Goal: Task Accomplishment & Management: Use online tool/utility

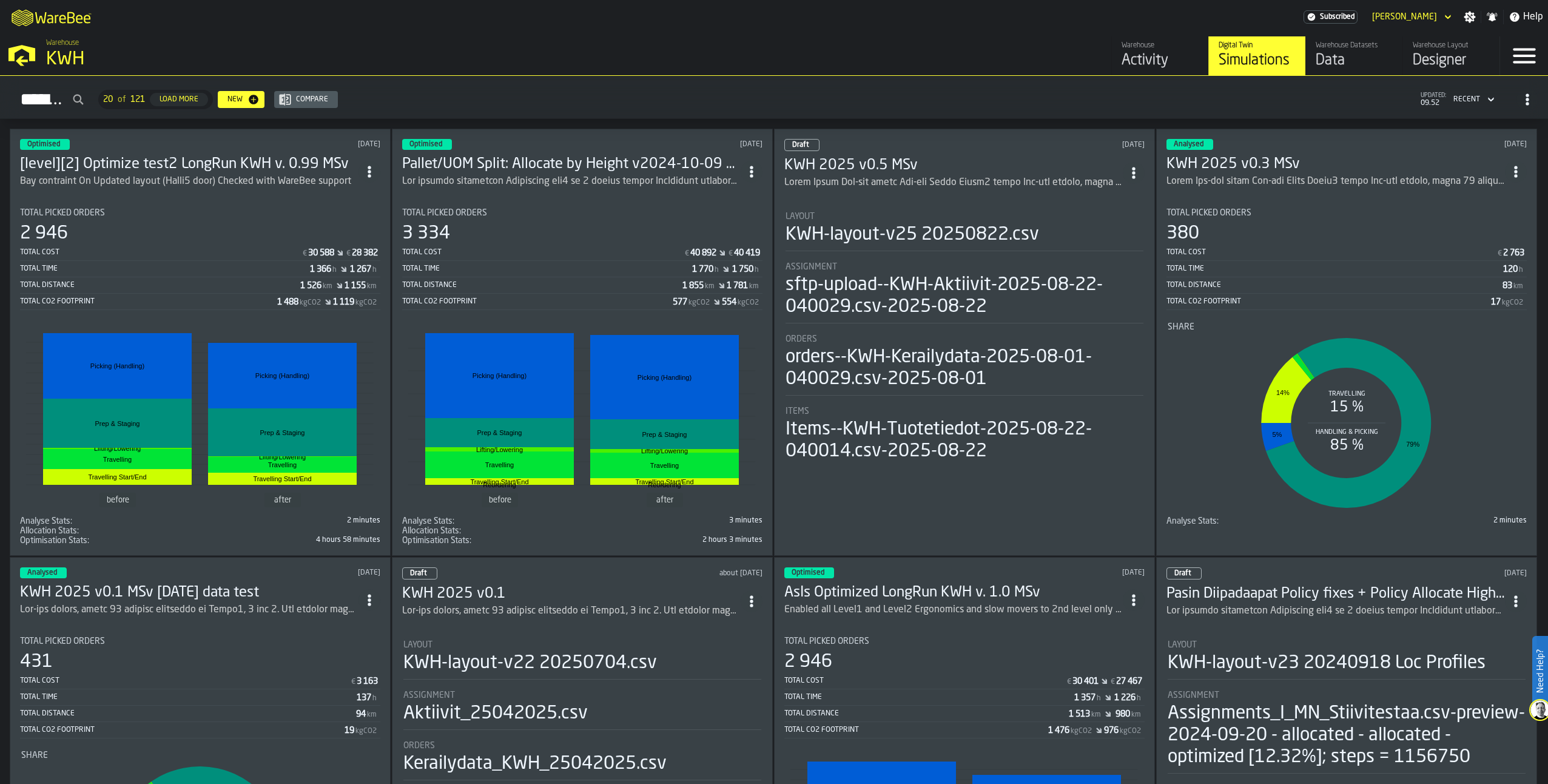
click at [561, 163] on h3 "Pallet/UOM Split: Allocate by Height v2024-10-09 MN KWH v0.91" at bounding box center [571, 165] width 339 height 20
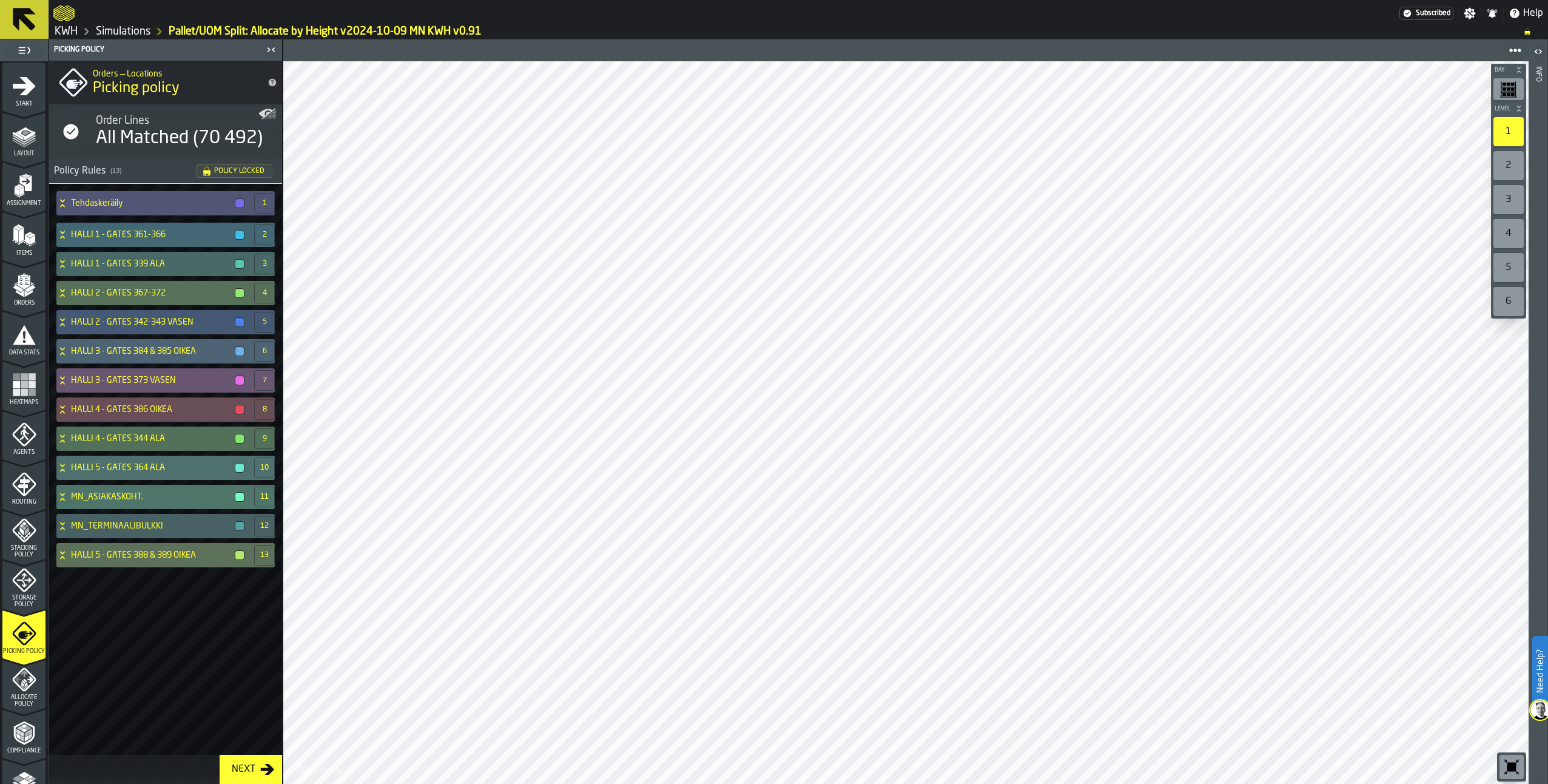
click at [142, 27] on link "Simulations" at bounding box center [124, 31] width 55 height 14
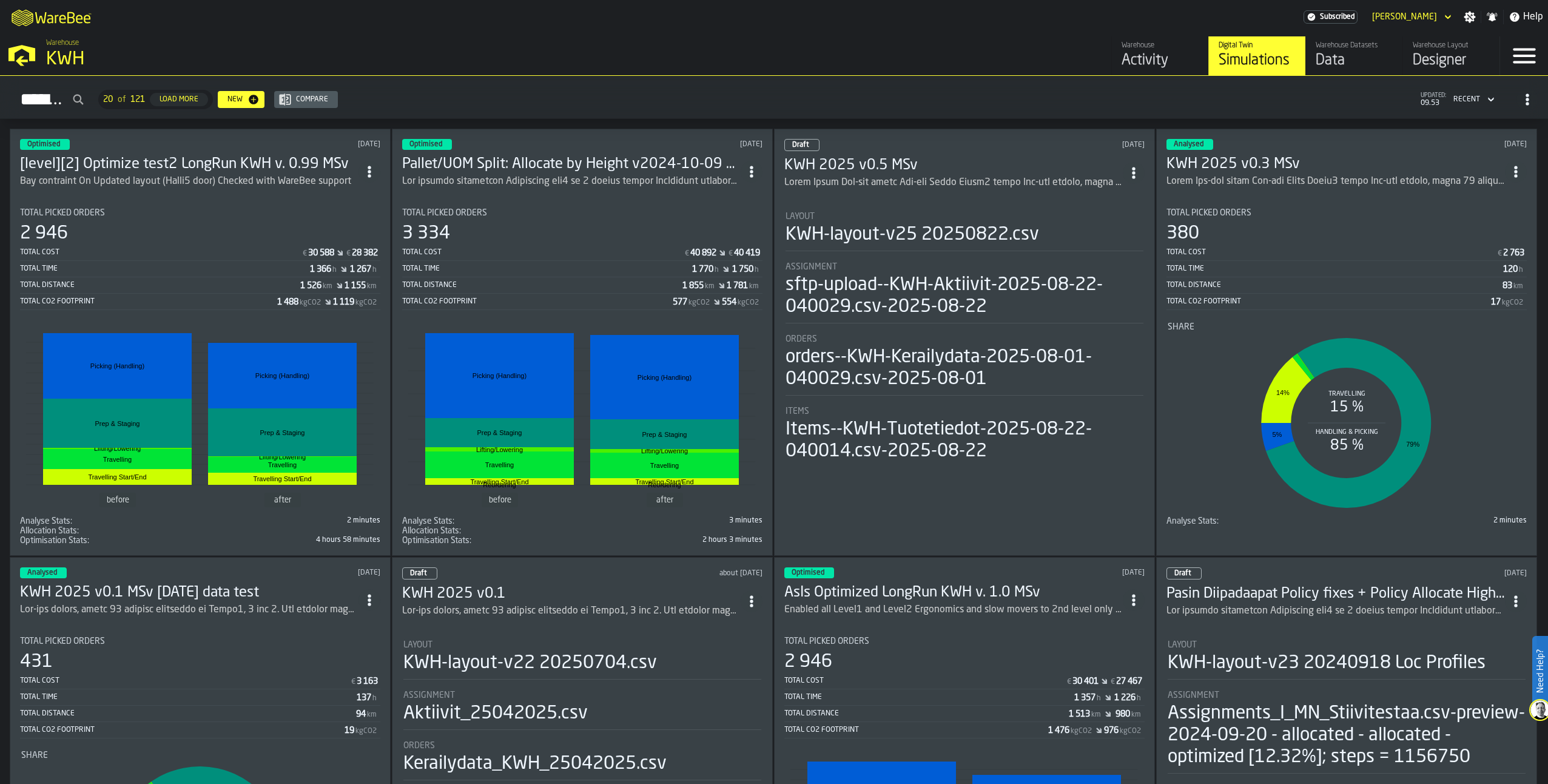
click at [876, 171] on h3 "KWH 2025 v0.5 MSv" at bounding box center [953, 166] width 339 height 20
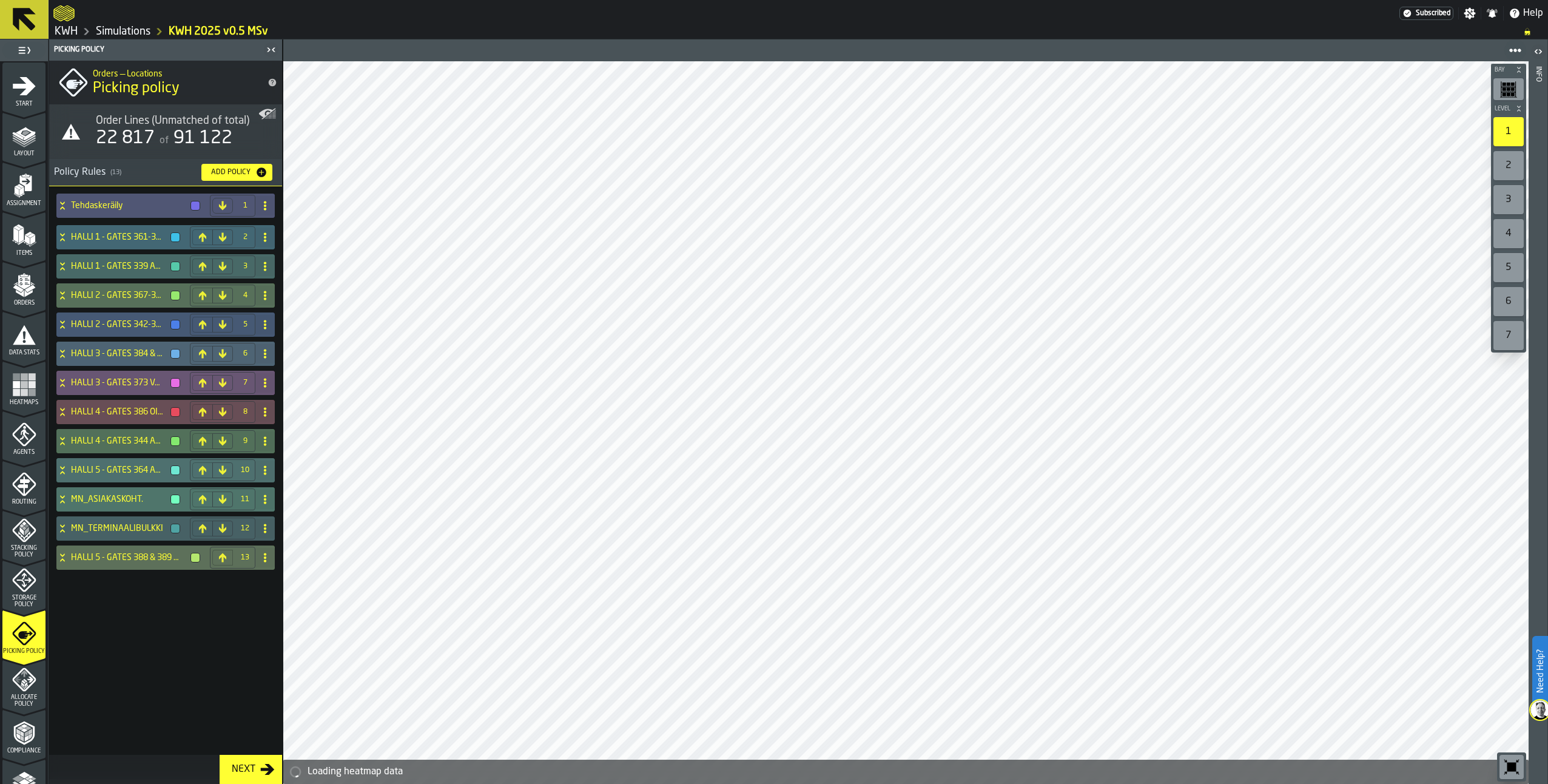
click at [27, 384] on rect "menu Heatmaps" at bounding box center [30, 384] width 7 height 7
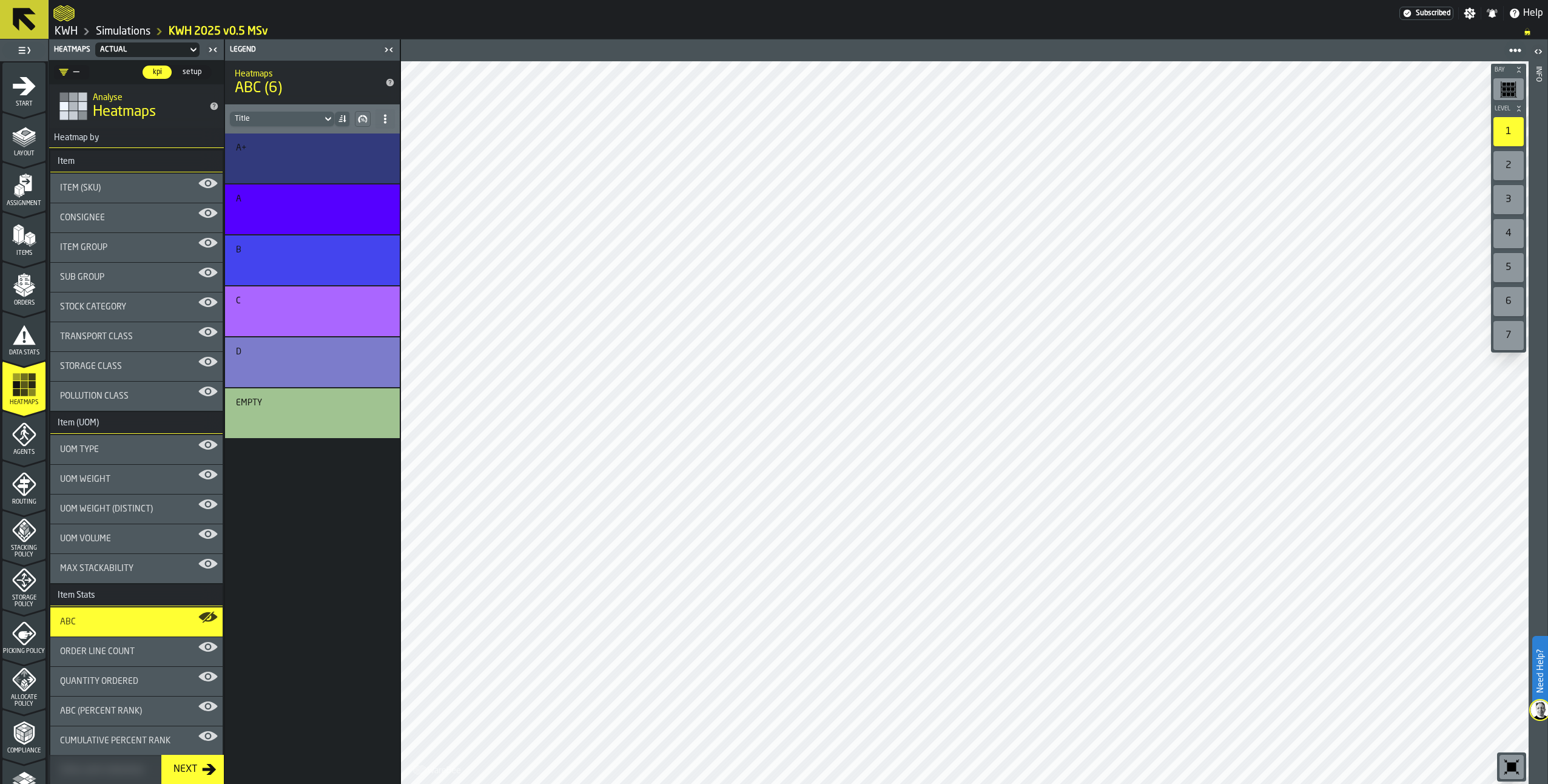
click at [27, 130] on icon "menu Layout" at bounding box center [25, 133] width 20 height 14
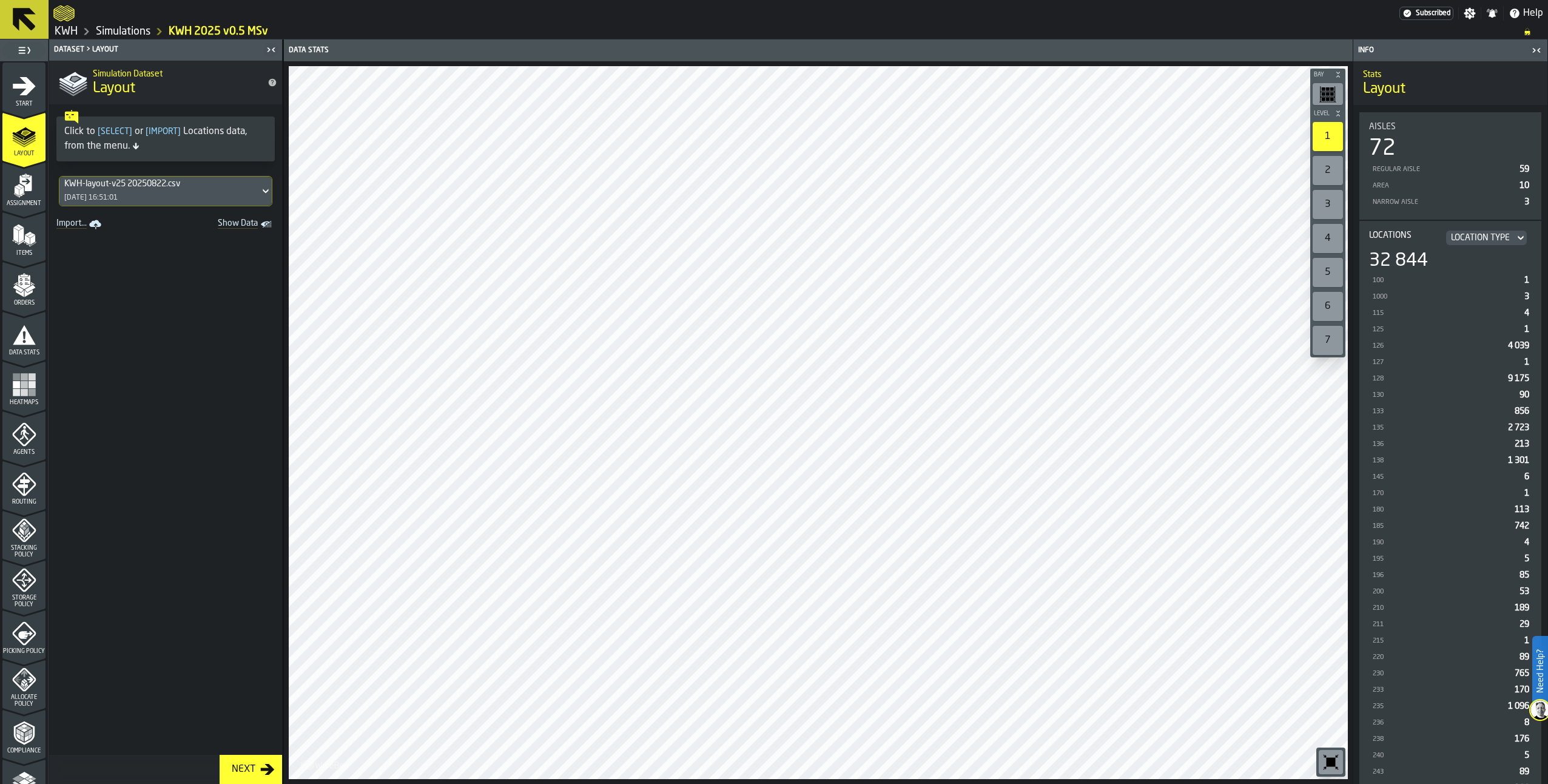
click at [134, 31] on link "Simulations" at bounding box center [124, 31] width 55 height 14
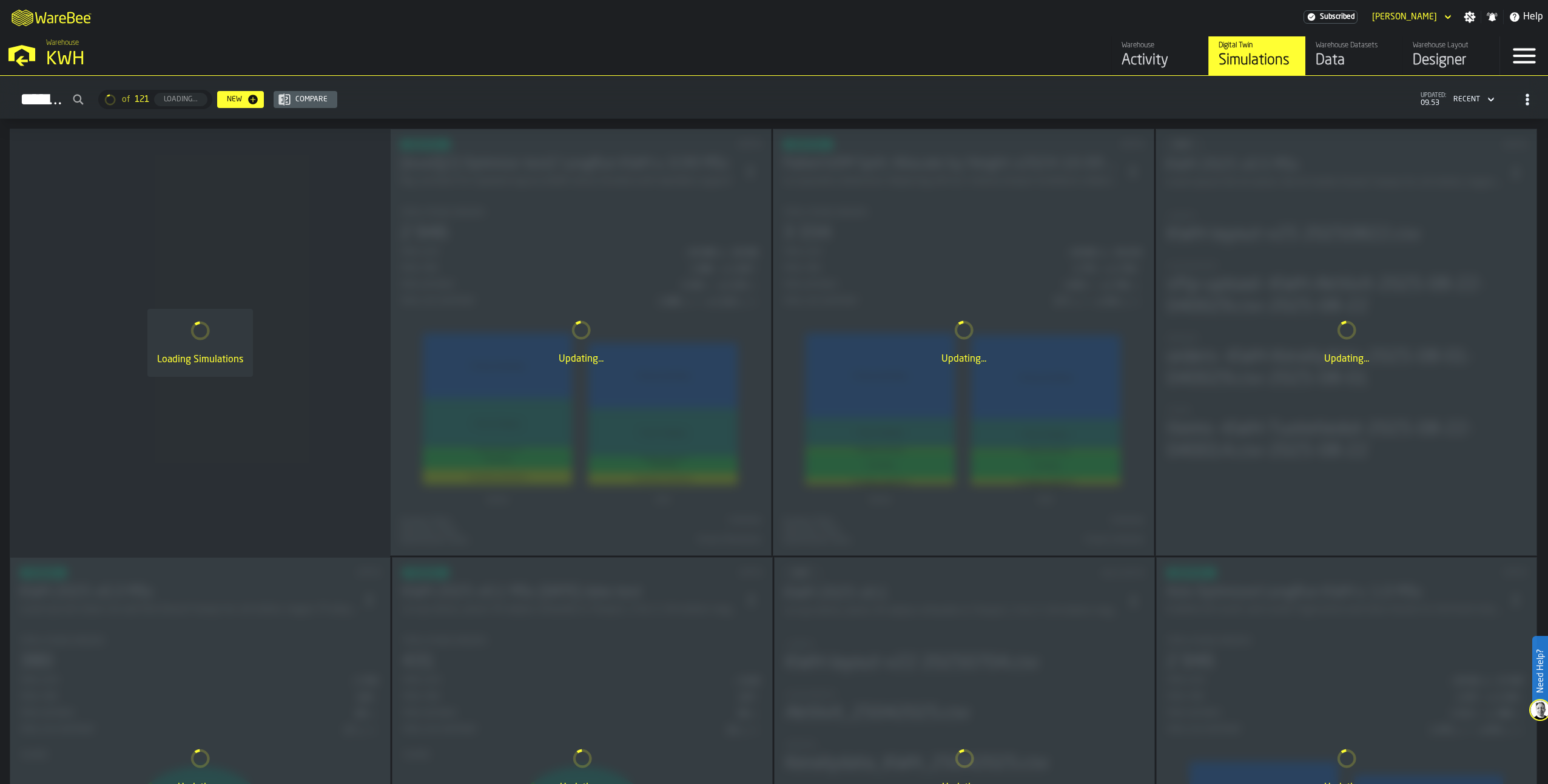
click at [1442, 52] on div "Designer" at bounding box center [1452, 61] width 77 height 20
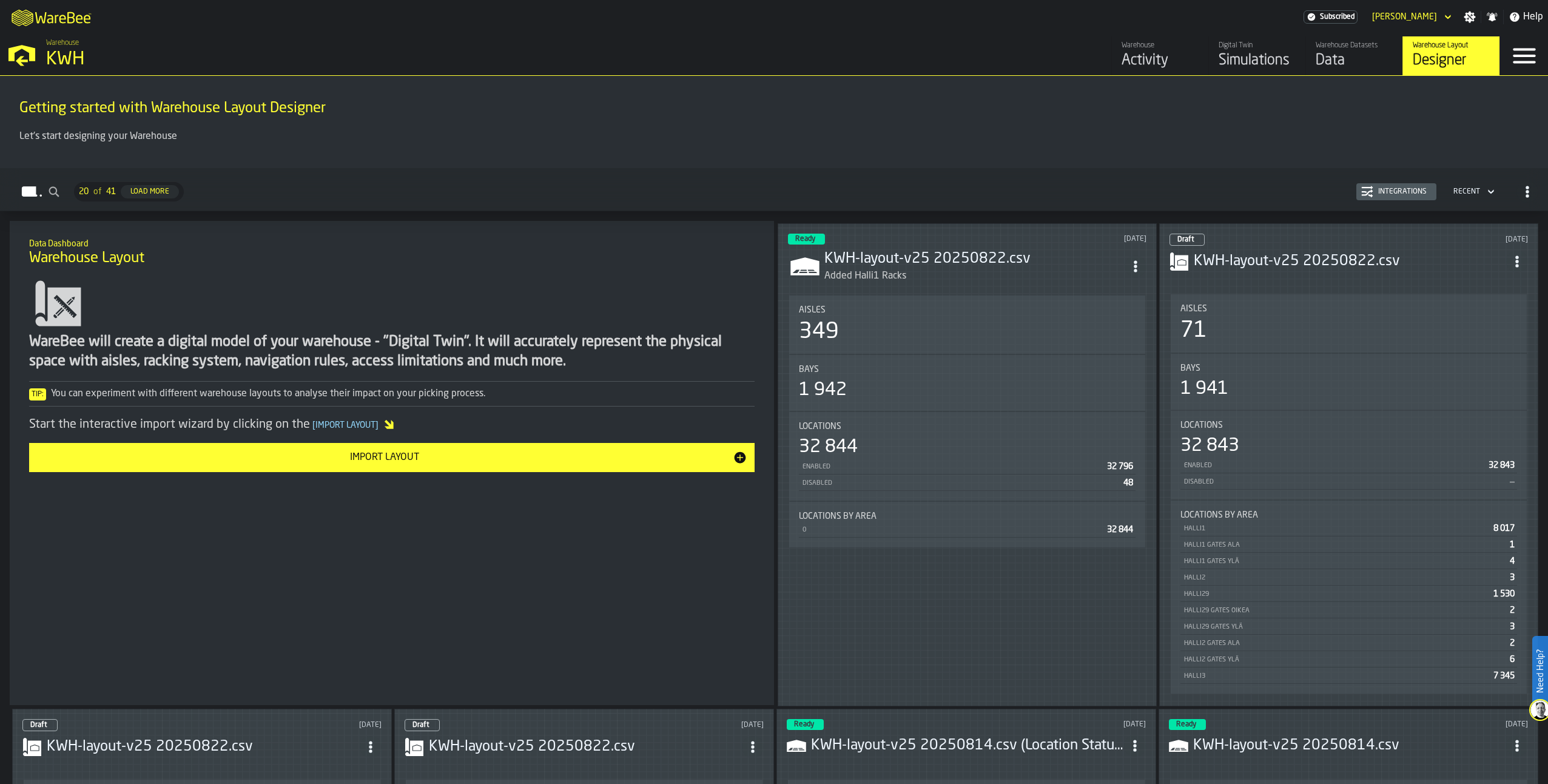
click at [969, 252] on h3 "KWH-layout-v25 20250822.csv" at bounding box center [975, 259] width 300 height 20
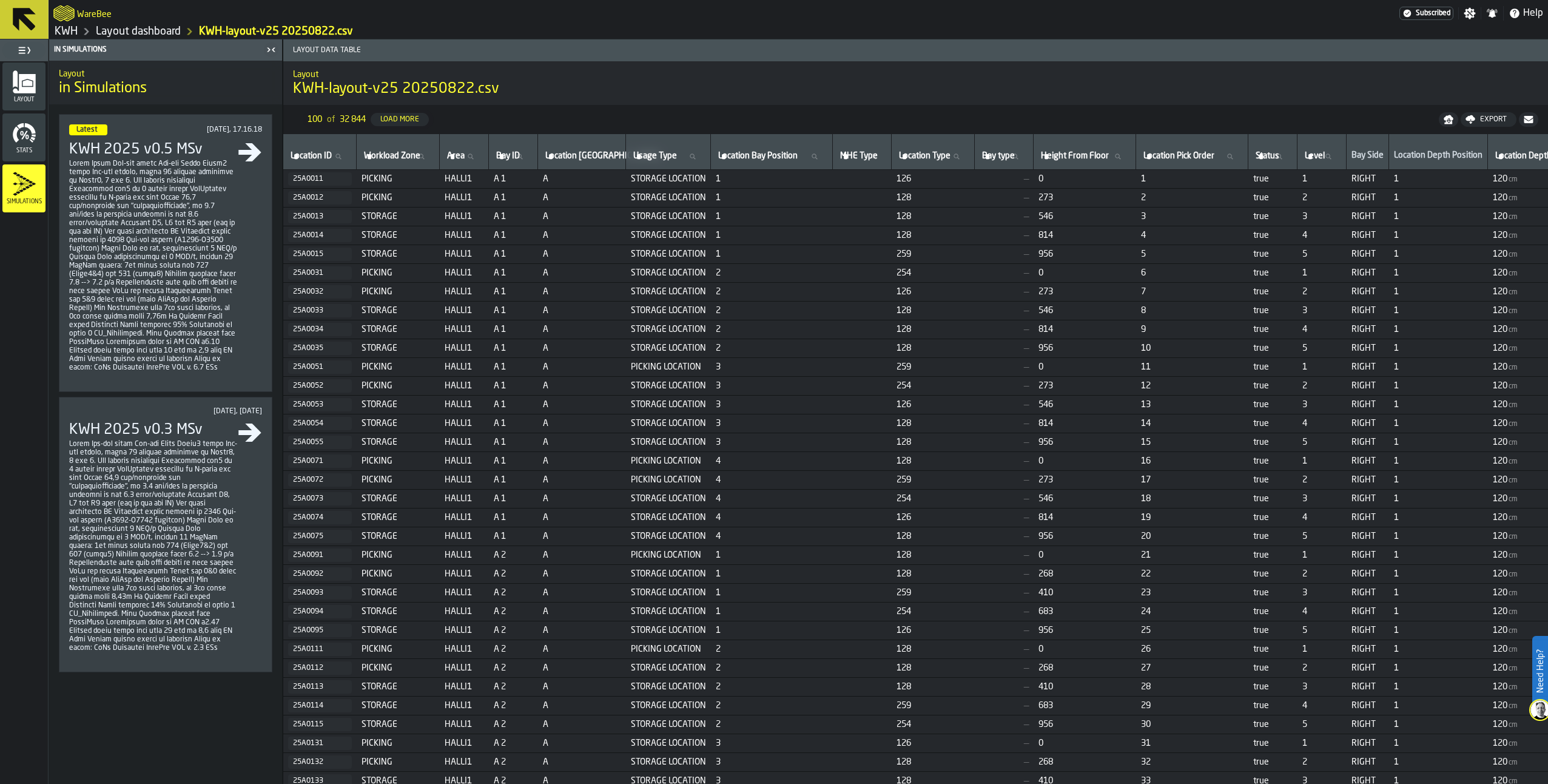
click at [22, 79] on icon "menu Layout" at bounding box center [24, 83] width 23 height 20
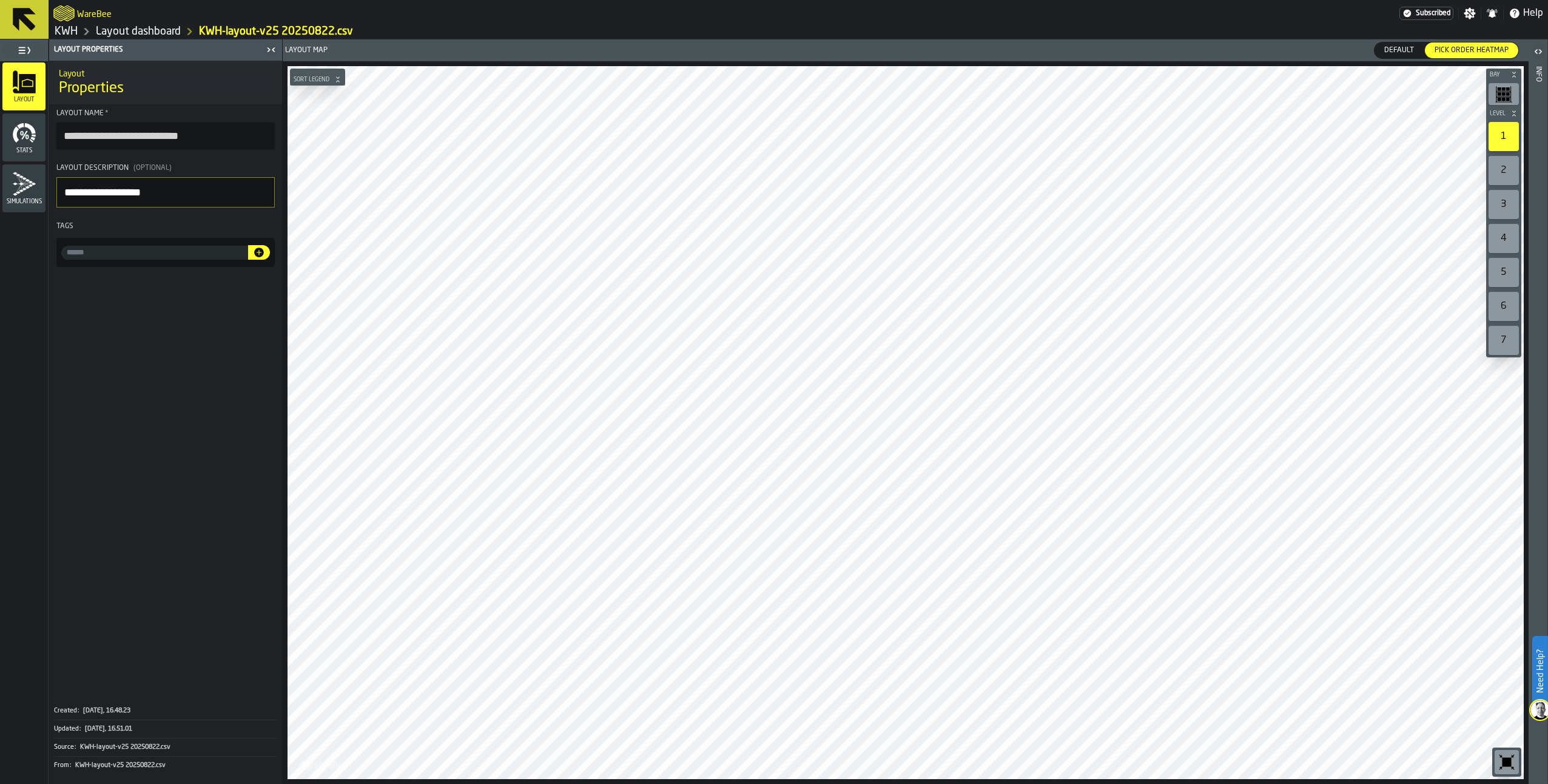
click at [34, 148] on span "Stats" at bounding box center [24, 150] width 43 height 7
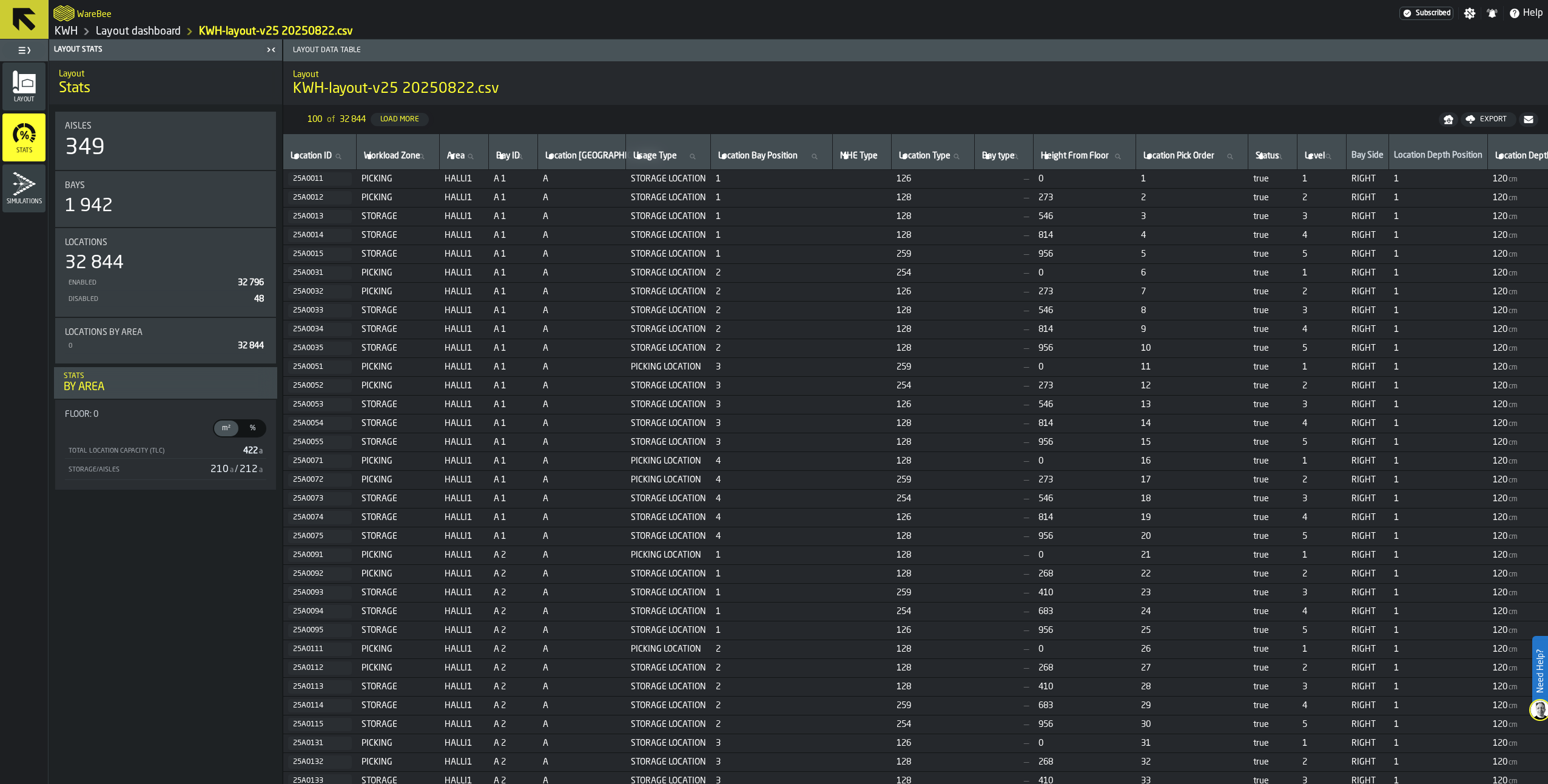
click at [27, 191] on icon "menu Simulations" at bounding box center [24, 183] width 25 height 25
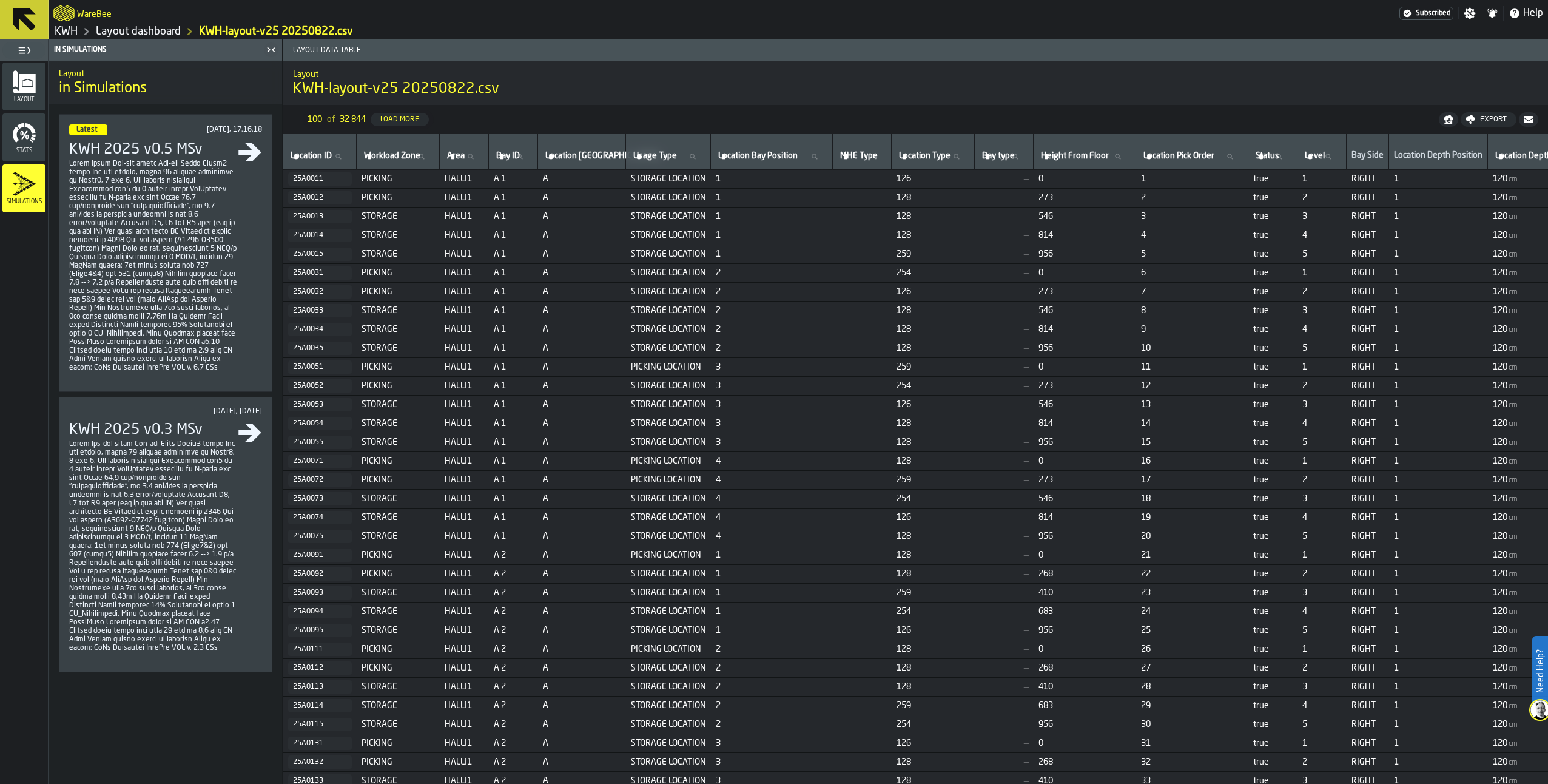
click at [20, 142] on icon "menu Stats" at bounding box center [24, 132] width 25 height 25
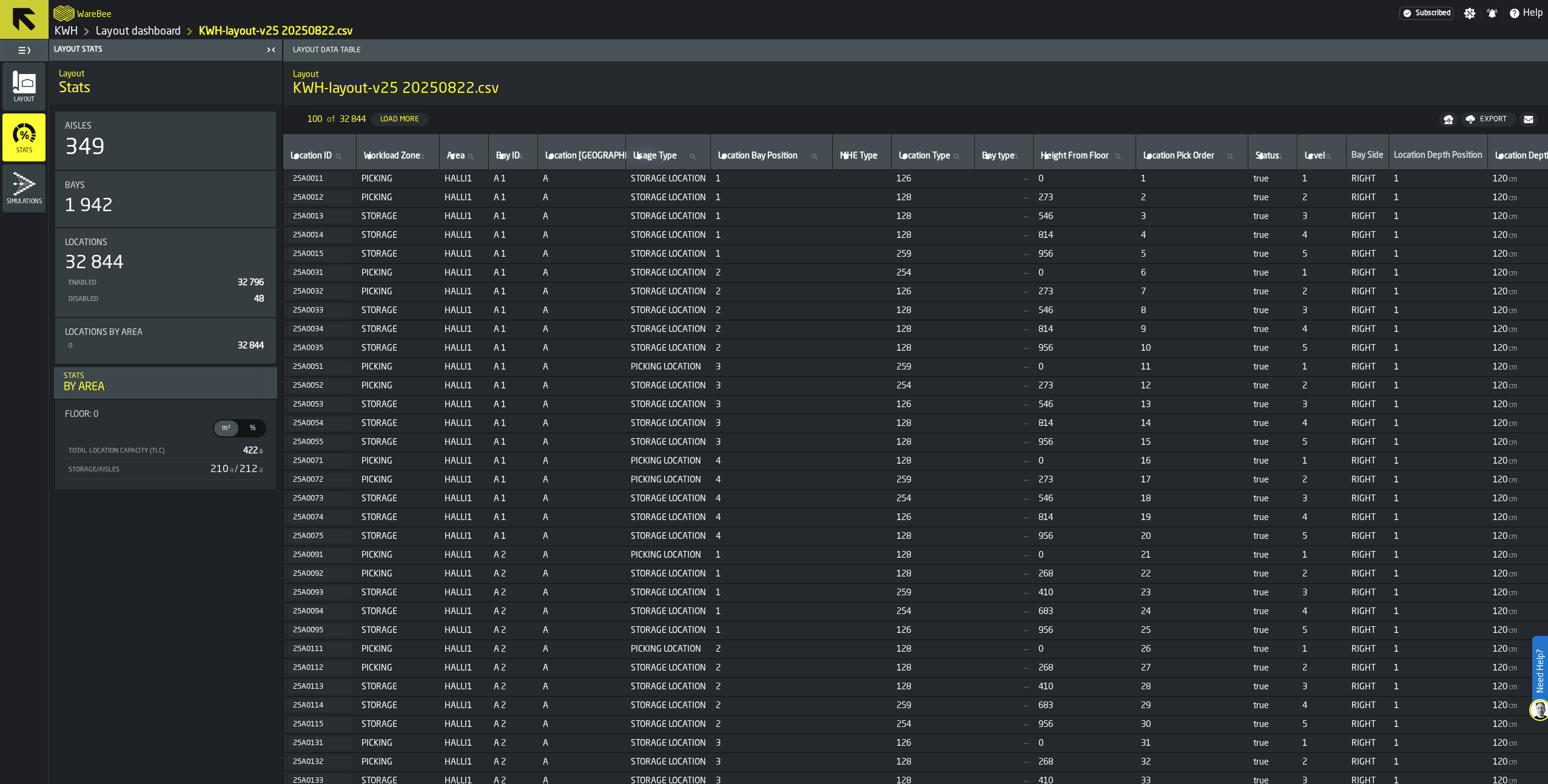
click at [29, 192] on icon "menu Simulations" at bounding box center [24, 183] width 25 height 25
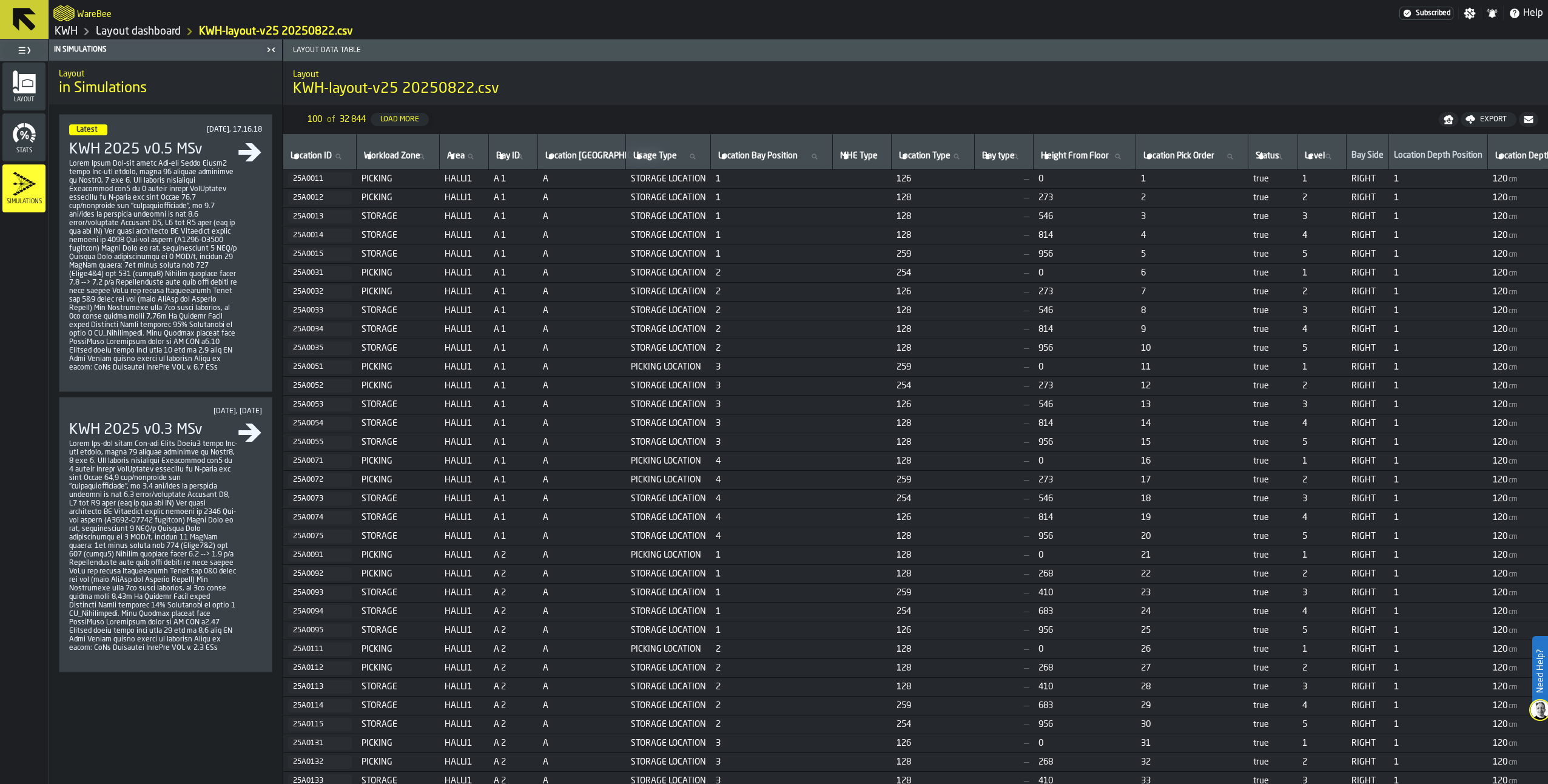
click at [22, 135] on icon "menu Stats" at bounding box center [24, 132] width 25 height 25
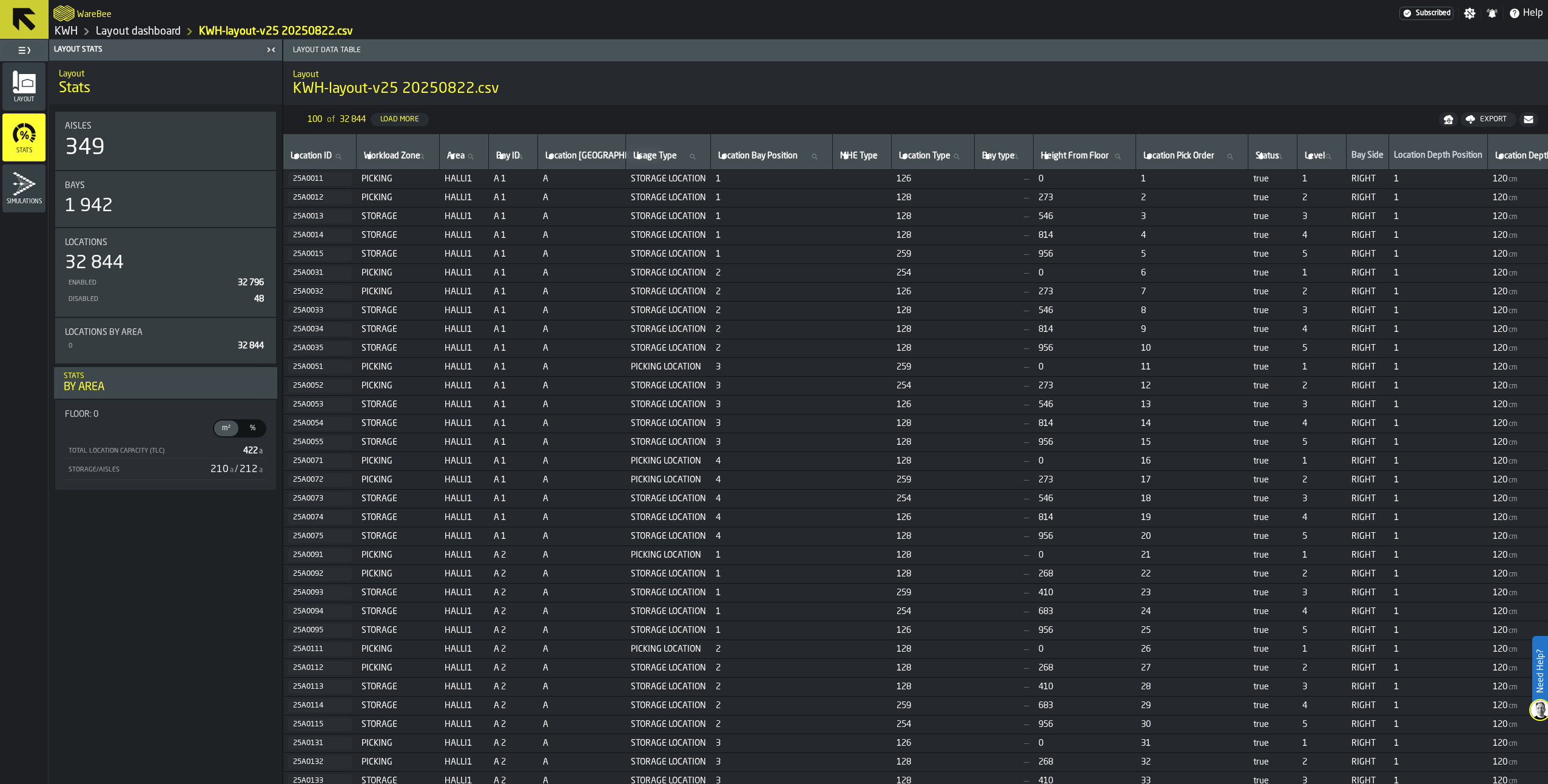
click at [1448, 120] on icon "button-" at bounding box center [1449, 118] width 10 height 6
click at [315, 161] on input "Location ID Location ID" at bounding box center [320, 156] width 63 height 16
type input "***"
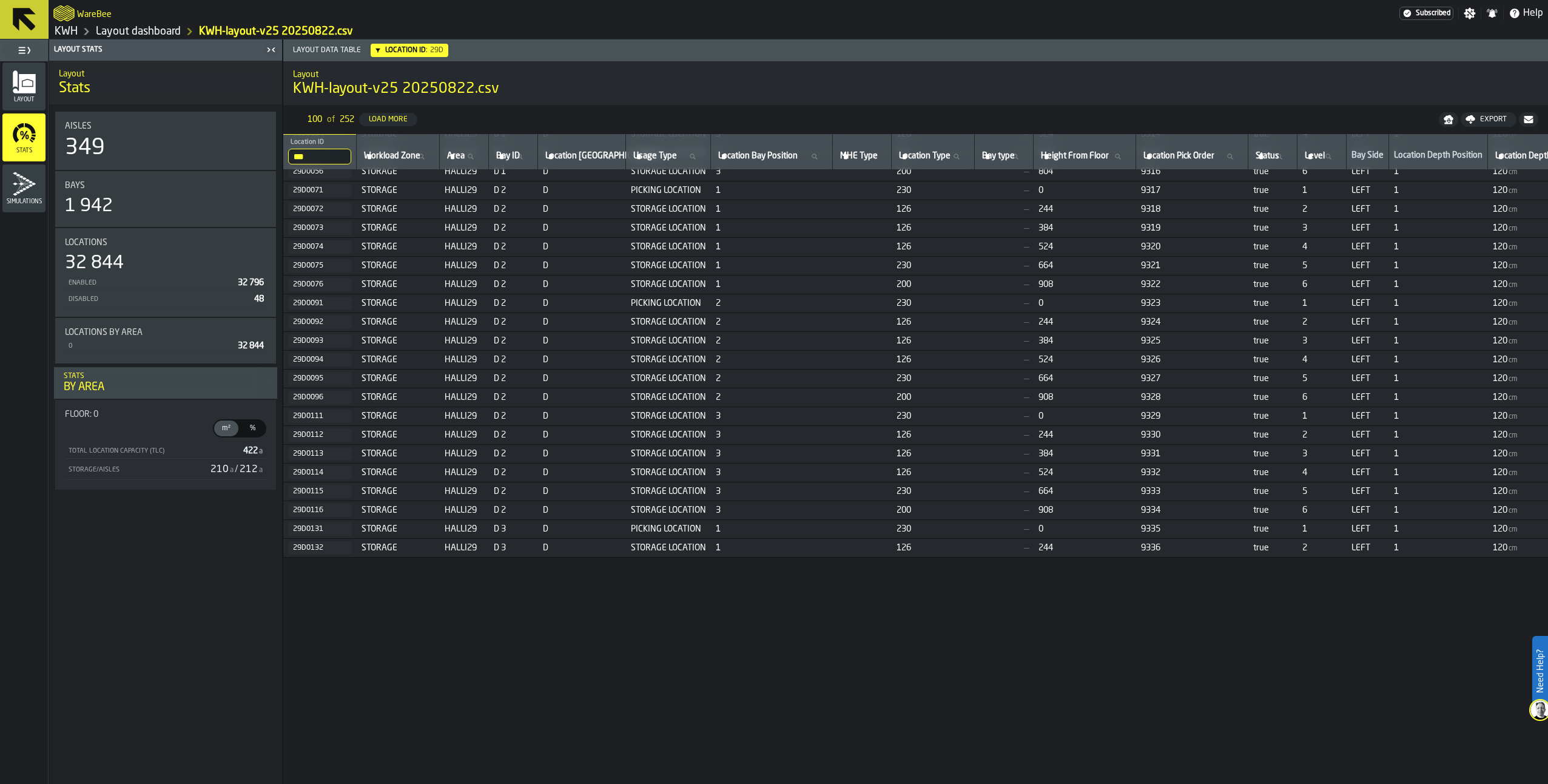
scroll to position [364, 0]
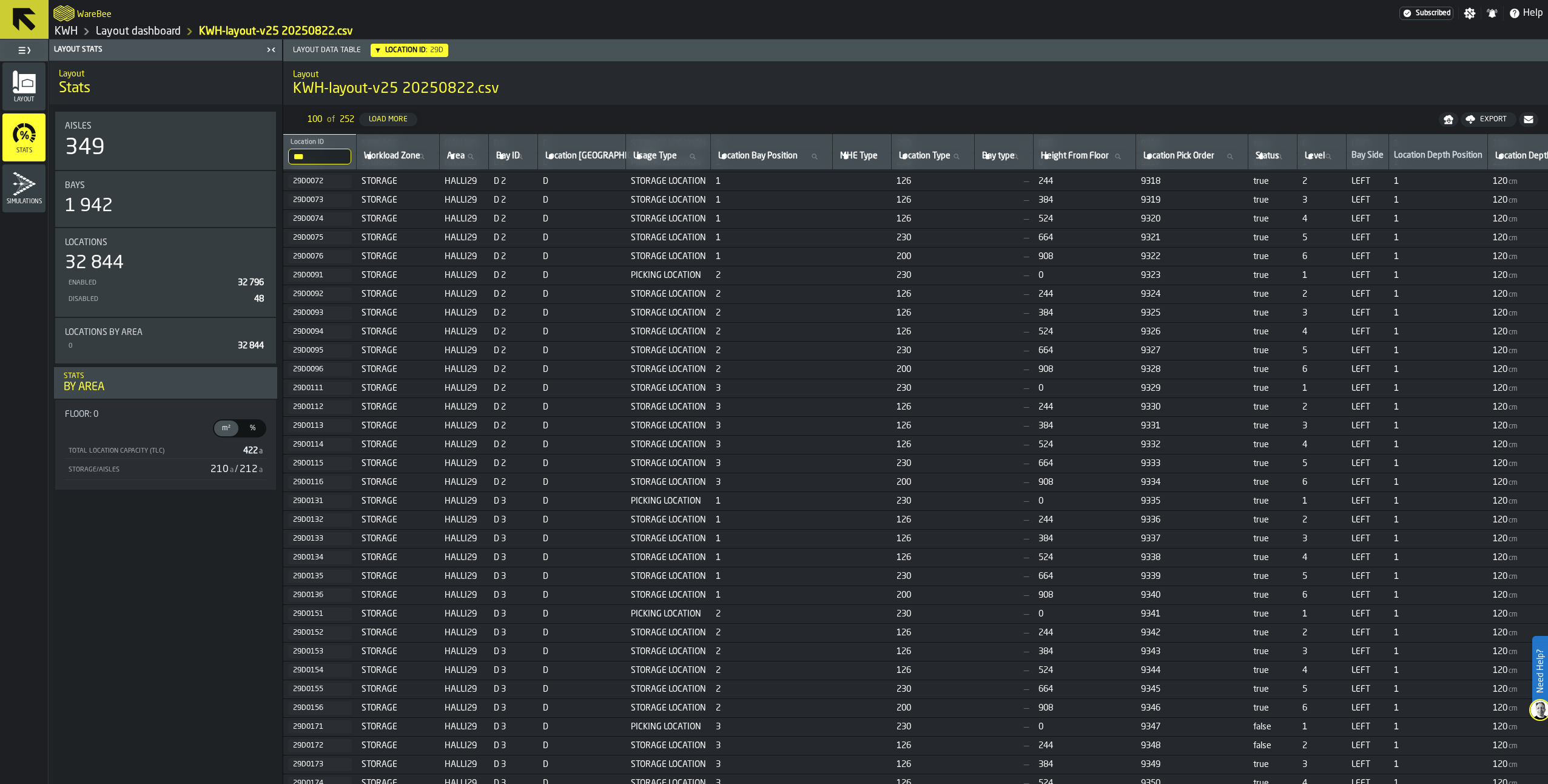
click at [314, 156] on input "***" at bounding box center [320, 156] width 63 height 16
type input "***"
click at [302, 153] on input "***" at bounding box center [320, 156] width 63 height 16
type input "****"
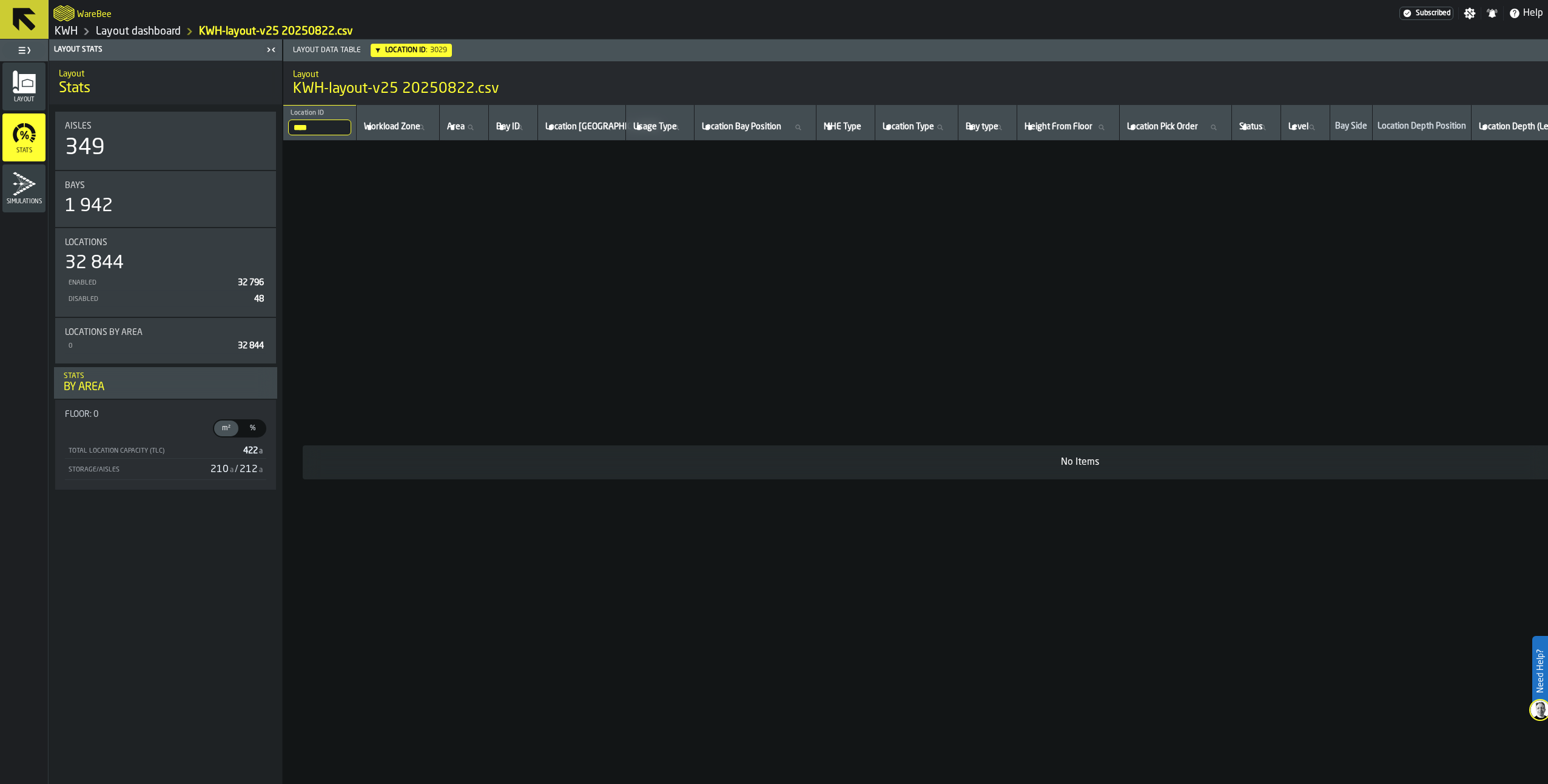
scroll to position [0, 0]
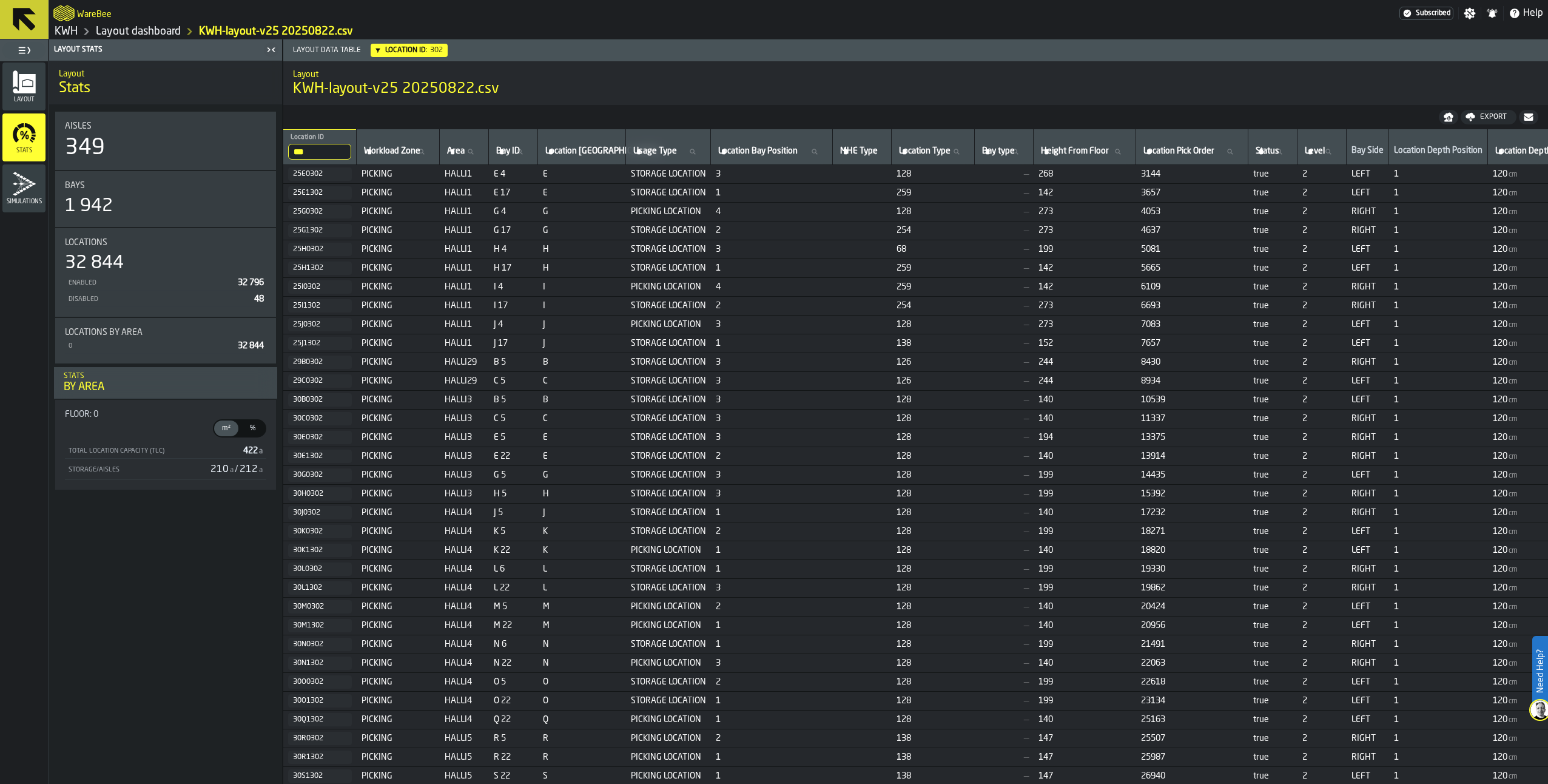
click at [314, 155] on input "***" at bounding box center [320, 151] width 63 height 16
type input "*"
type input "**"
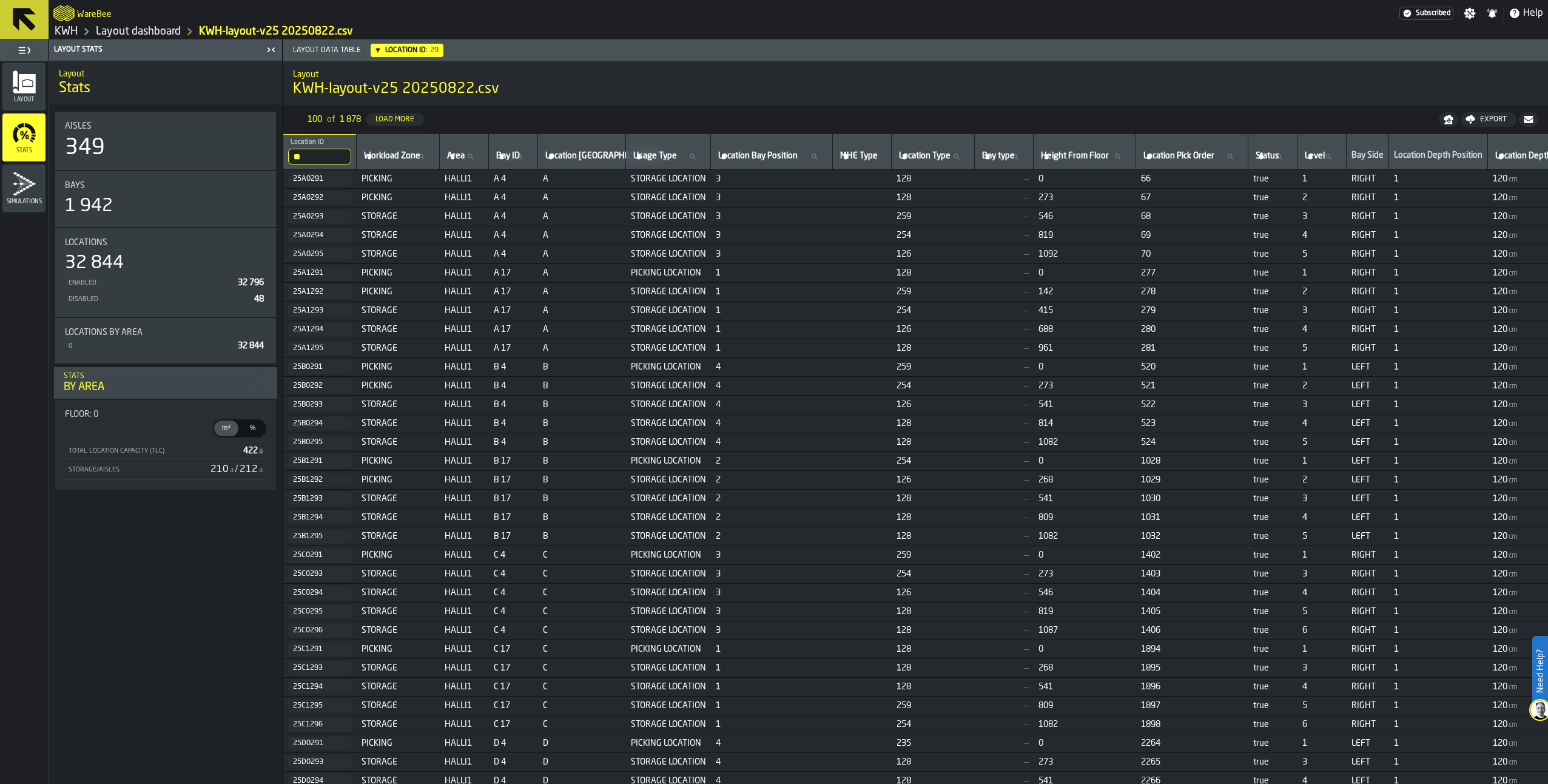
click at [315, 156] on input "**" at bounding box center [320, 156] width 63 height 16
type input "***"
click at [145, 27] on link "Layout dashboard" at bounding box center [138, 31] width 85 height 14
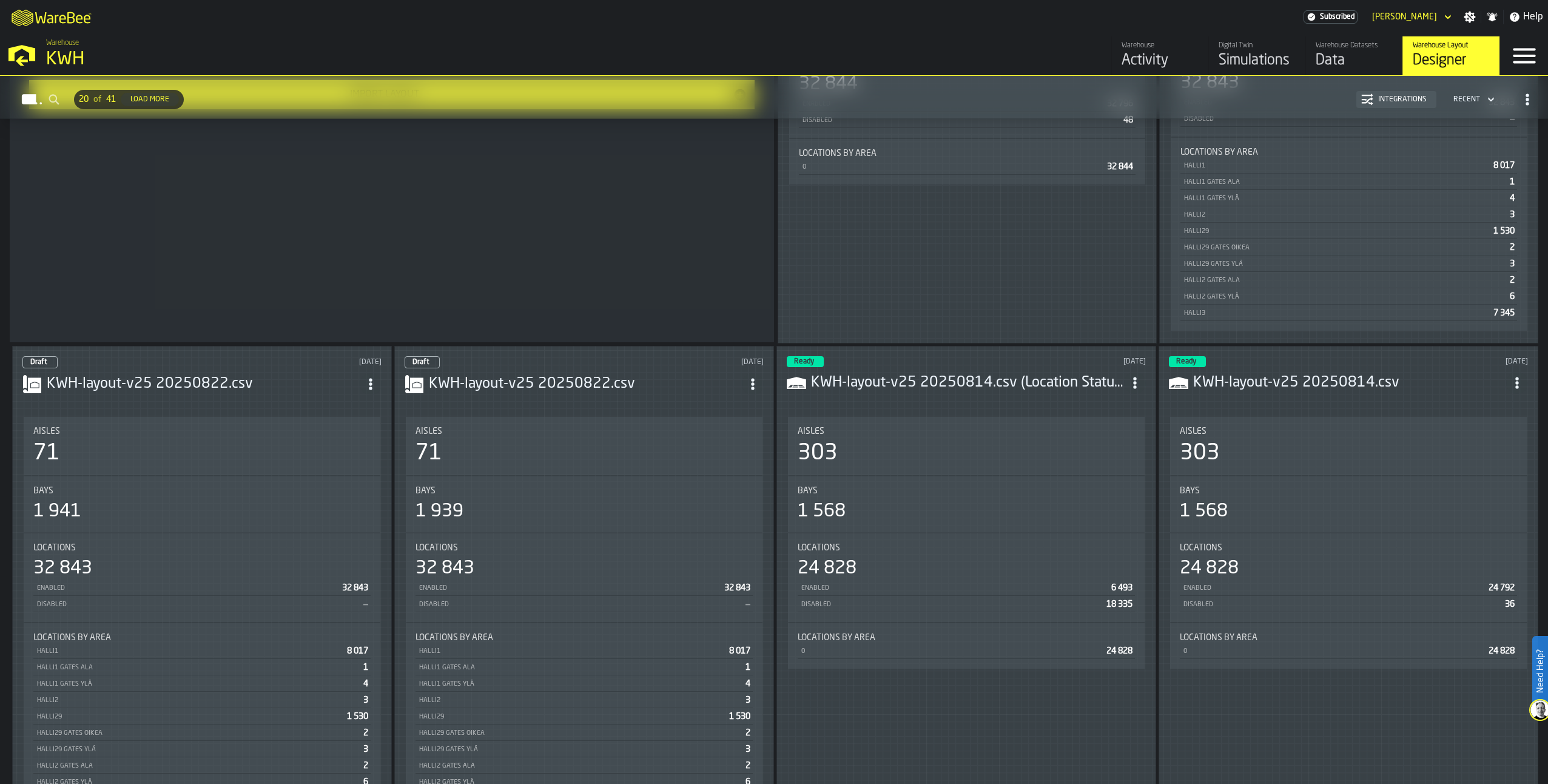
scroll to position [364, 0]
click at [1068, 376] on h3 "KWH-layout-v25 20250814.csv (Location Status)" at bounding box center [967, 382] width 313 height 20
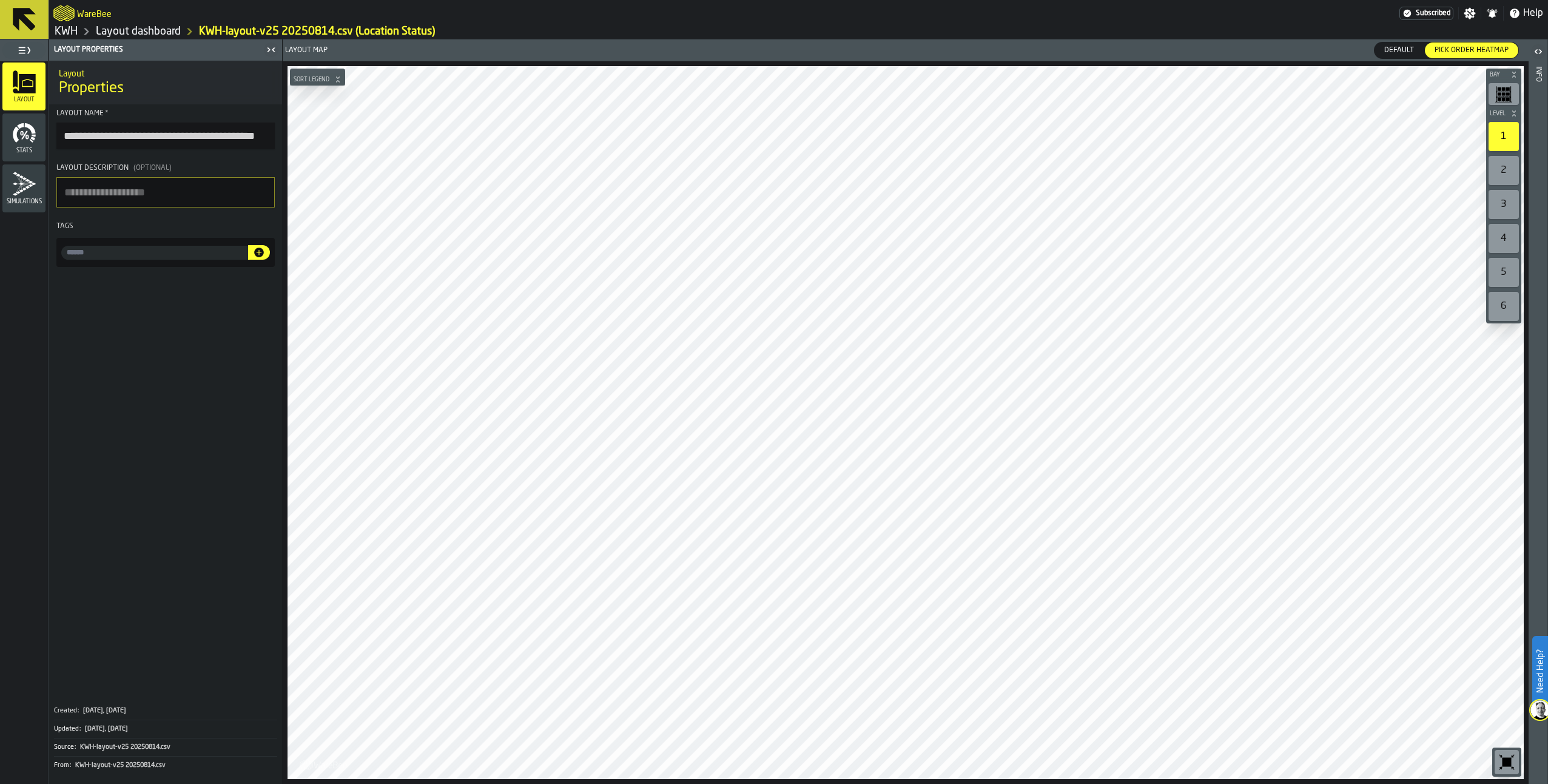
click at [27, 129] on icon "menu Stats" at bounding box center [24, 132] width 25 height 25
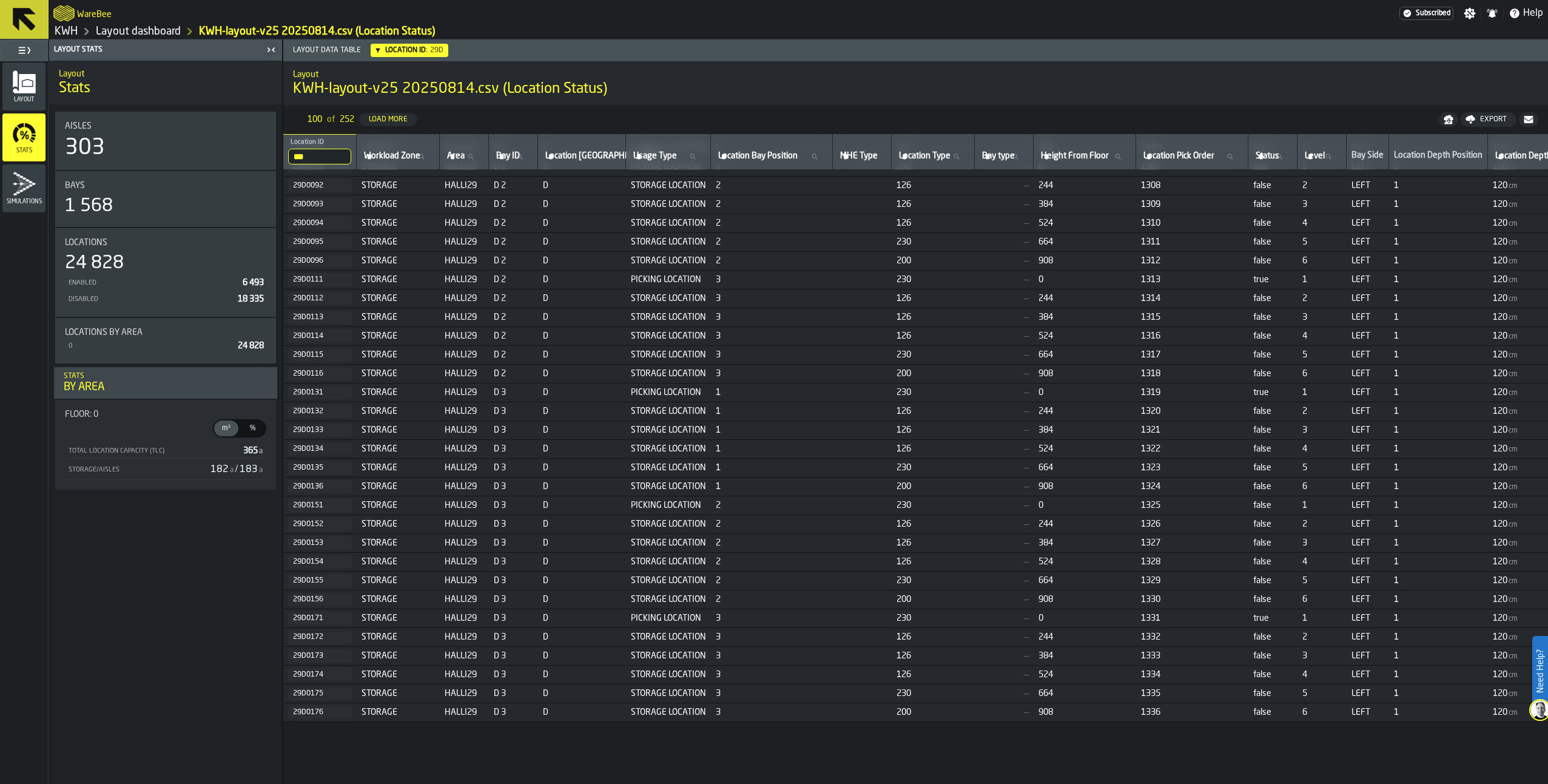
scroll to position [485, 0]
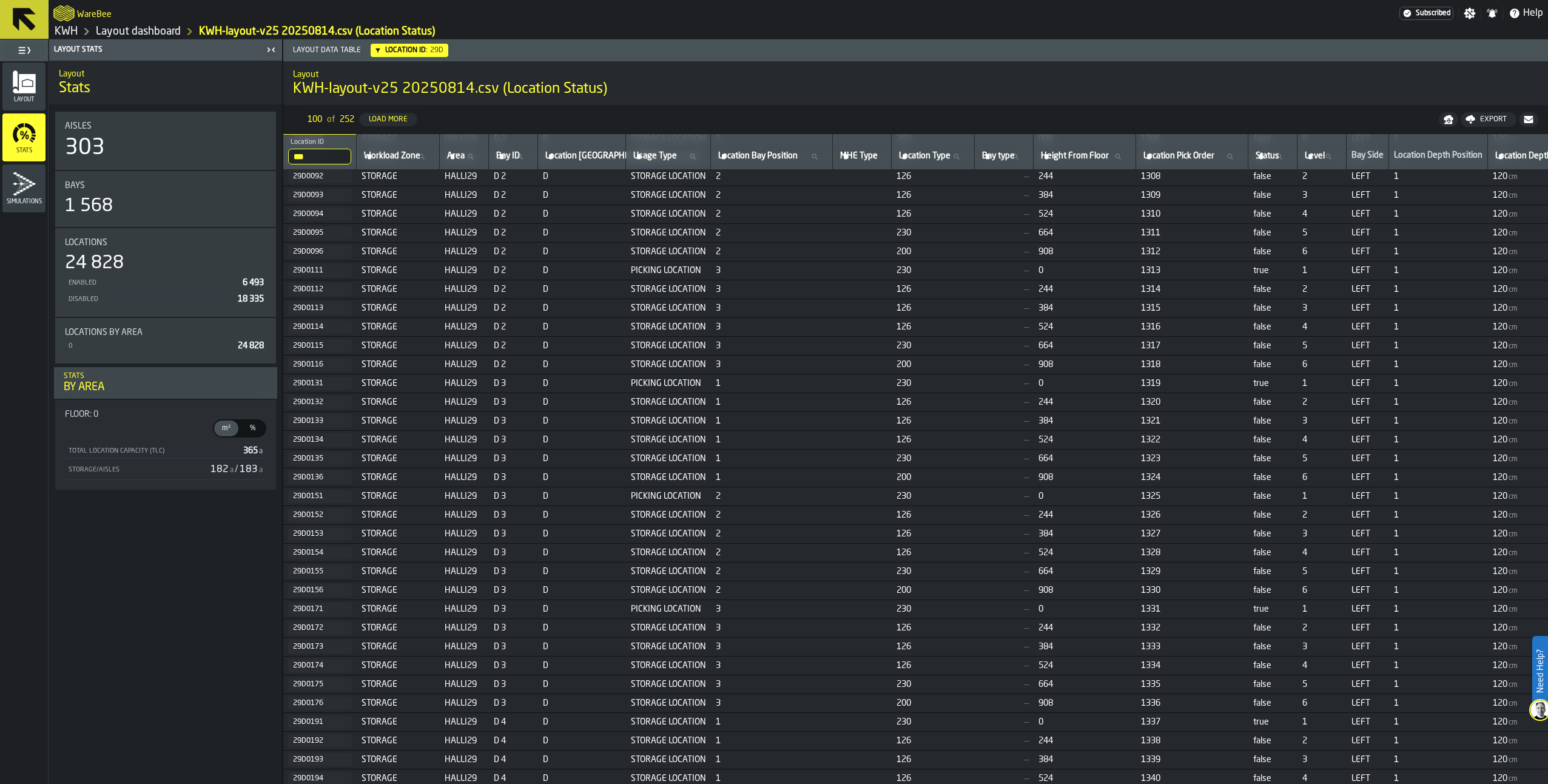
click at [323, 162] on input "***" at bounding box center [320, 156] width 63 height 16
type input "***"
click at [142, 29] on link "Layout dashboard" at bounding box center [138, 31] width 85 height 14
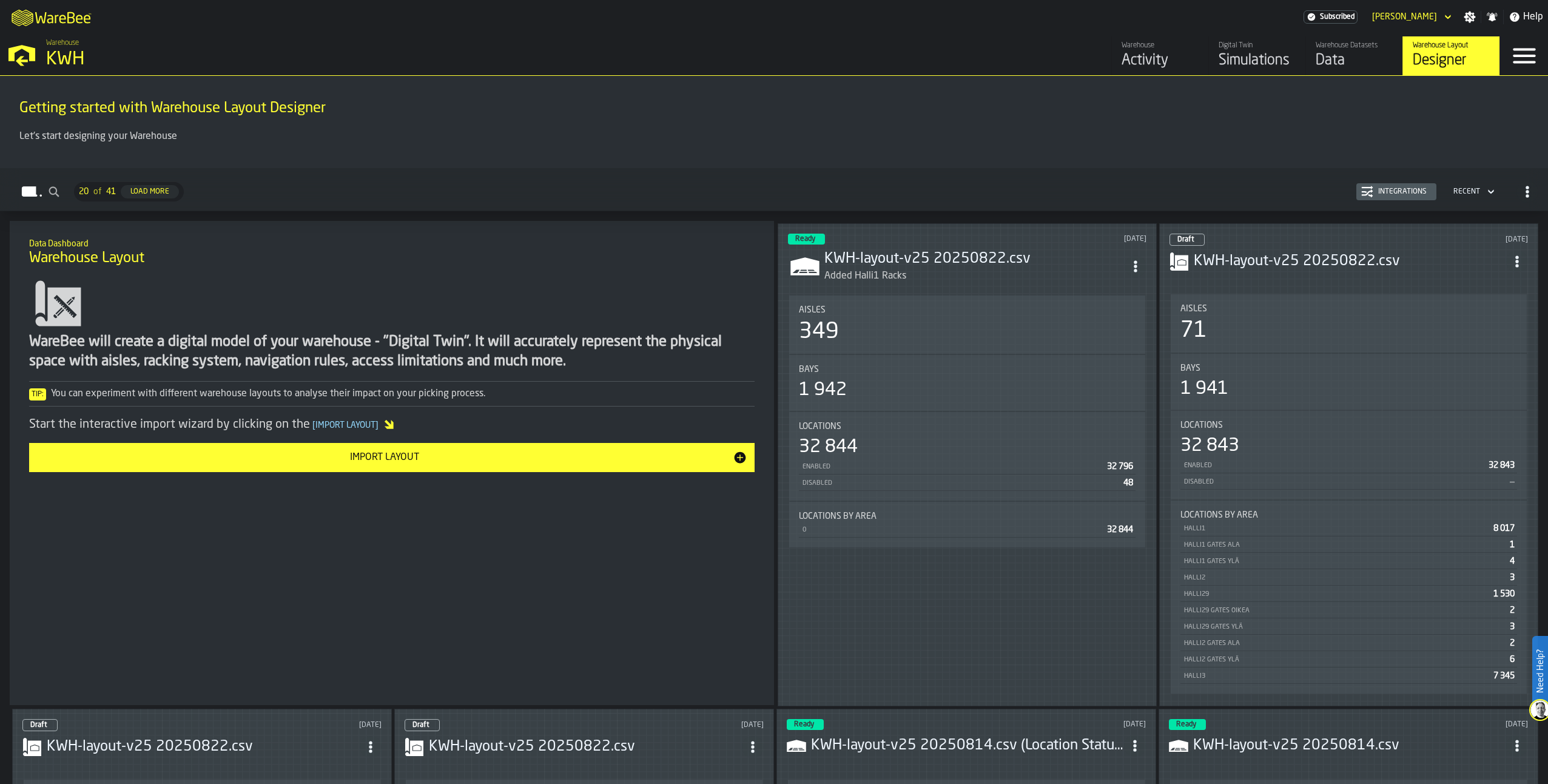
click at [1133, 260] on icon "ItemListCard-DashboardItemContainer" at bounding box center [1136, 266] width 12 height 12
click at [1090, 337] on li "Edit in Designer" at bounding box center [1107, 345] width 81 height 29
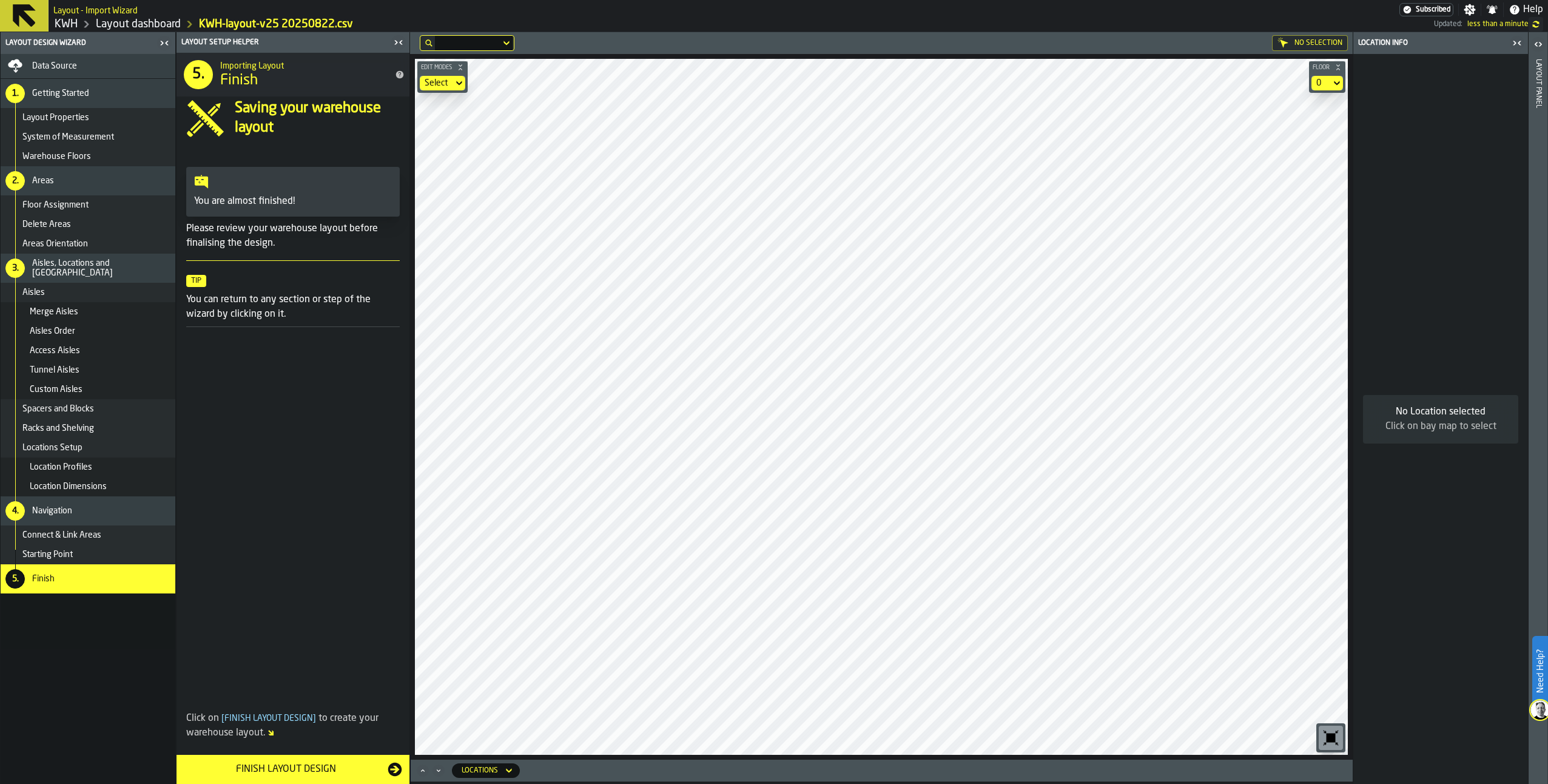
click at [72, 64] on span "Data Source" at bounding box center [55, 66] width 45 height 10
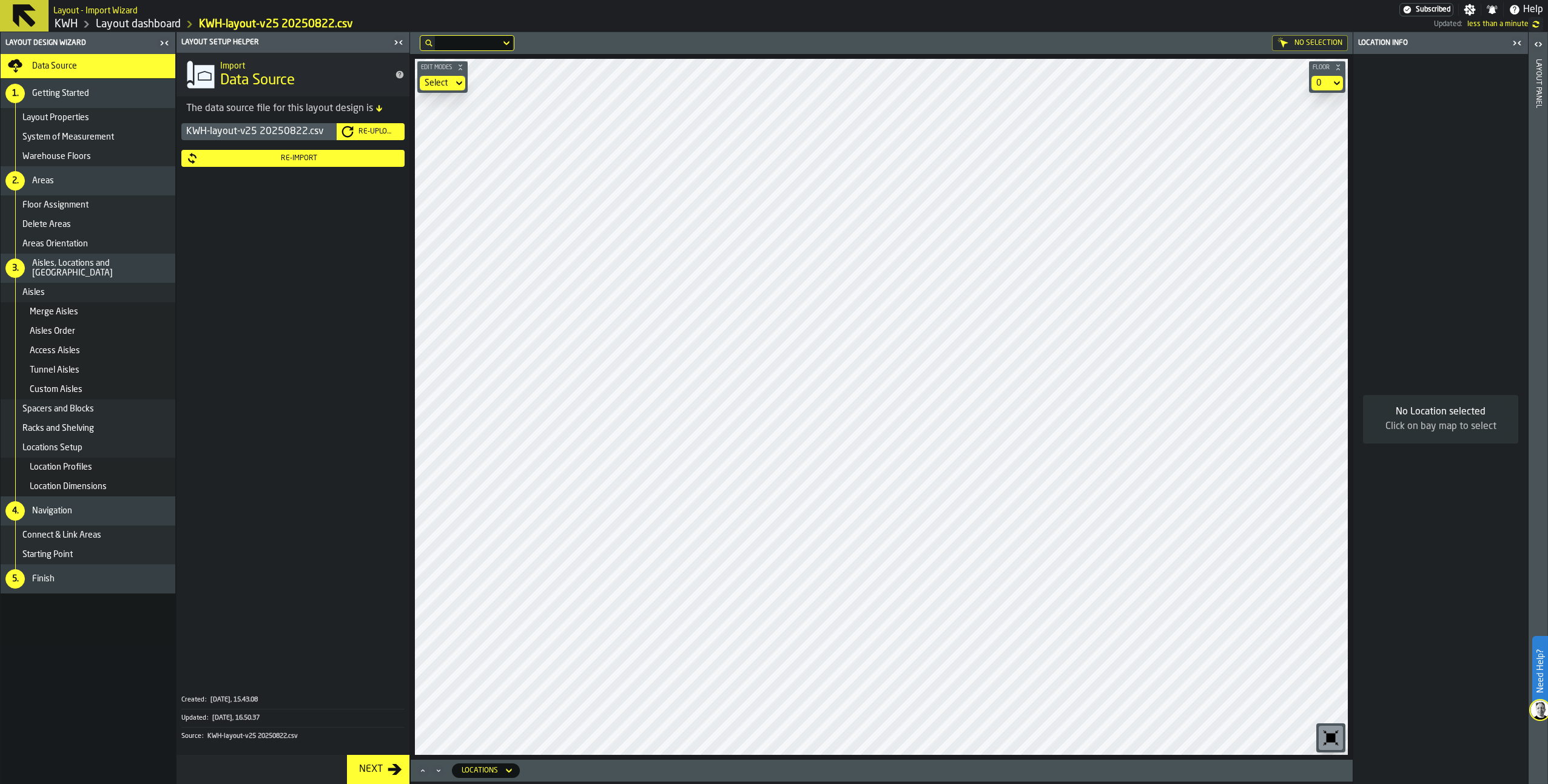
click at [379, 128] on div "Re-Upload" at bounding box center [376, 131] width 46 height 9
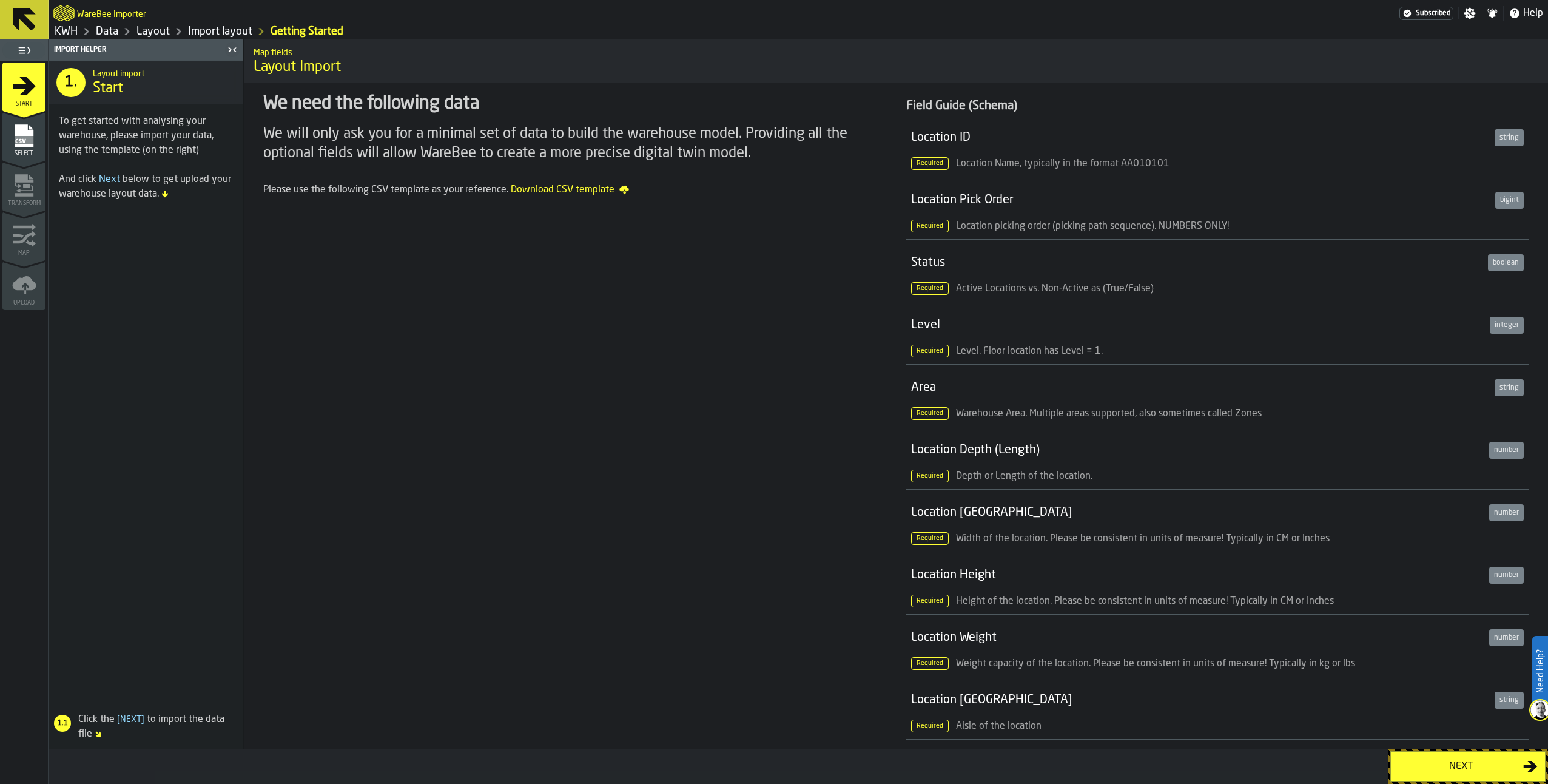
click at [1480, 769] on div "Next" at bounding box center [1461, 765] width 125 height 15
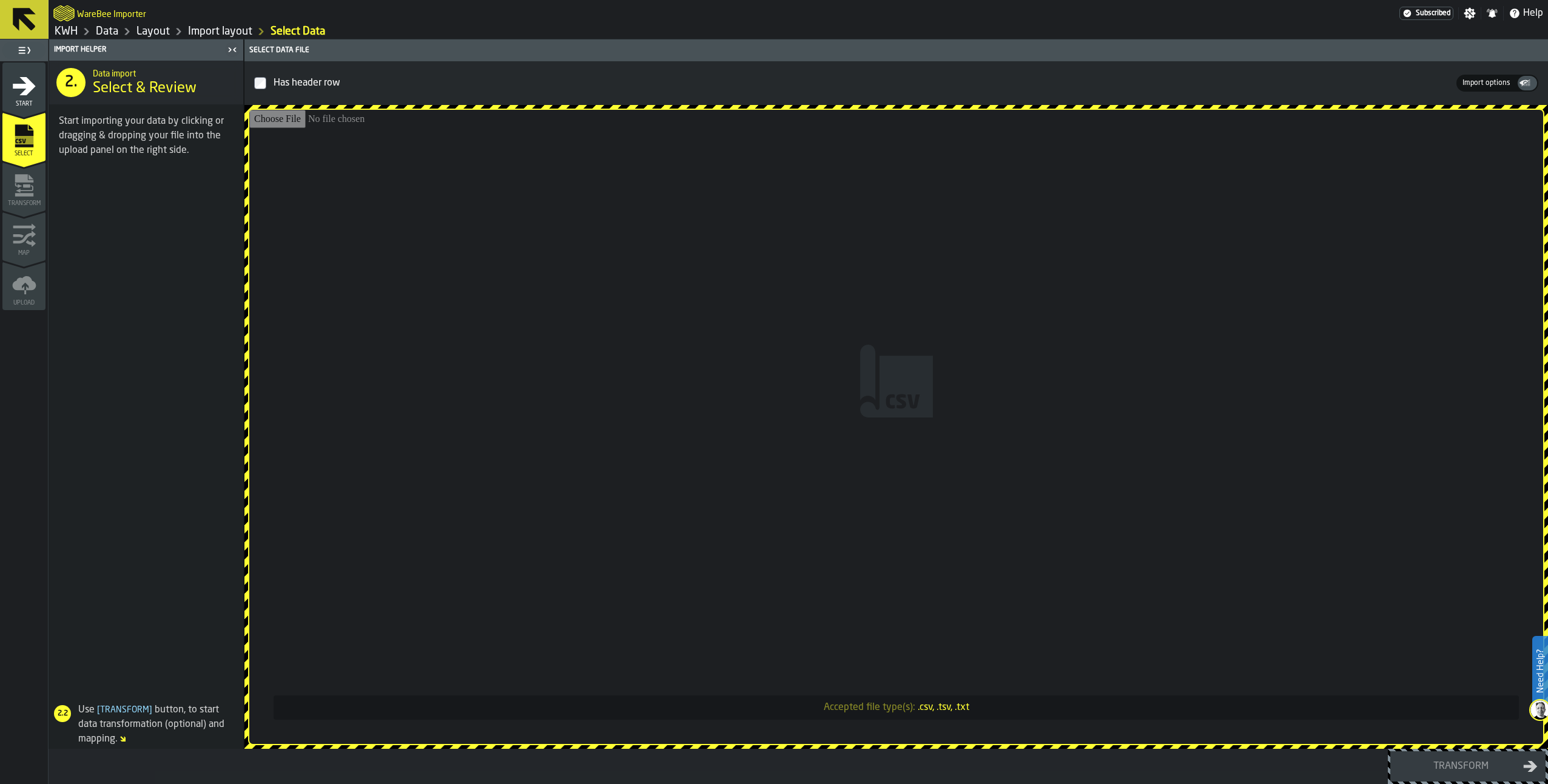
type input "**********"
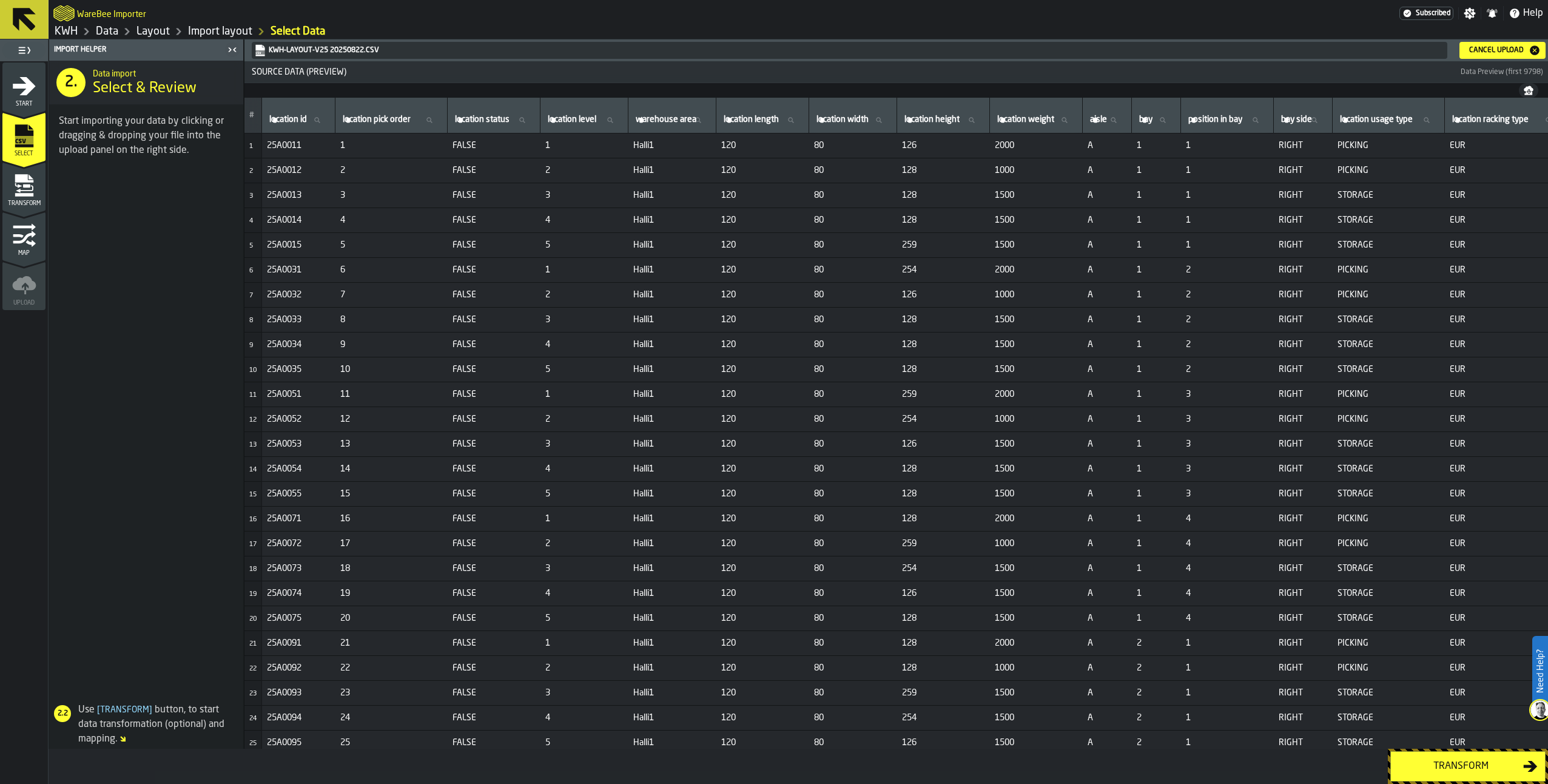
click at [296, 123] on label "location id location id" at bounding box center [298, 120] width 63 height 16
click at [296, 123] on input "location id location id" at bounding box center [298, 120] width 63 height 16
type input "***"
click at [1445, 761] on div "Transform" at bounding box center [1461, 765] width 125 height 15
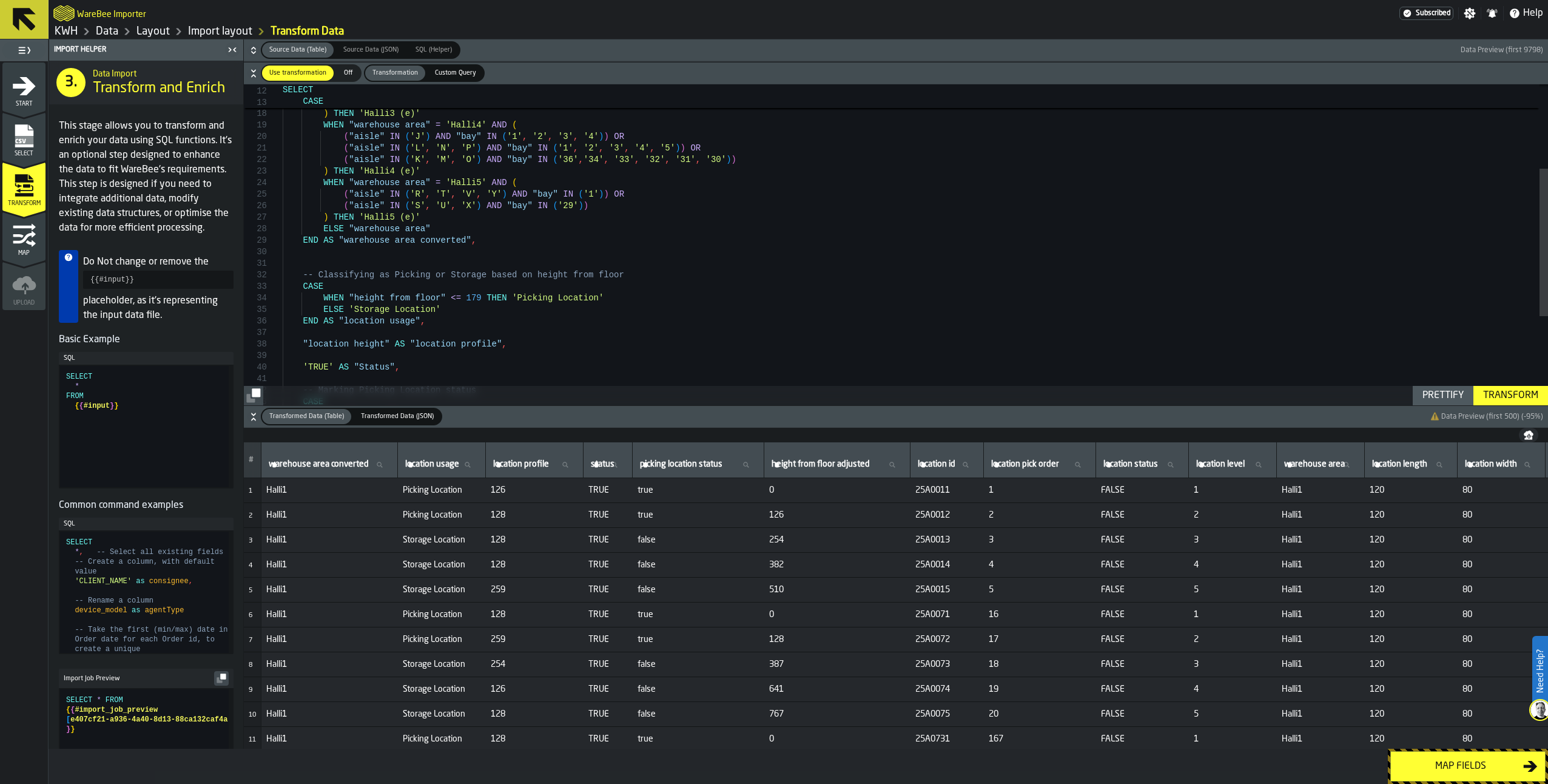
click at [960, 471] on input "location id location id" at bounding box center [947, 464] width 63 height 16
type input "***"
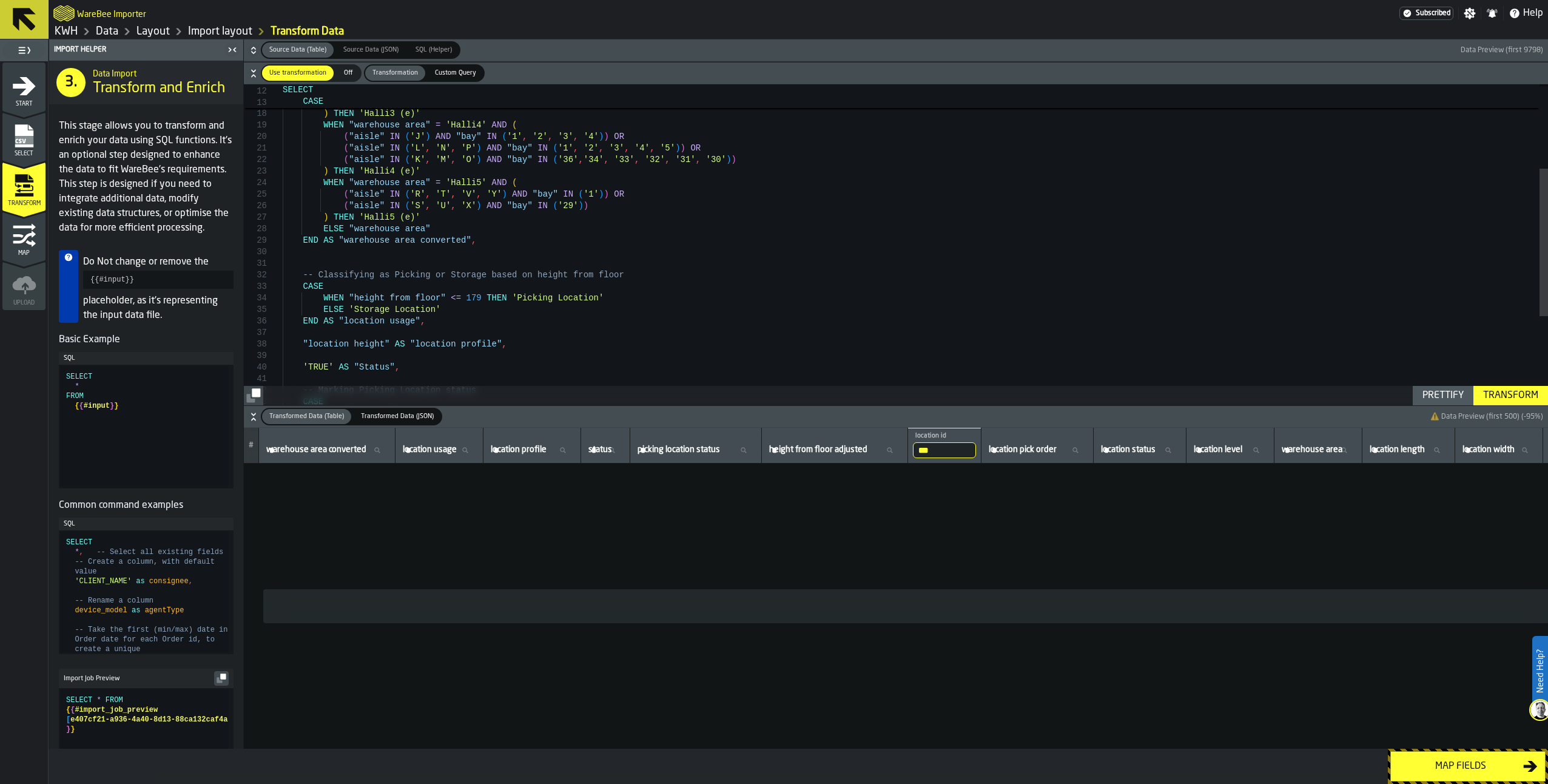
click at [977, 448] on input "***" at bounding box center [944, 450] width 63 height 16
type input "*"
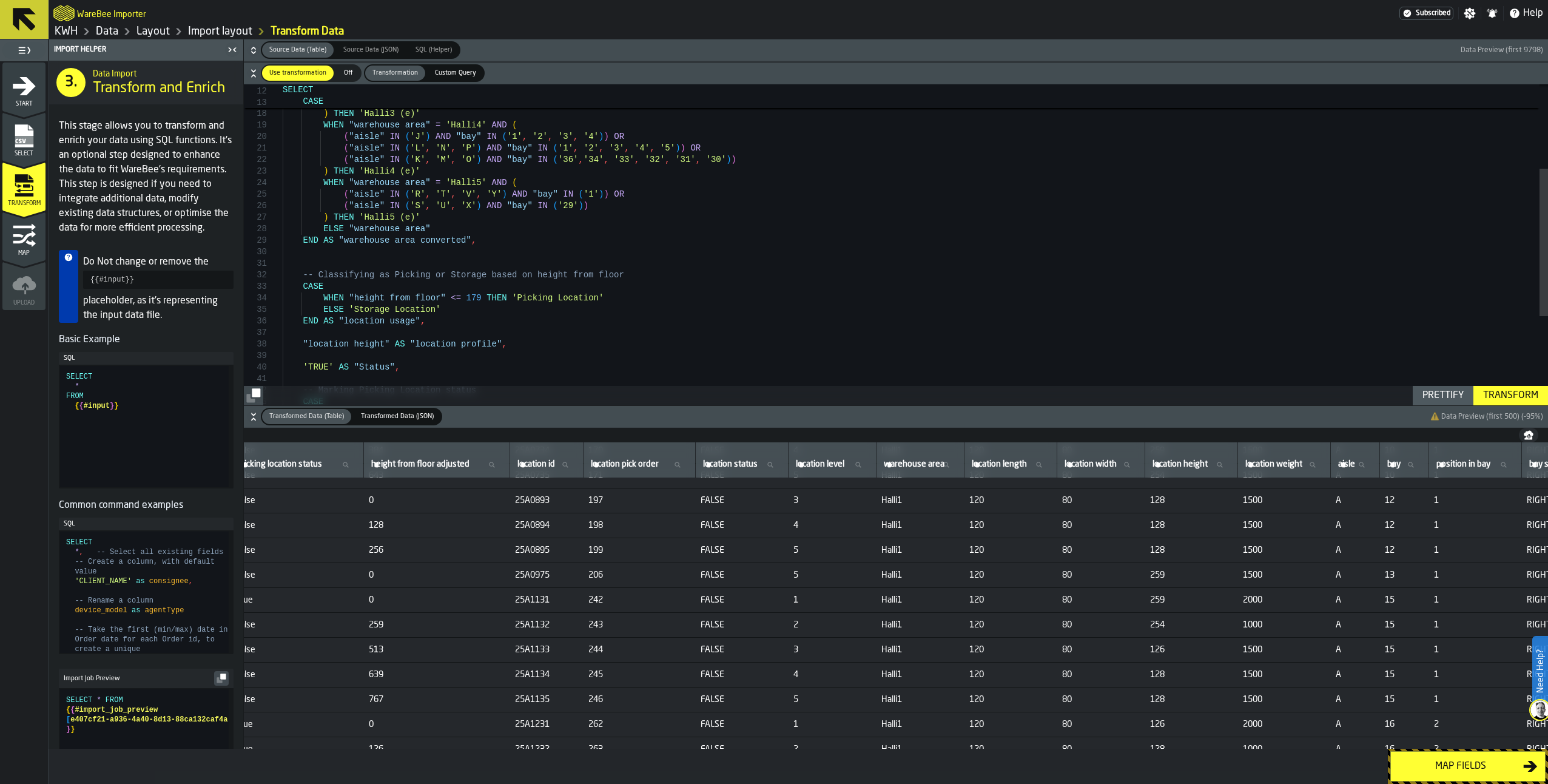
scroll to position [363, 400]
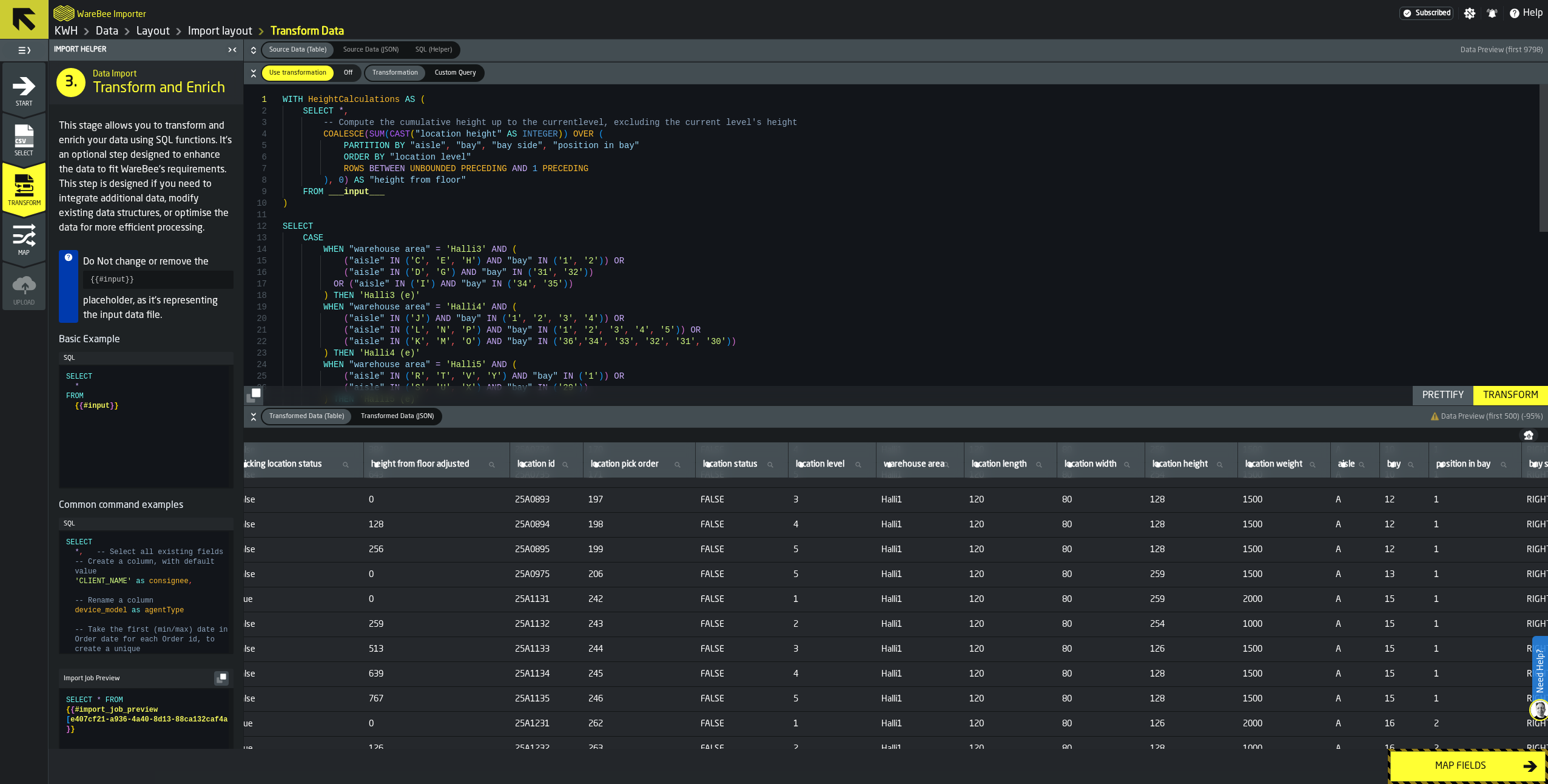
click at [20, 129] on icon "menu Select" at bounding box center [24, 135] width 19 height 23
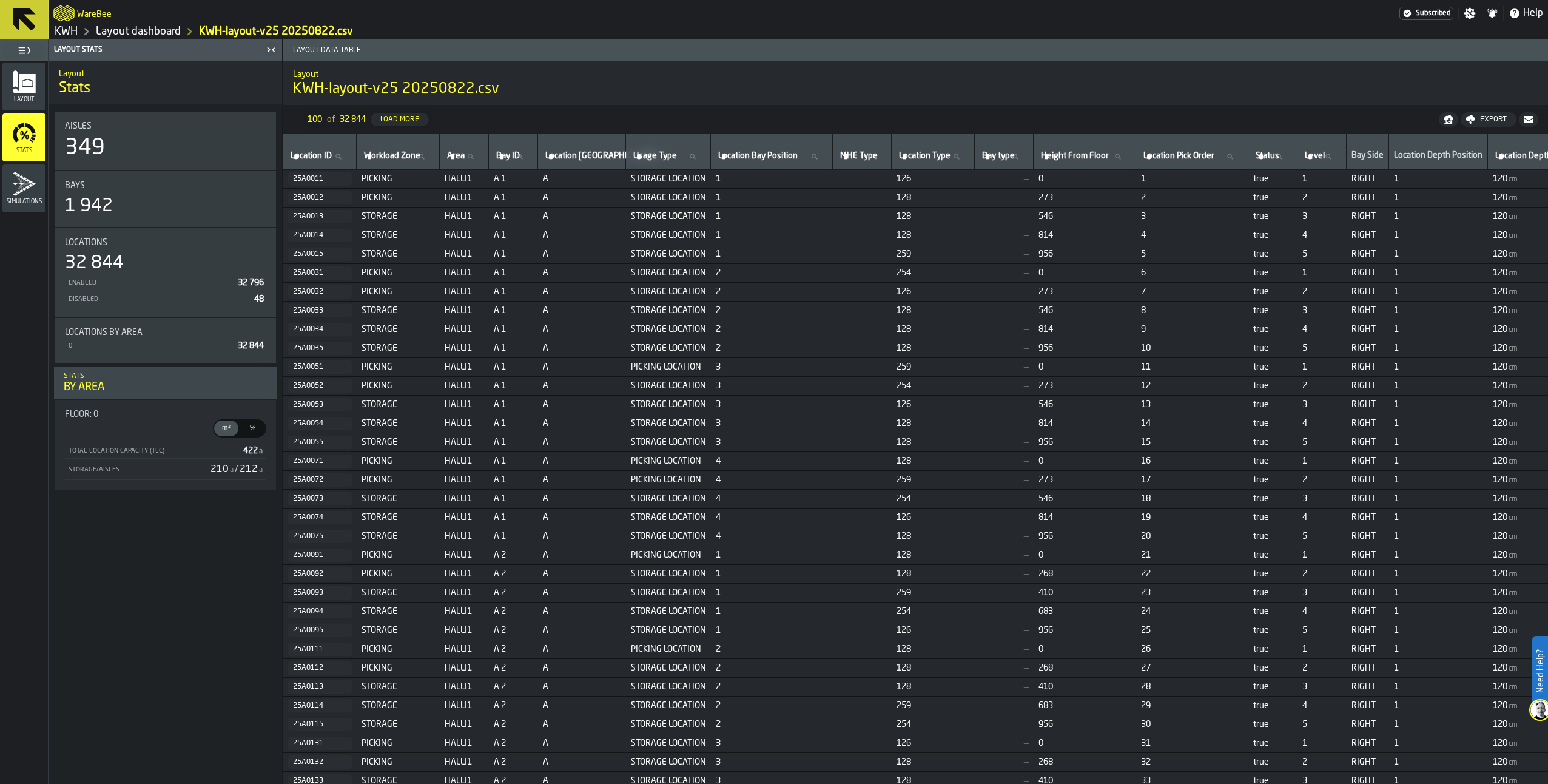
click at [140, 27] on link "Layout dashboard" at bounding box center [138, 31] width 85 height 14
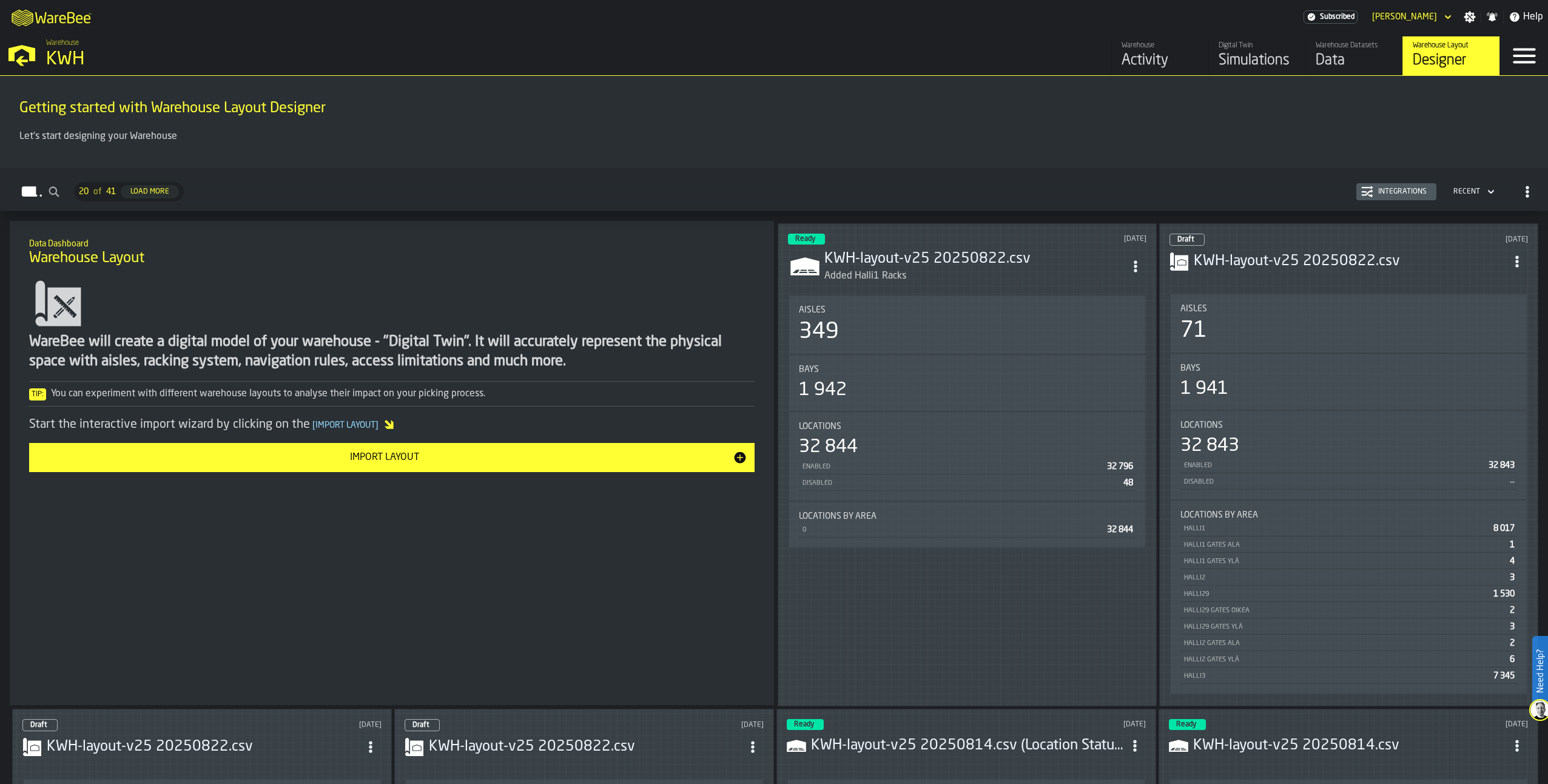
click at [1264, 54] on div "Simulations" at bounding box center [1257, 61] width 77 height 20
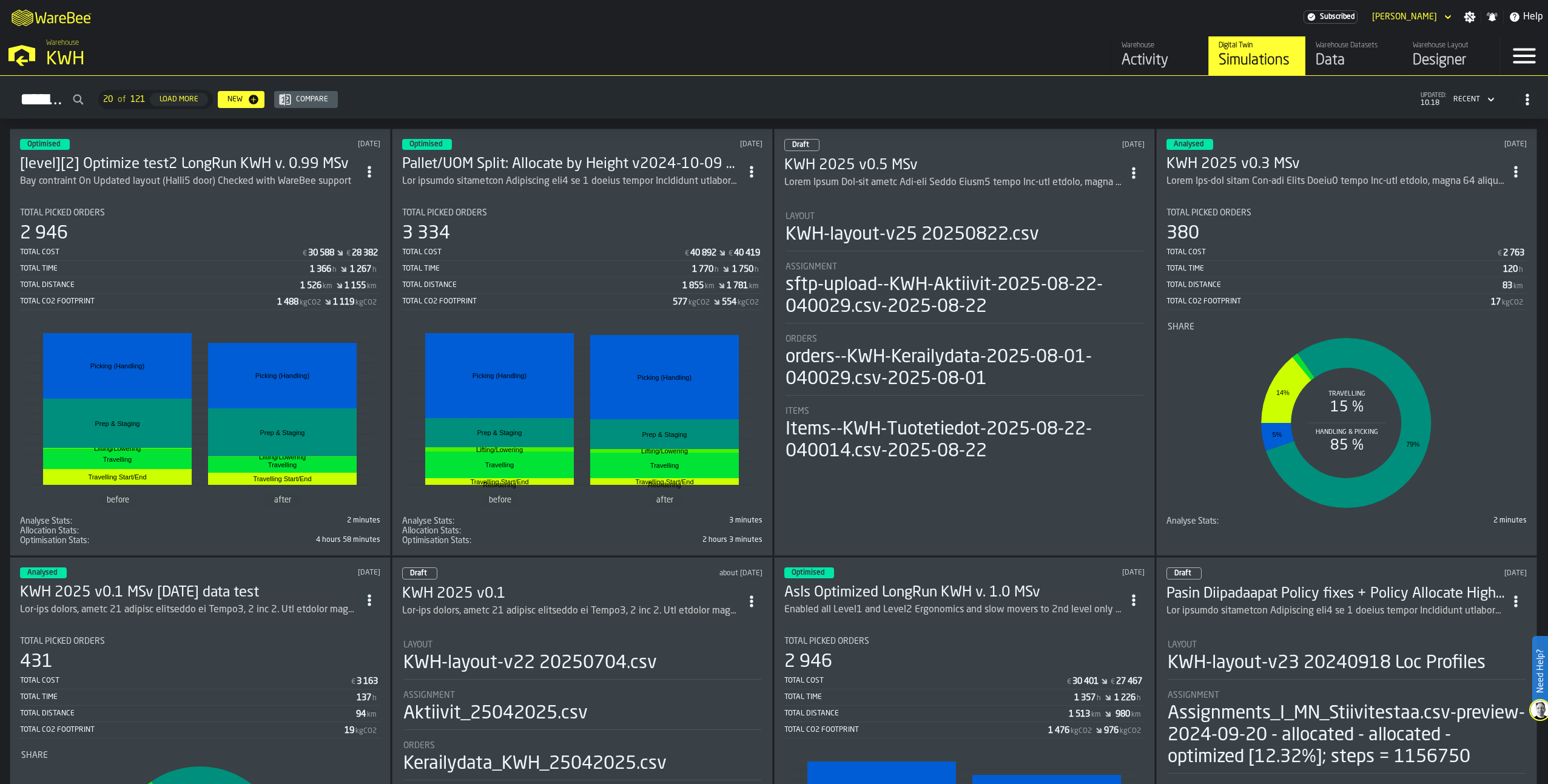
click at [918, 176] on div "ItemListCard-DashboardItemContainer" at bounding box center [953, 183] width 339 height 15
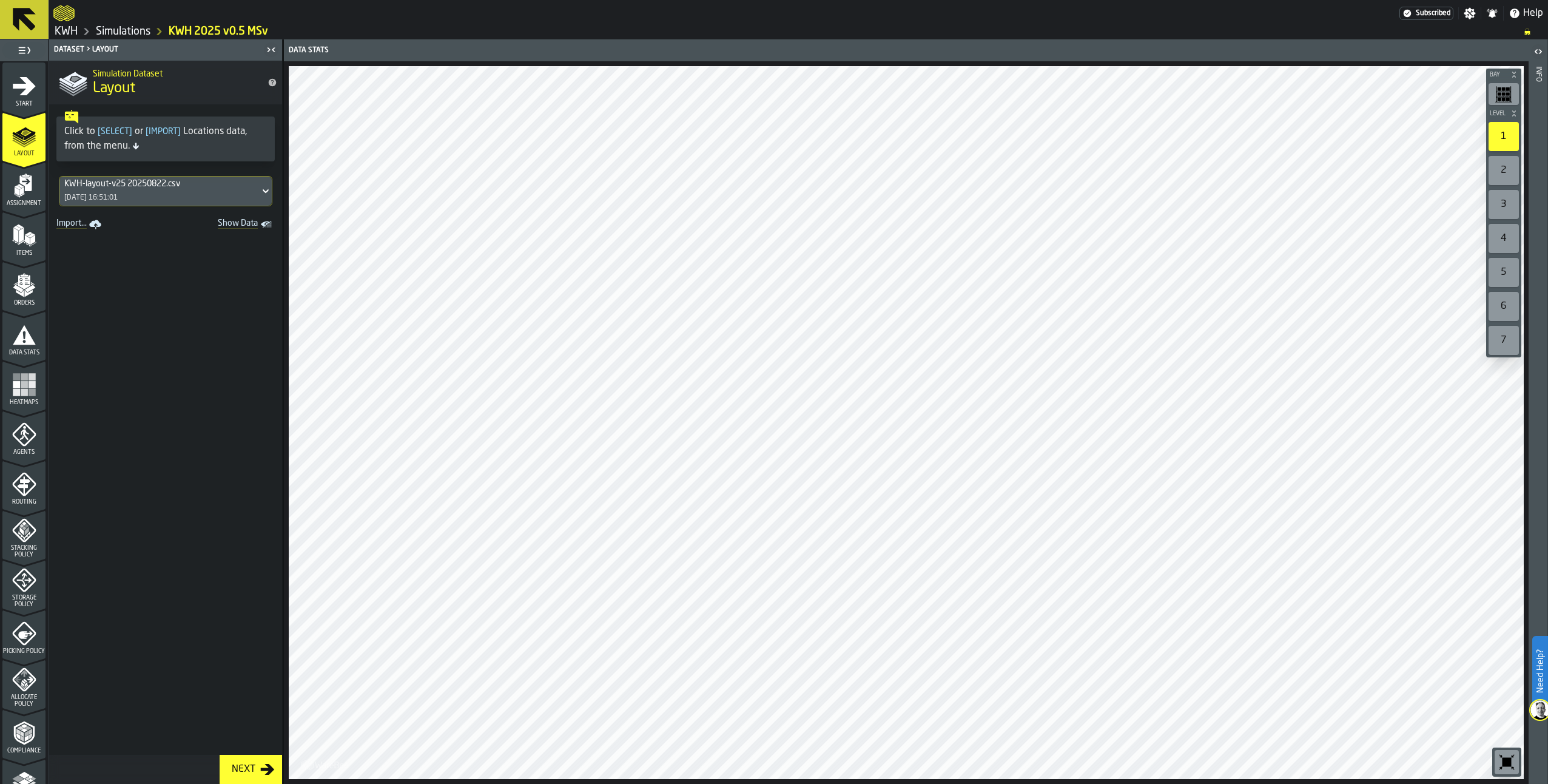
click at [32, 433] on icon "menu Agents" at bounding box center [24, 434] width 24 height 24
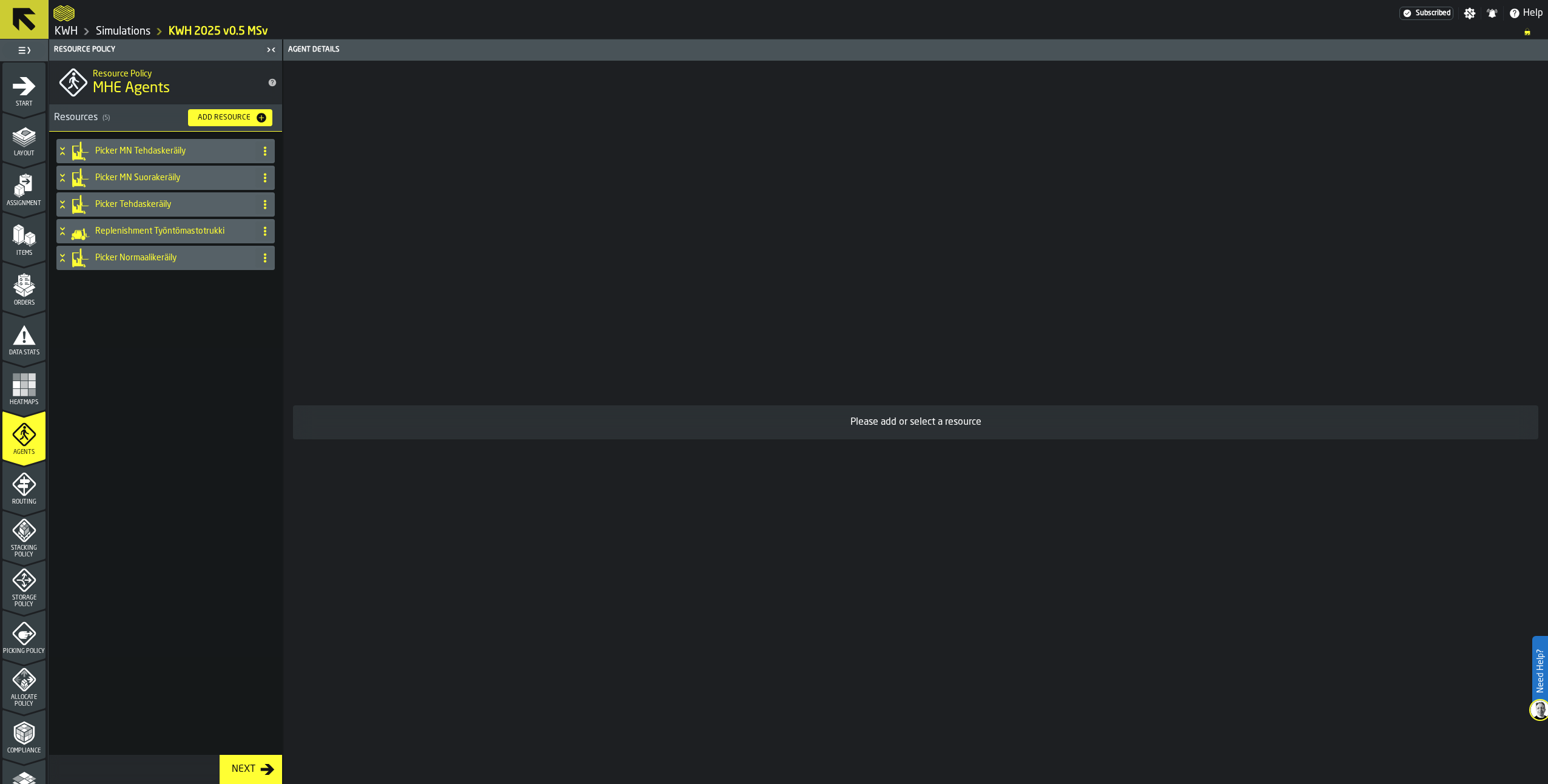
click at [31, 498] on span "Routing" at bounding box center [24, 501] width 43 height 7
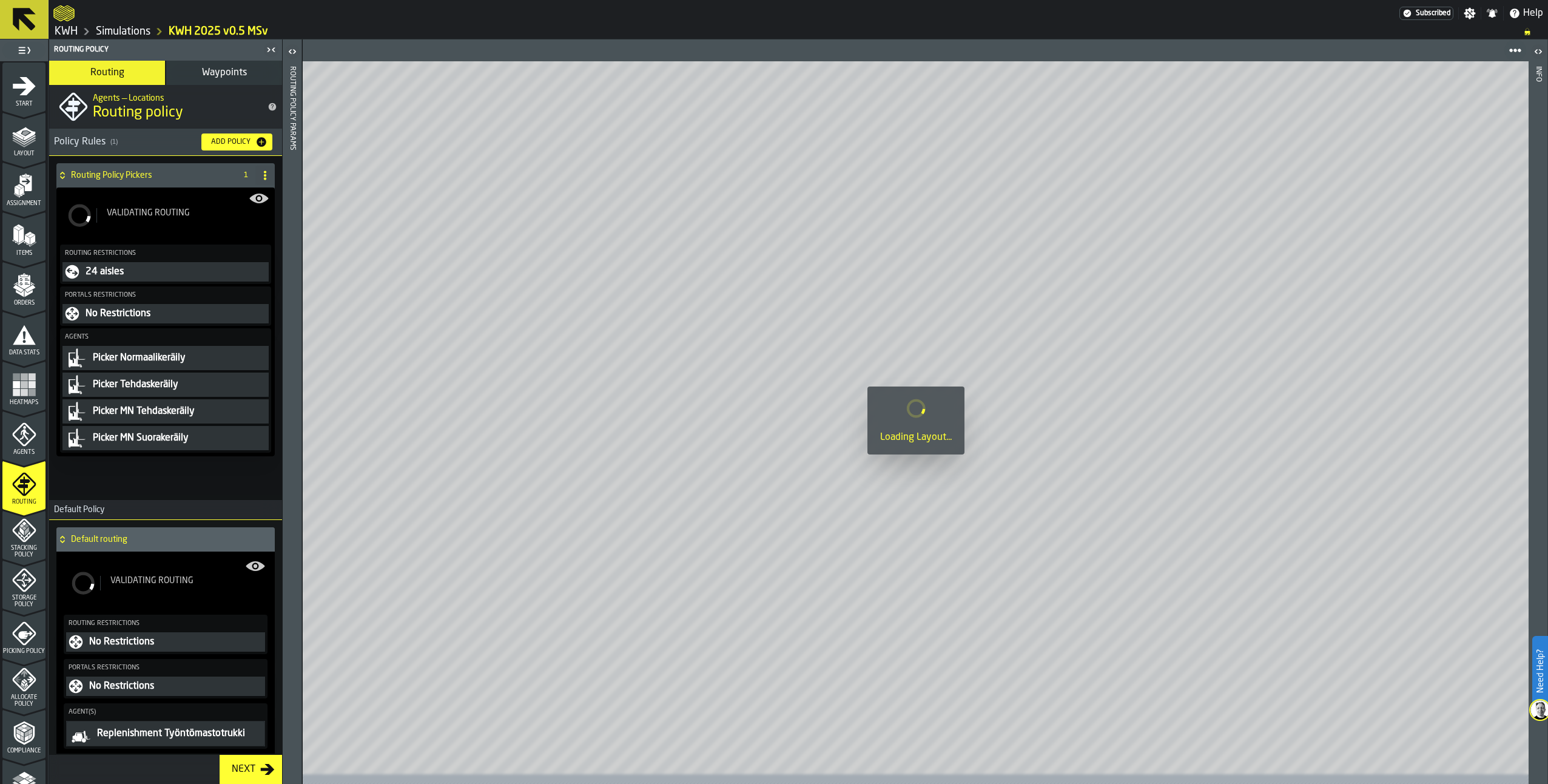
click at [15, 444] on icon "menu Agents" at bounding box center [24, 434] width 25 height 25
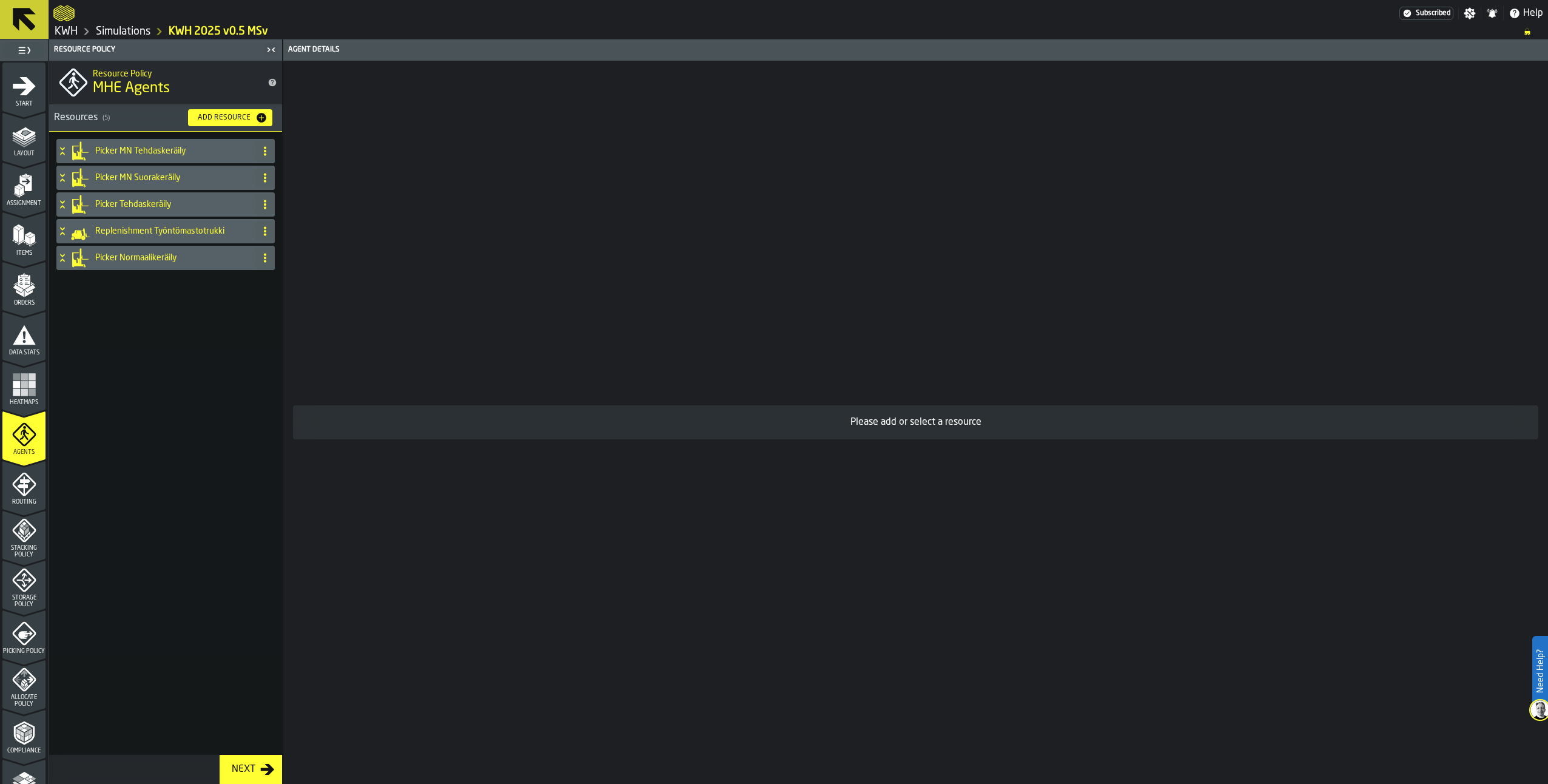
click at [15, 484] on icon "menu Routing" at bounding box center [24, 484] width 25 height 25
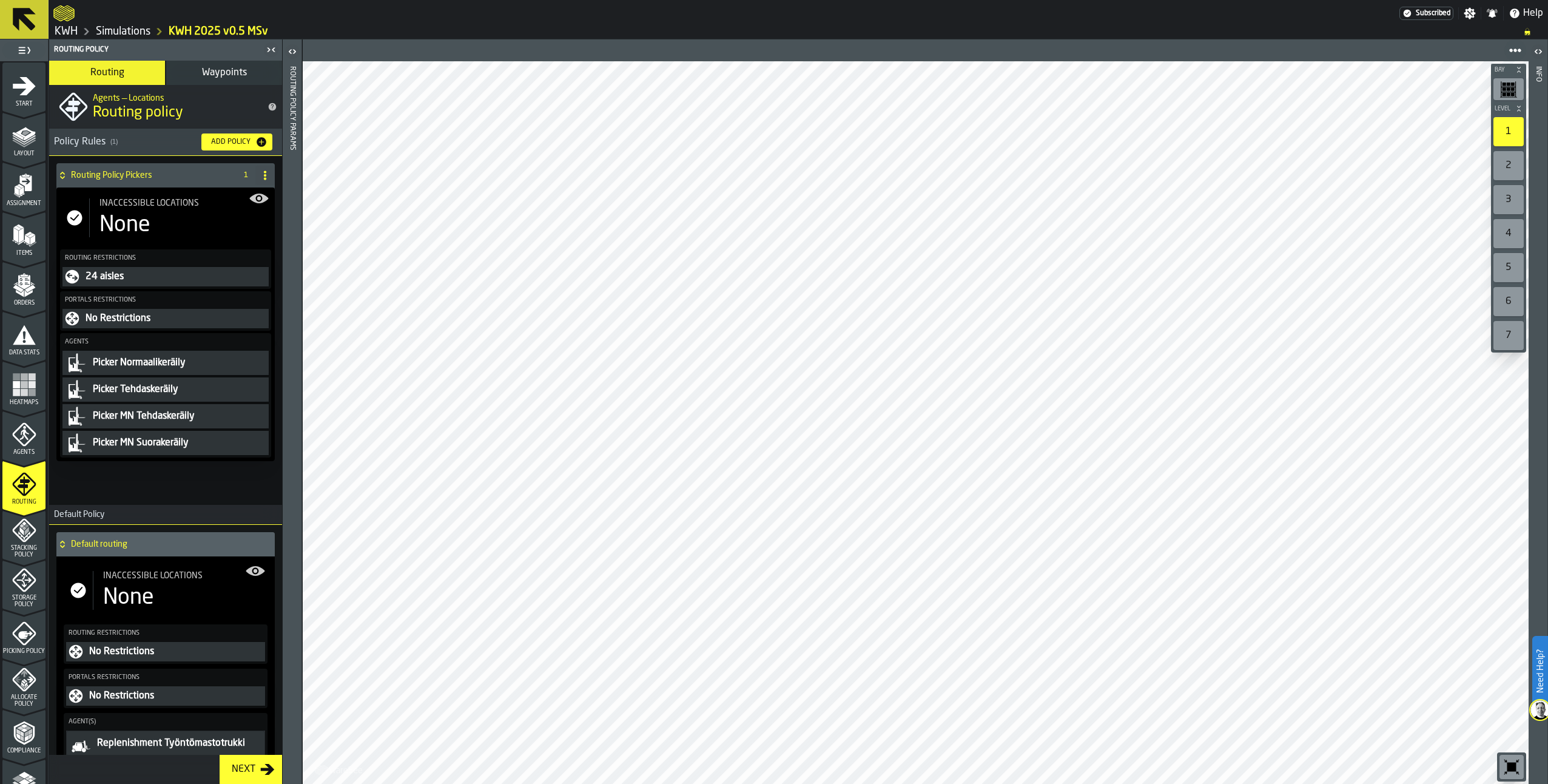
click at [22, 446] on div "Agents" at bounding box center [24, 439] width 43 height 33
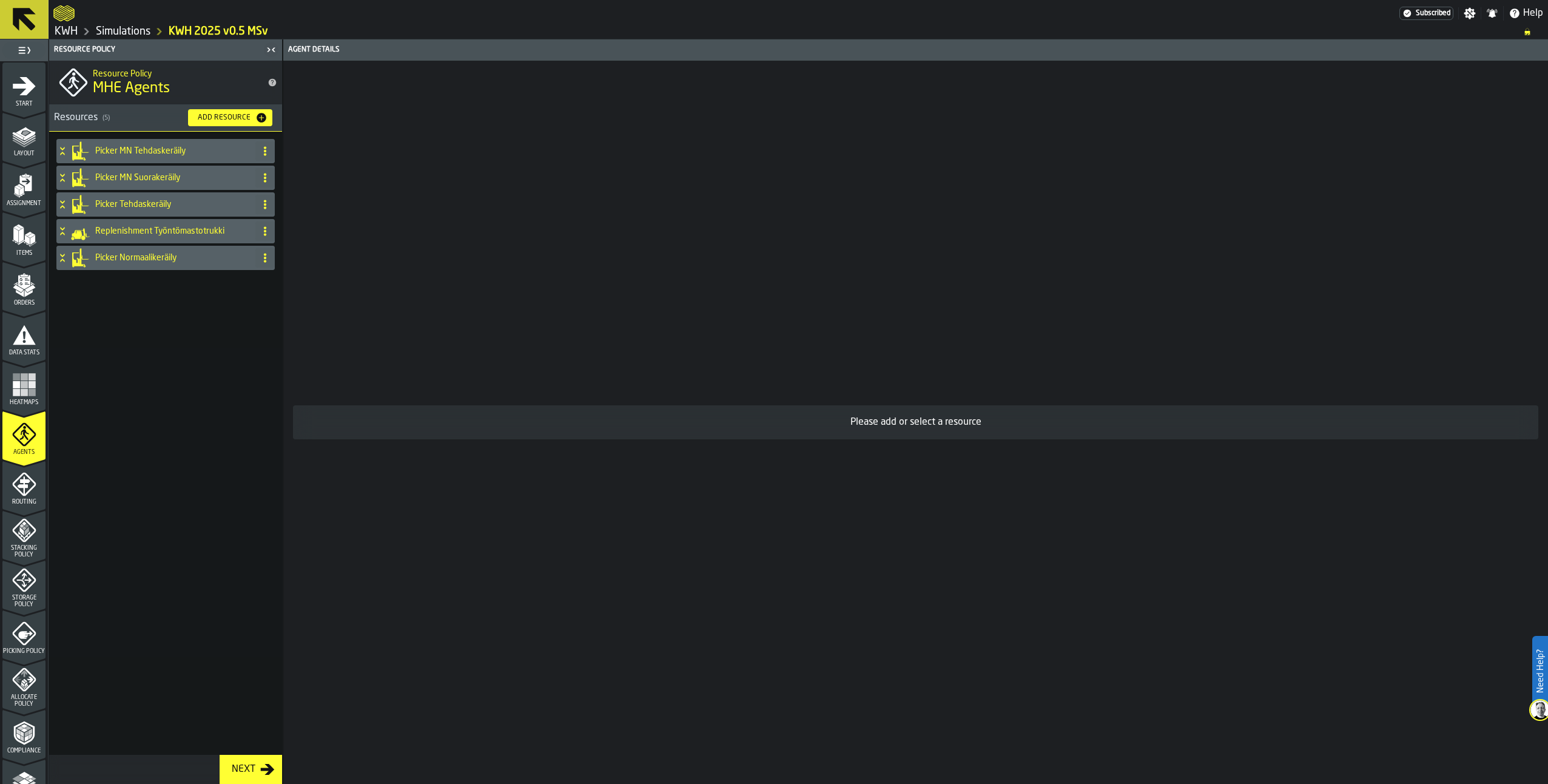
click at [23, 639] on icon "menu Picking Policy" at bounding box center [24, 633] width 24 height 24
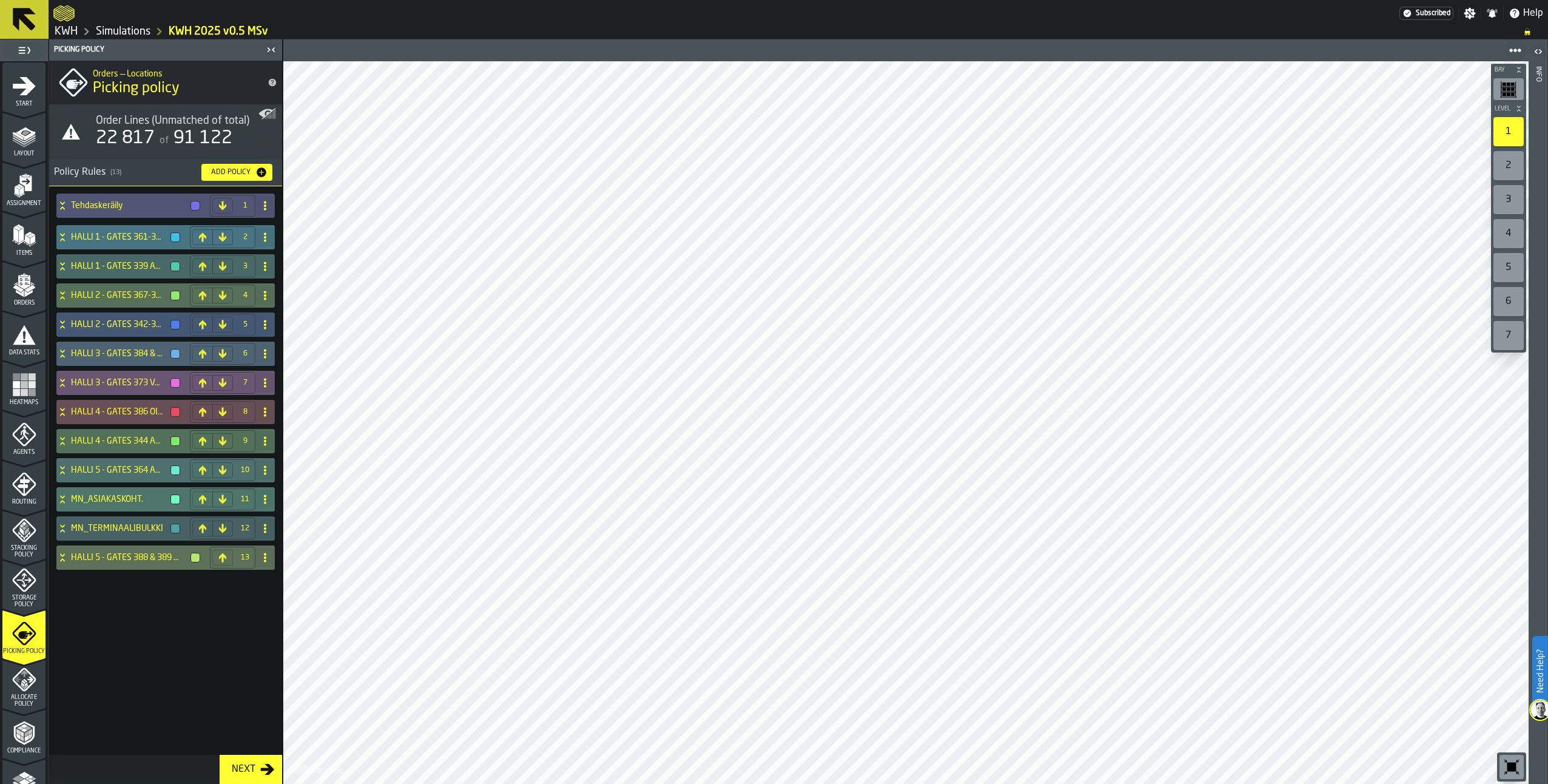
click at [119, 235] on h4 "HALLI 1 - GATES 361-366" at bounding box center [118, 237] width 94 height 10
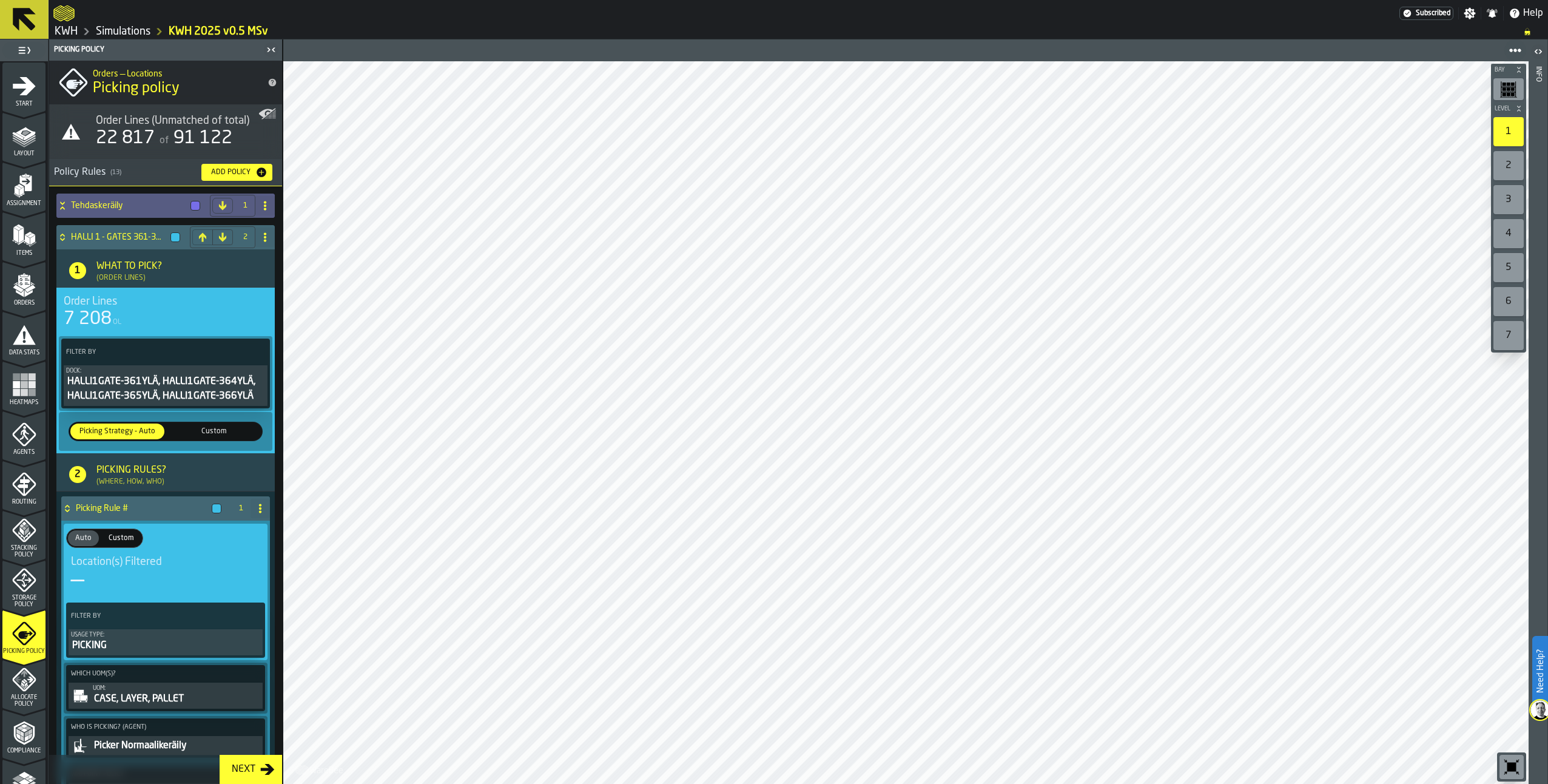
click at [64, 201] on icon at bounding box center [62, 206] width 12 height 10
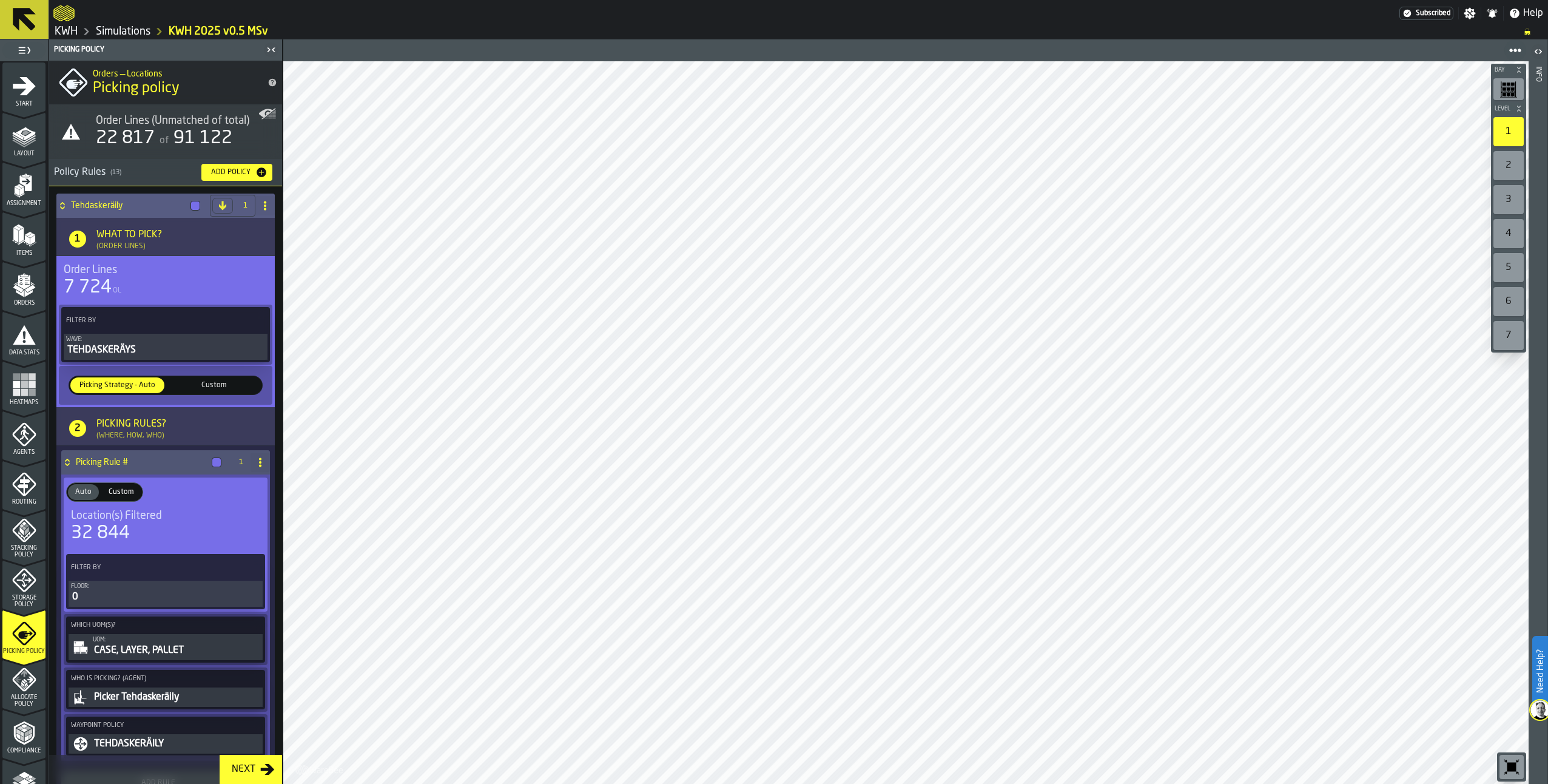
click at [65, 204] on icon at bounding box center [62, 206] width 12 height 10
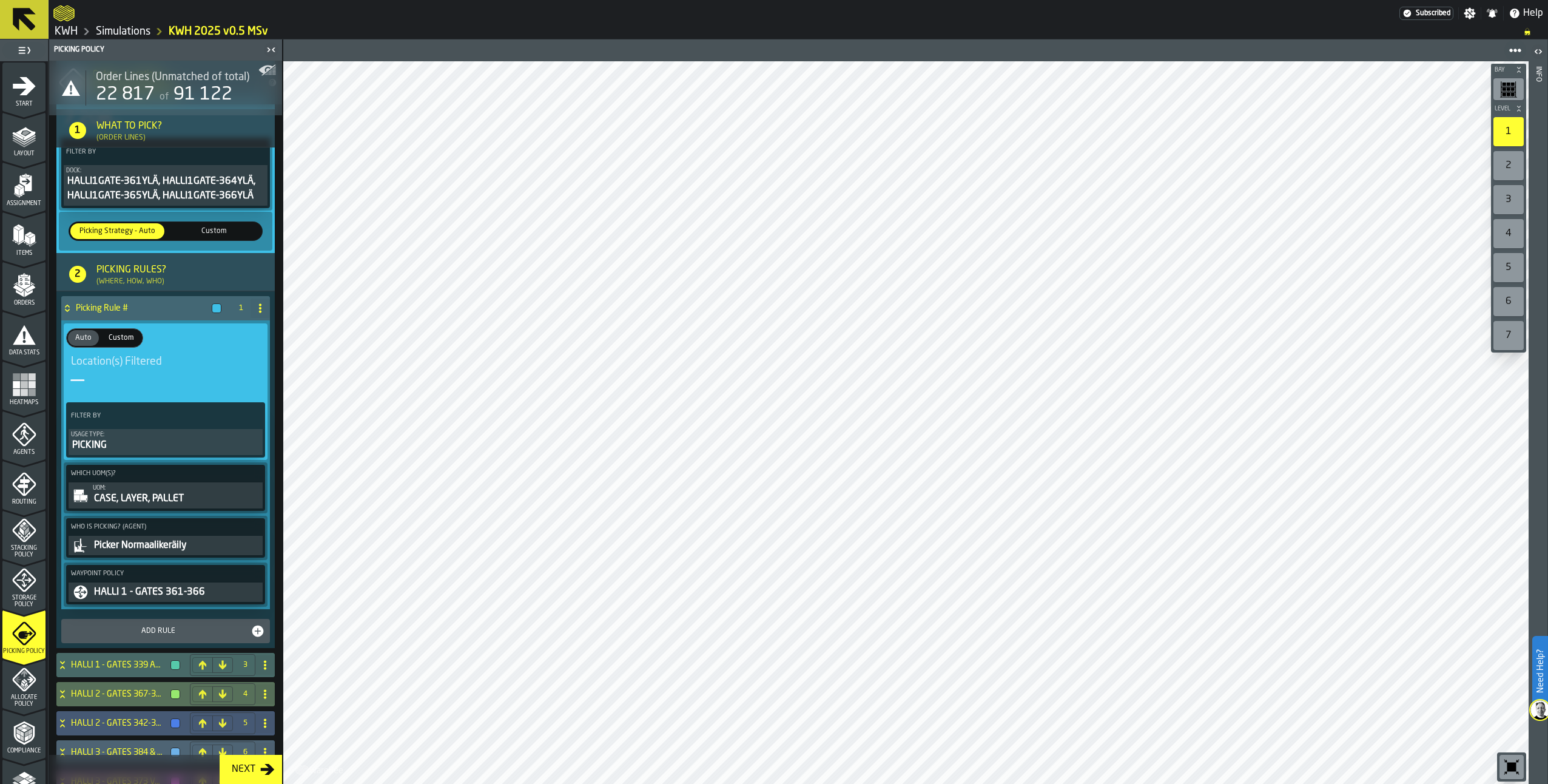
scroll to position [303, 0]
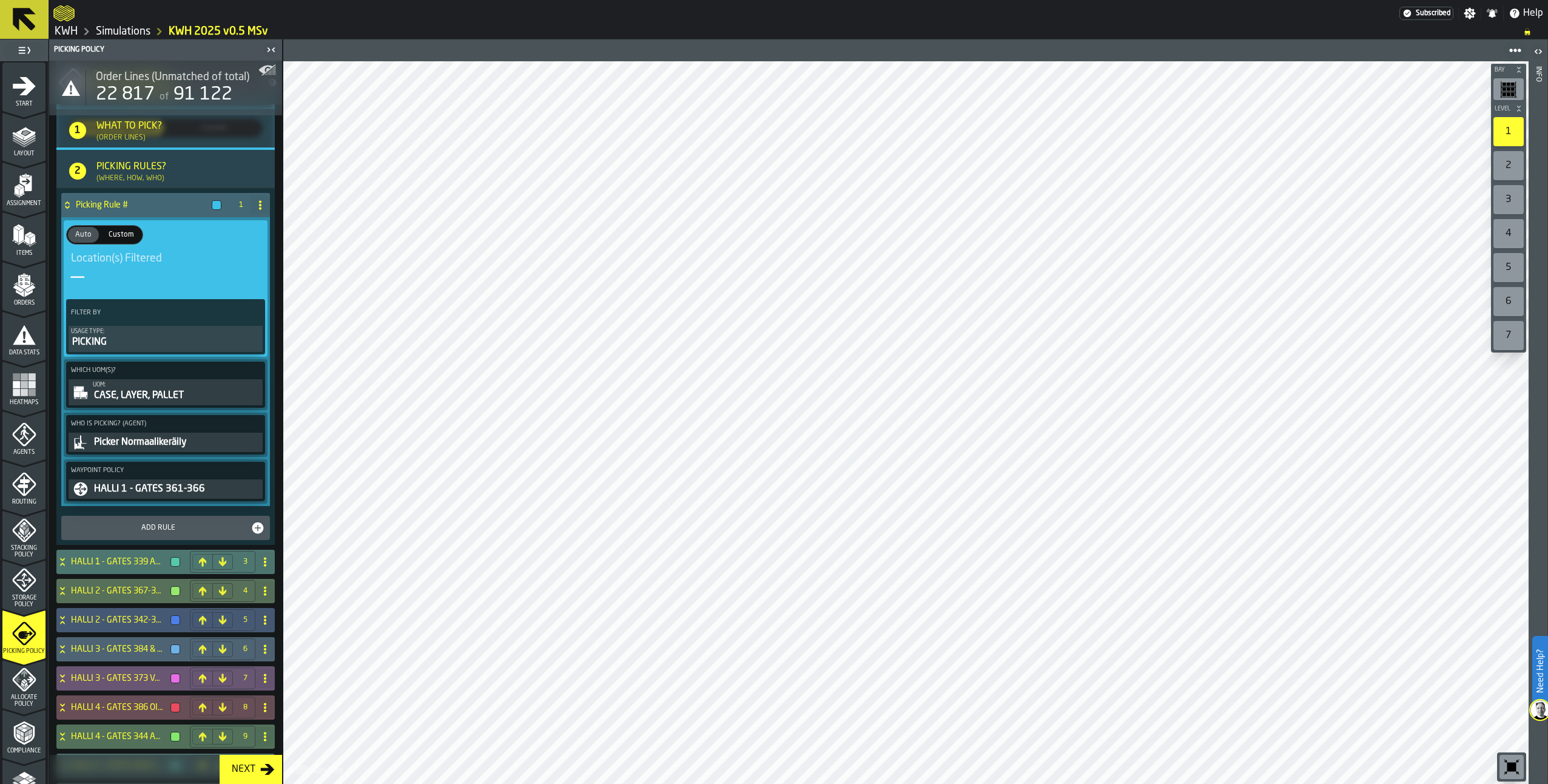
click at [65, 564] on icon at bounding box center [62, 561] width 12 height 10
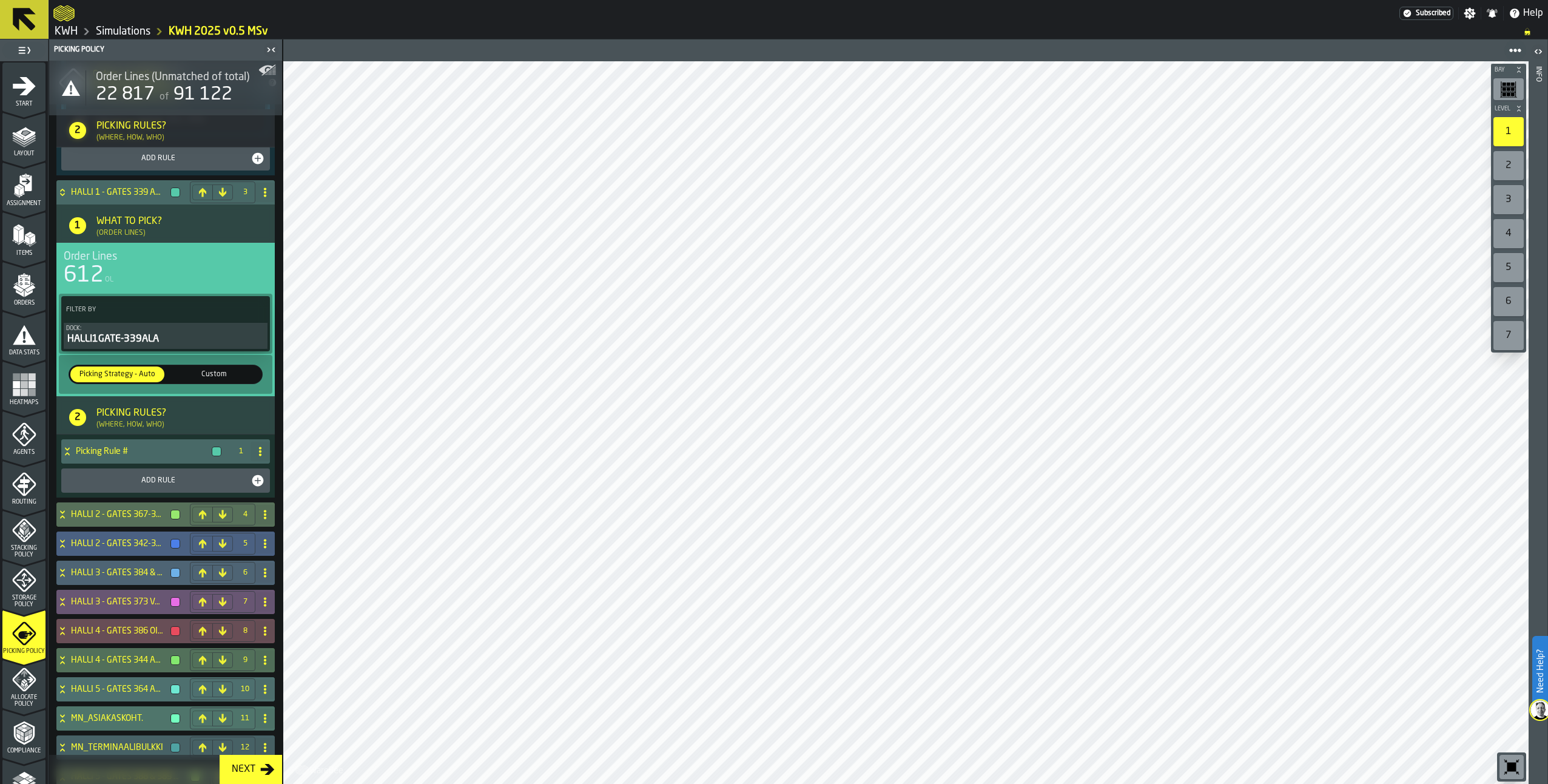
scroll to position [715, 0]
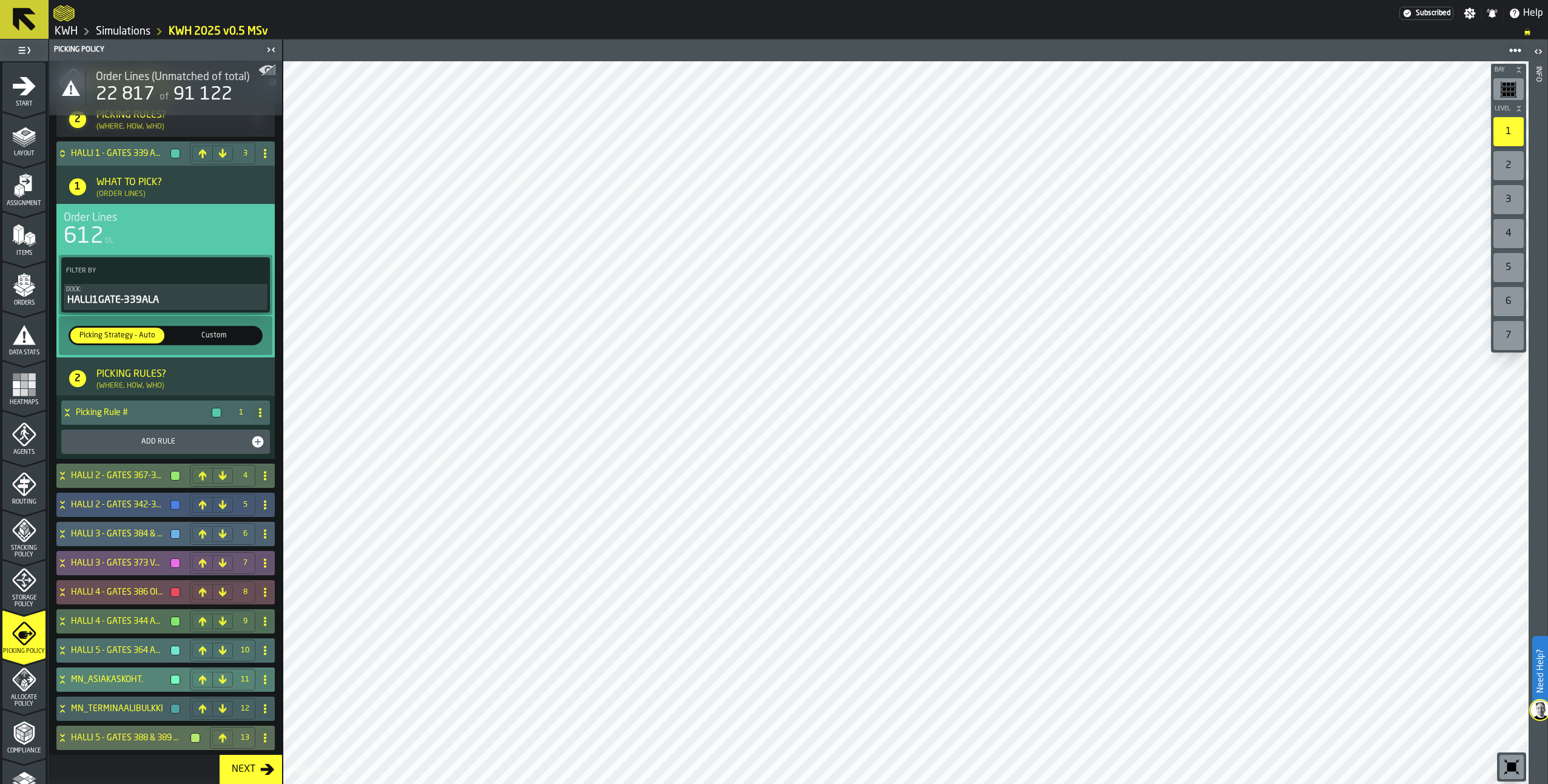
click at [60, 675] on icon at bounding box center [62, 679] width 12 height 10
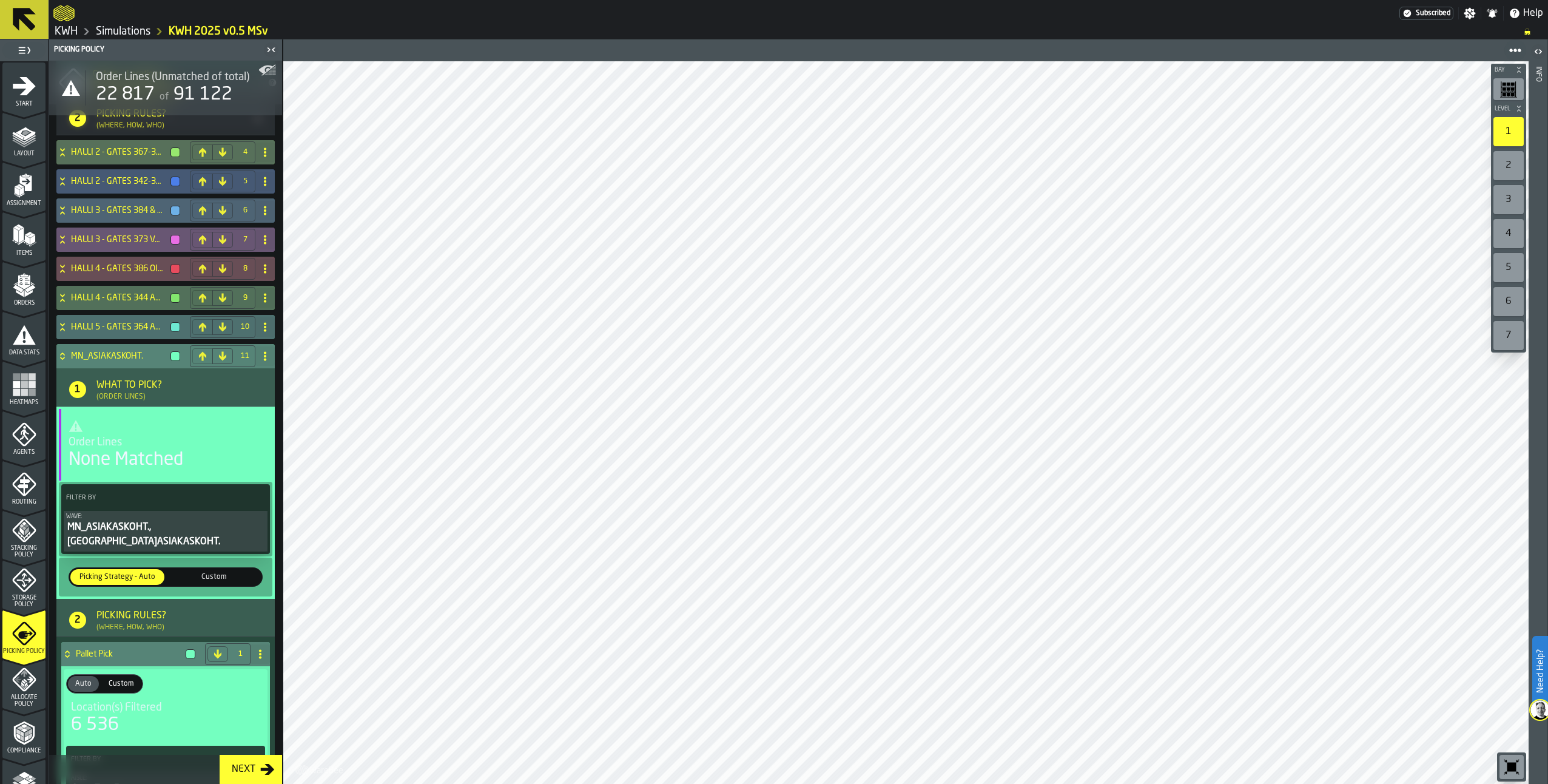
scroll to position [1019, 0]
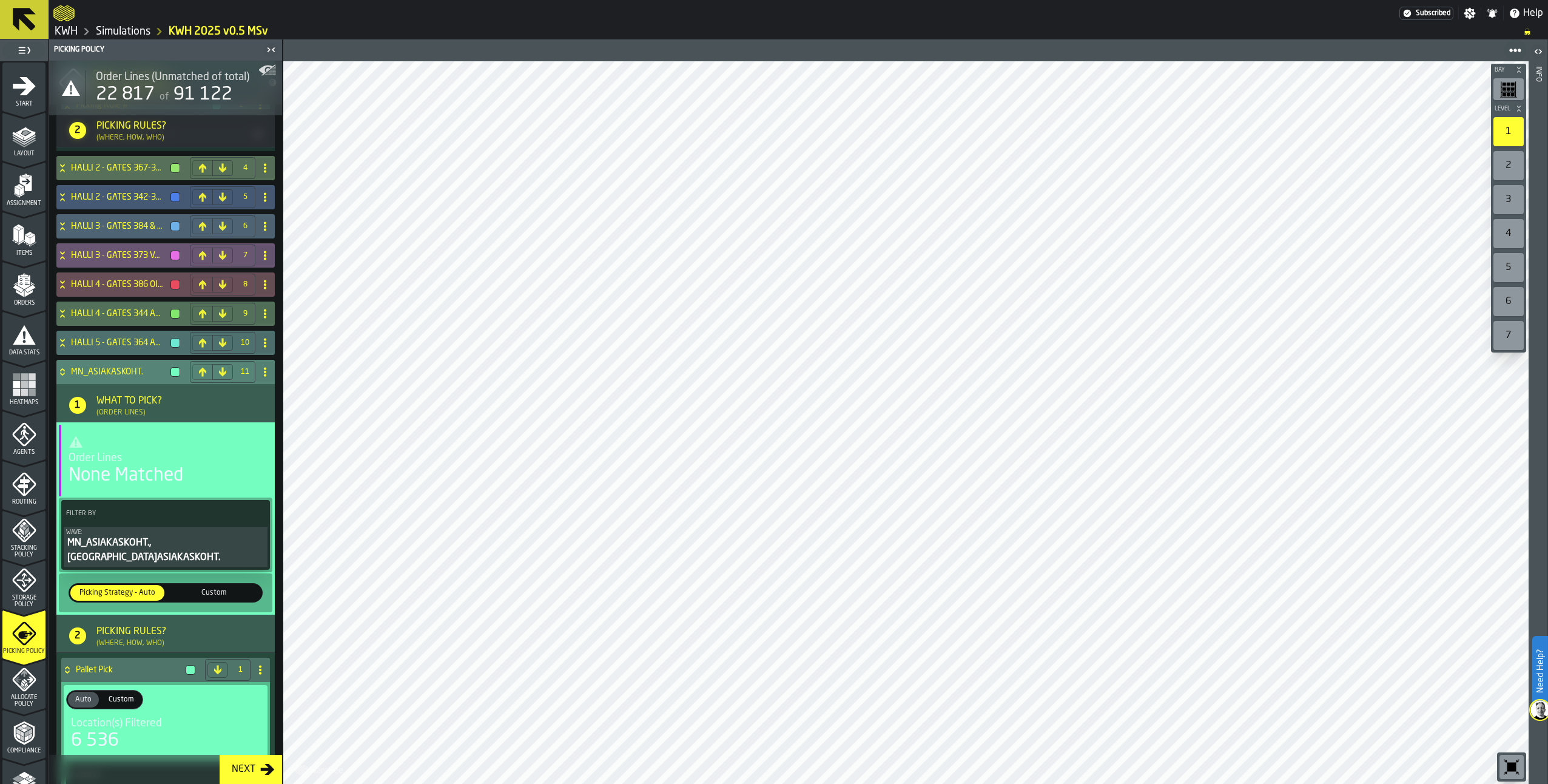
click at [60, 373] on icon at bounding box center [62, 372] width 12 height 10
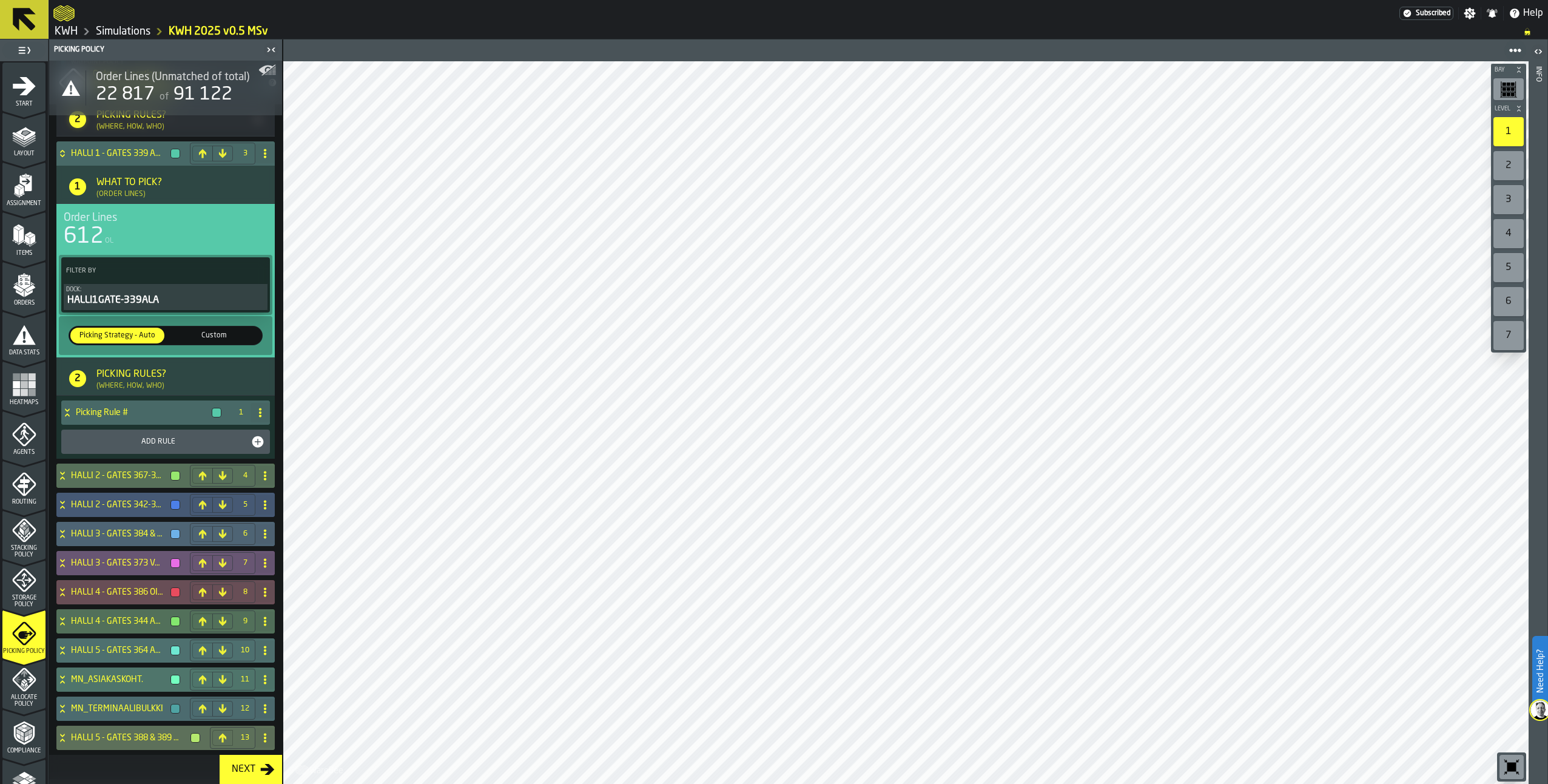
click at [61, 711] on icon at bounding box center [62, 710] width 4 height 3
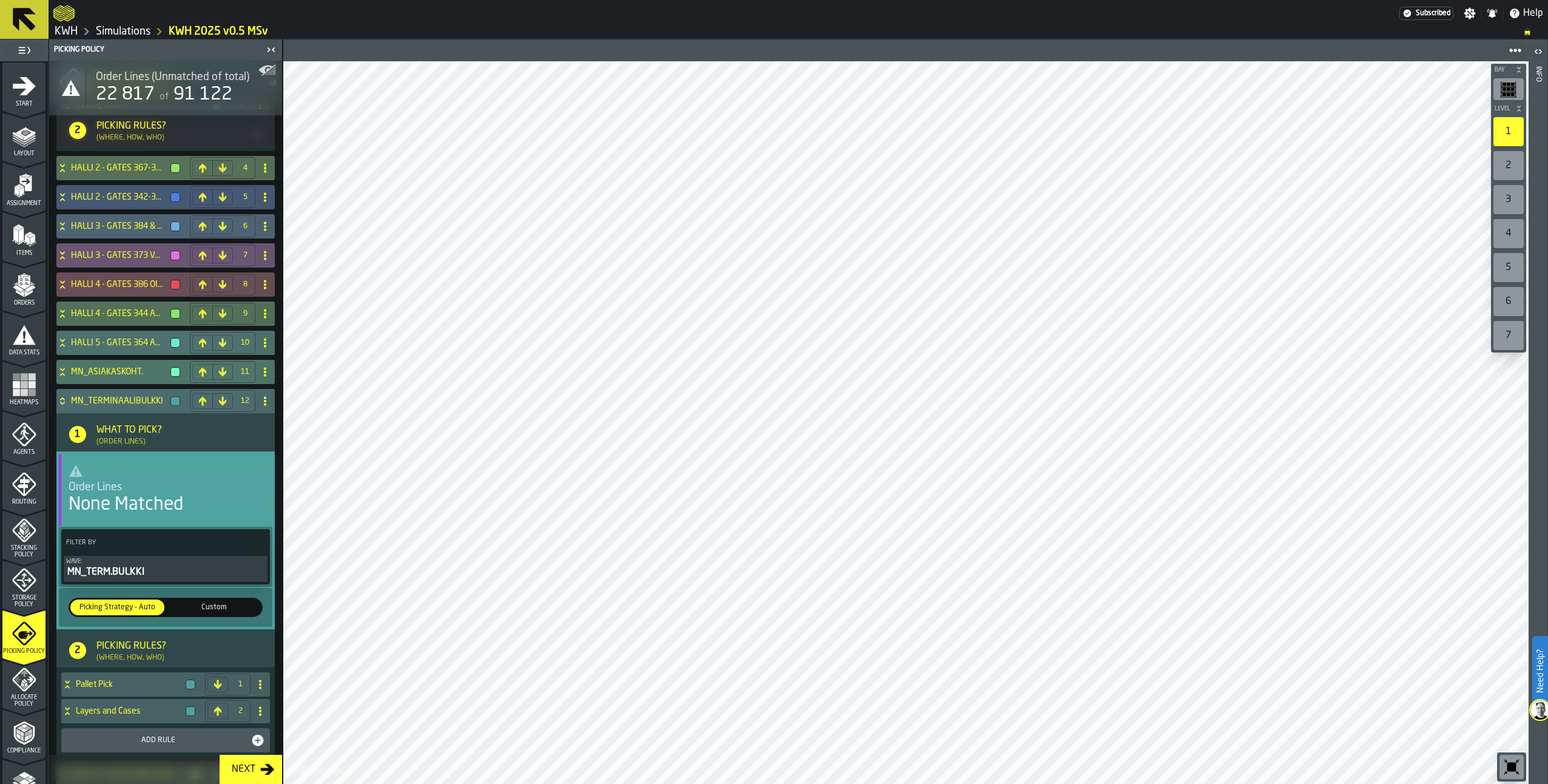
scroll to position [1062, 0]
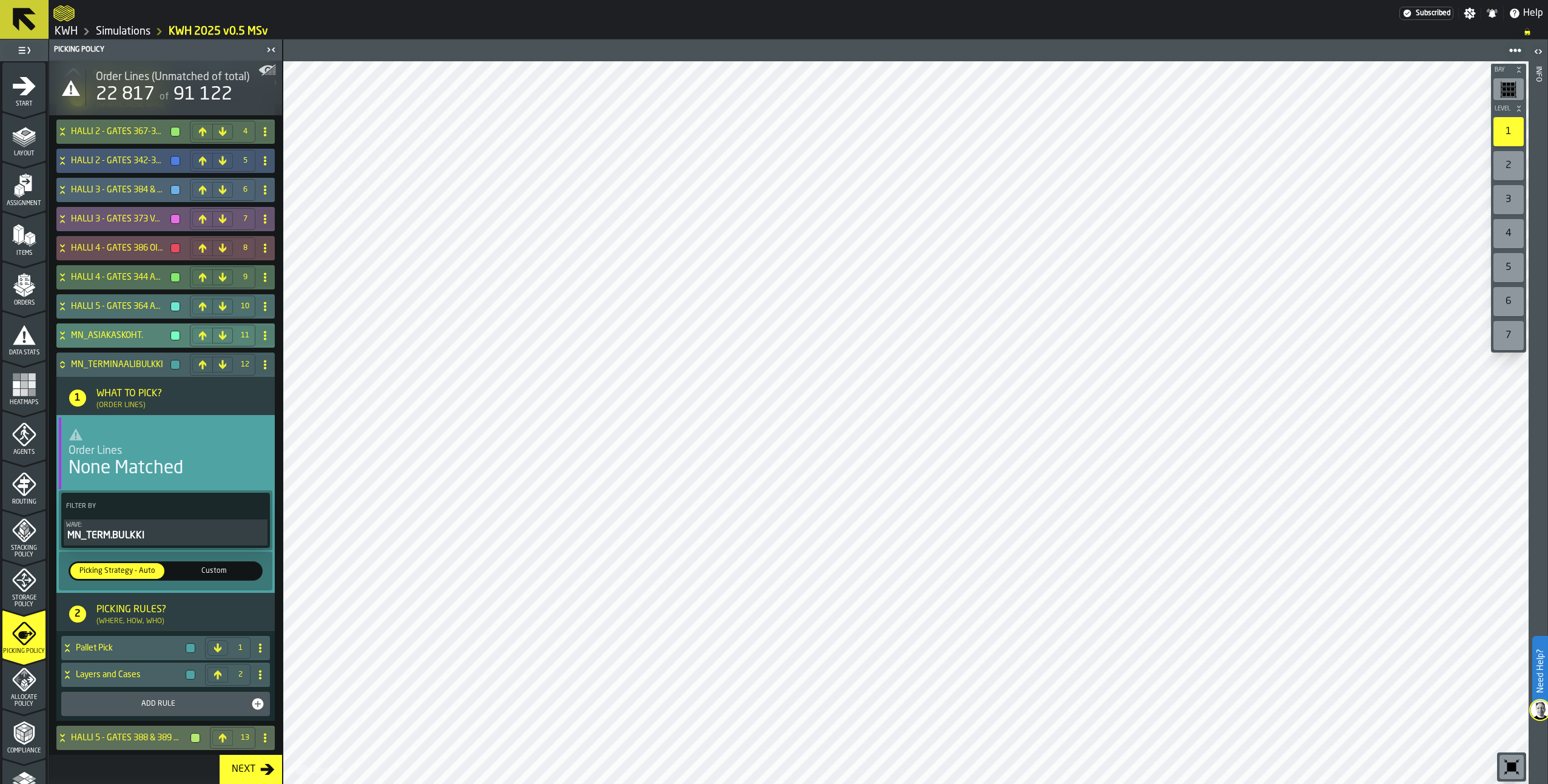
click at [60, 338] on icon at bounding box center [62, 336] width 12 height 10
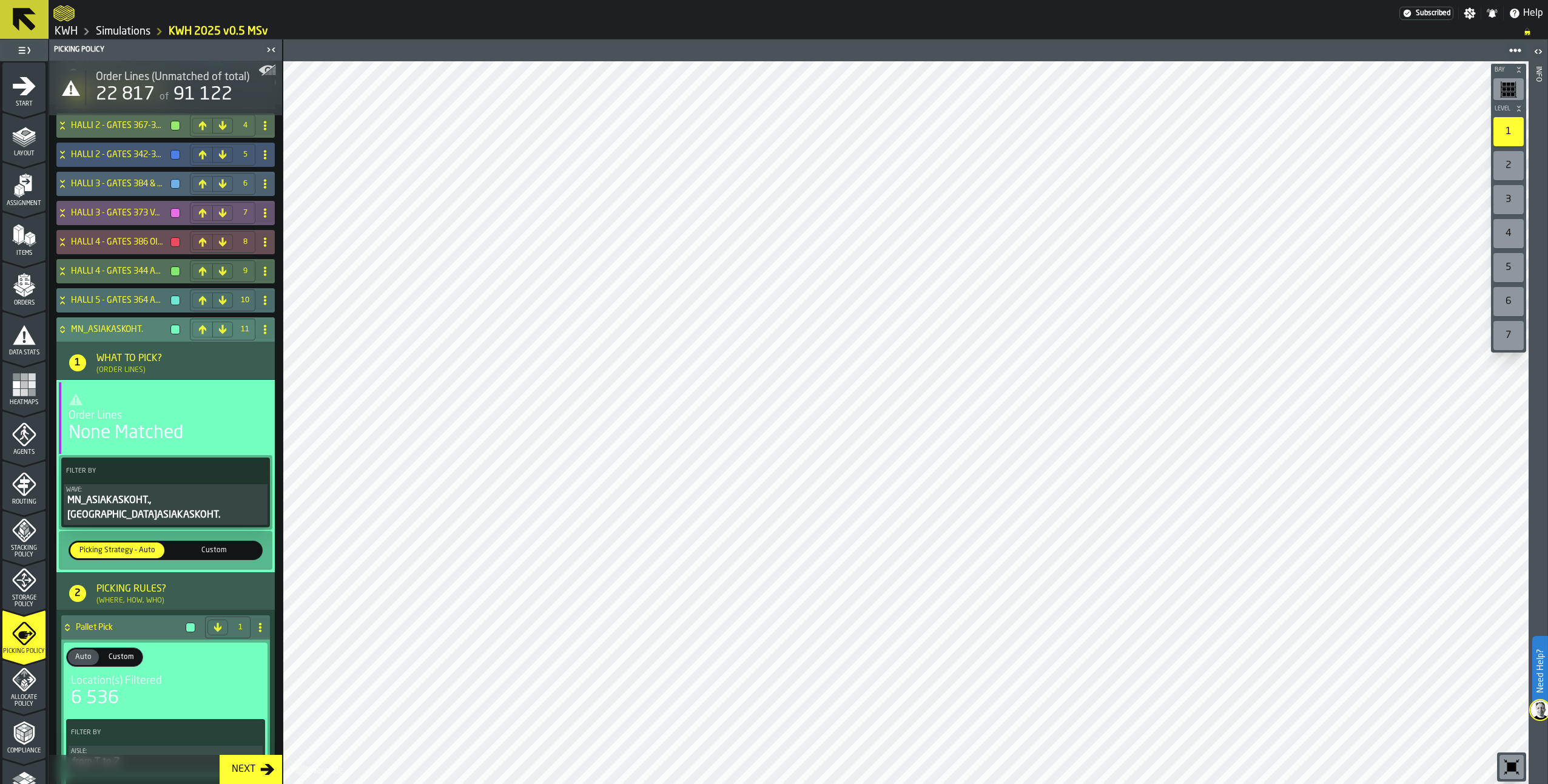
scroll to position [1123, 0]
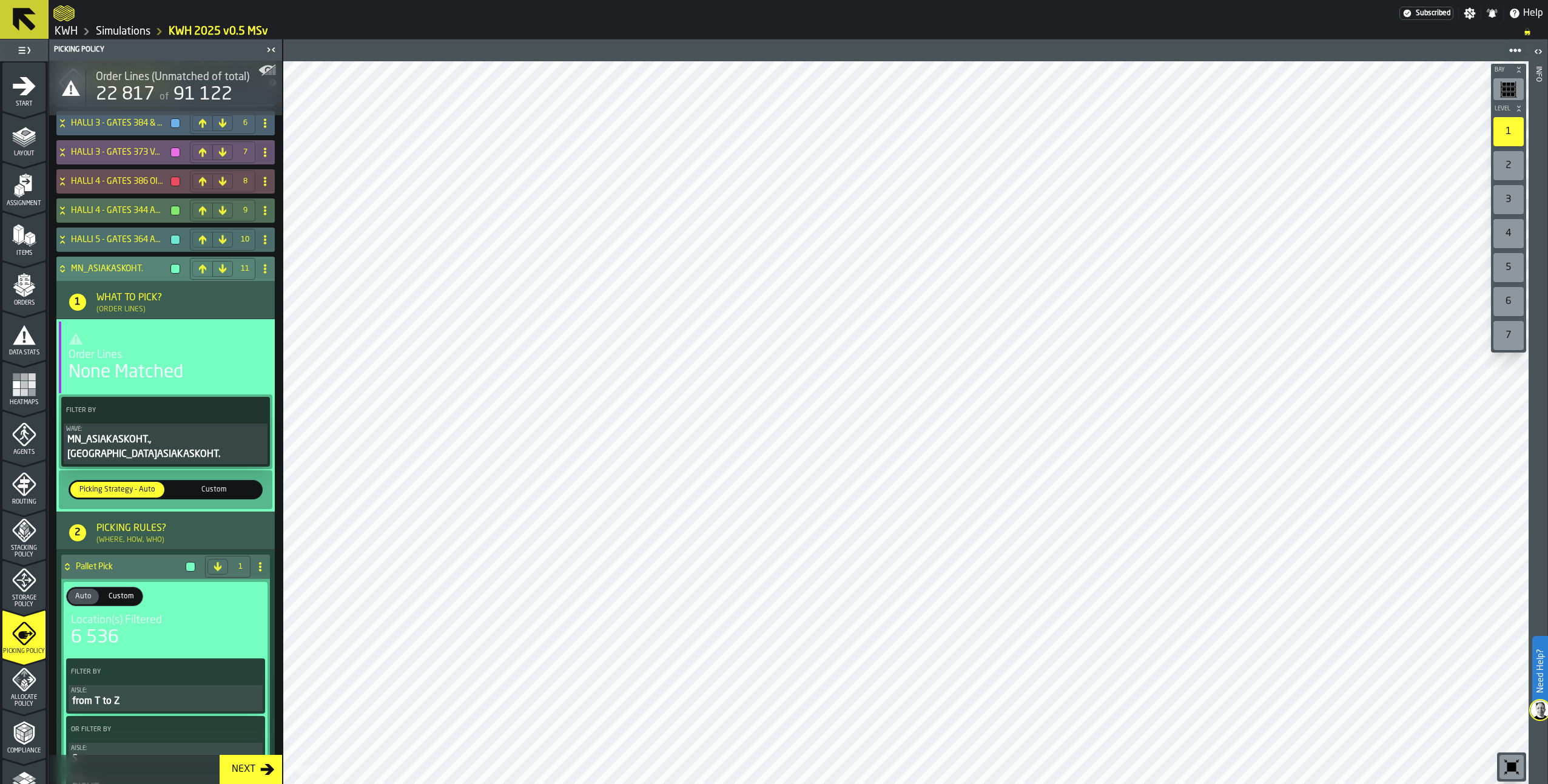
click at [68, 272] on icon at bounding box center [62, 269] width 12 height 10
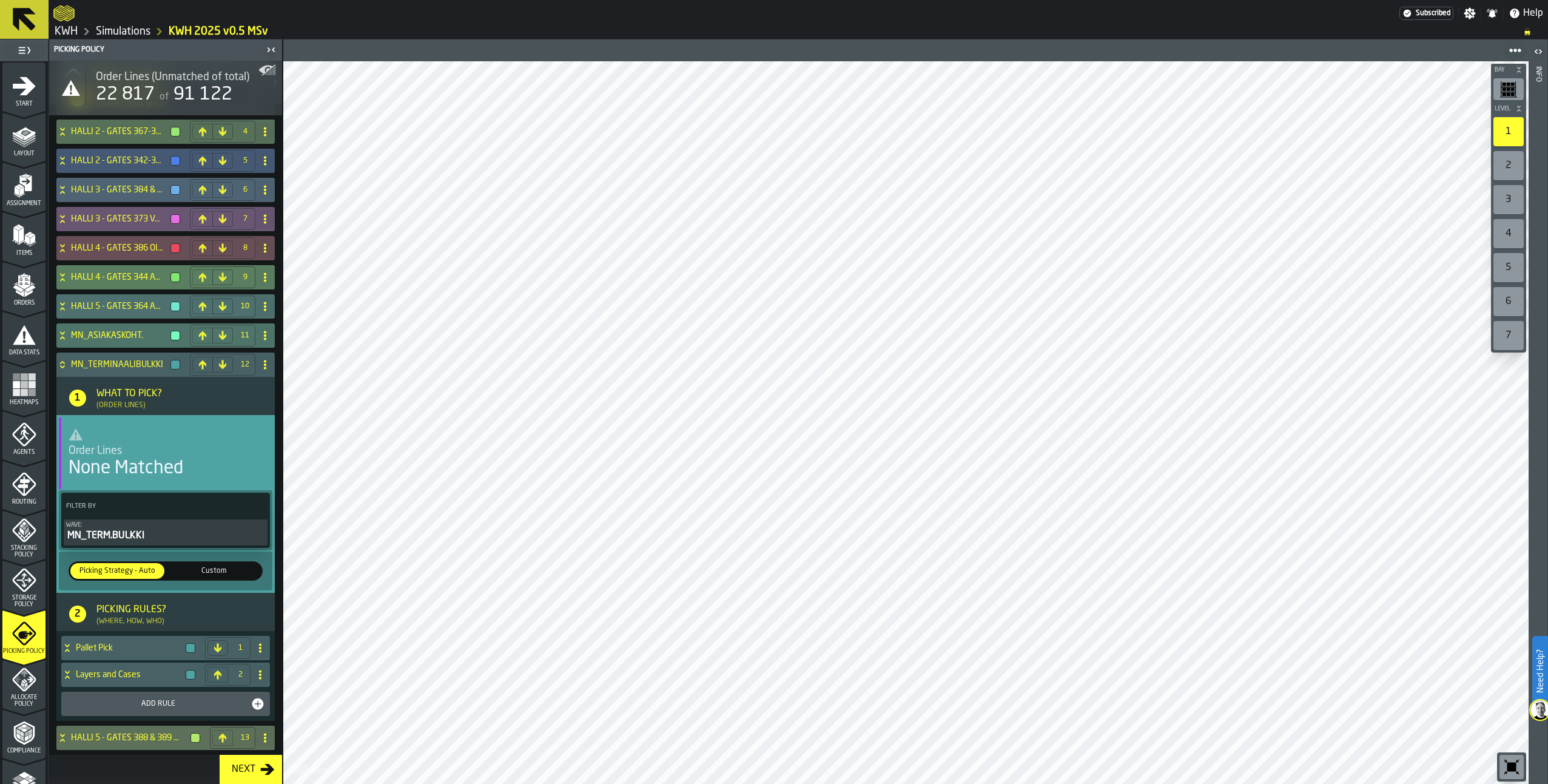
scroll to position [1062, 0]
click at [66, 363] on icon at bounding box center [62, 365] width 12 height 10
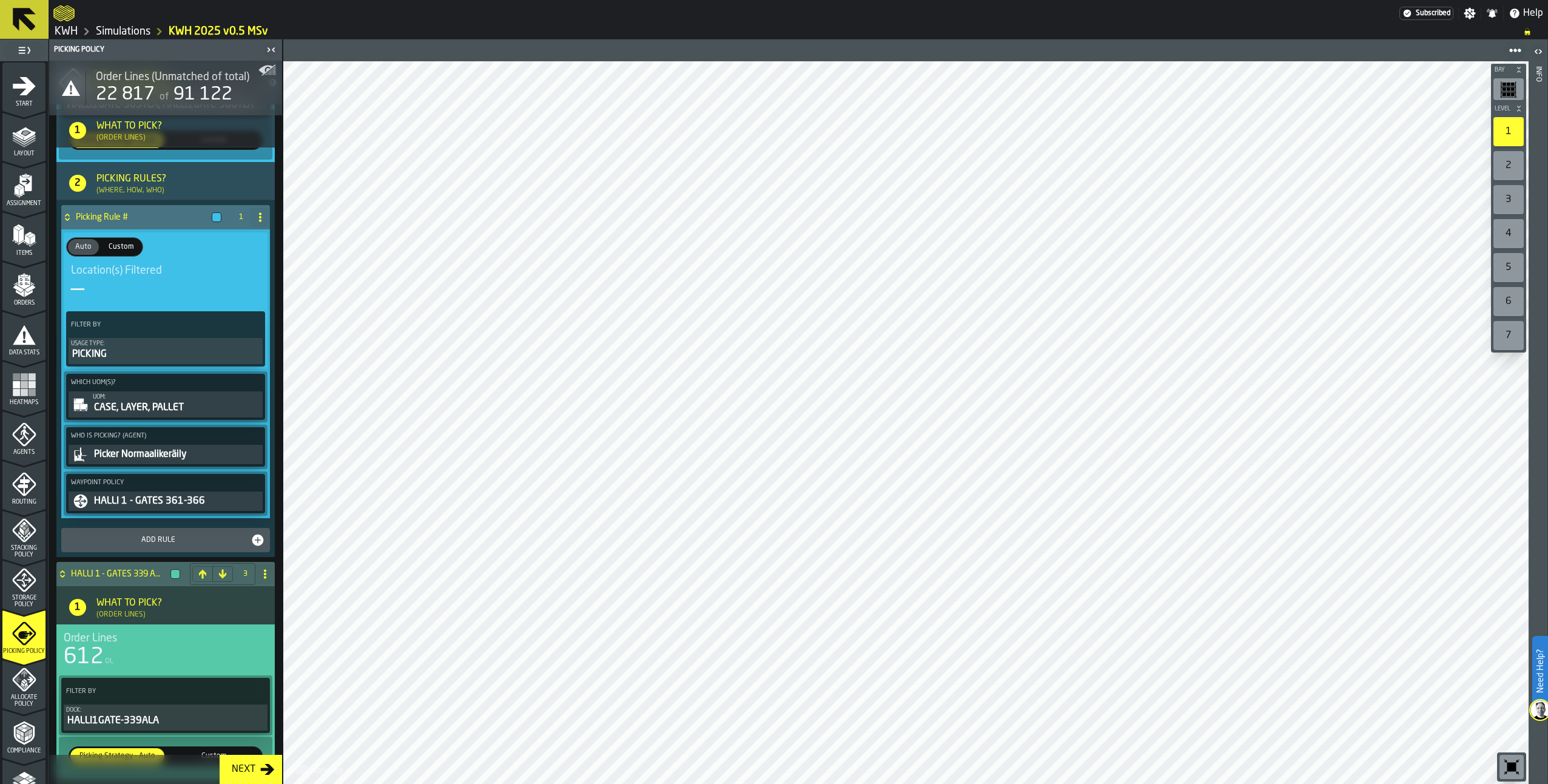
scroll to position [0, 0]
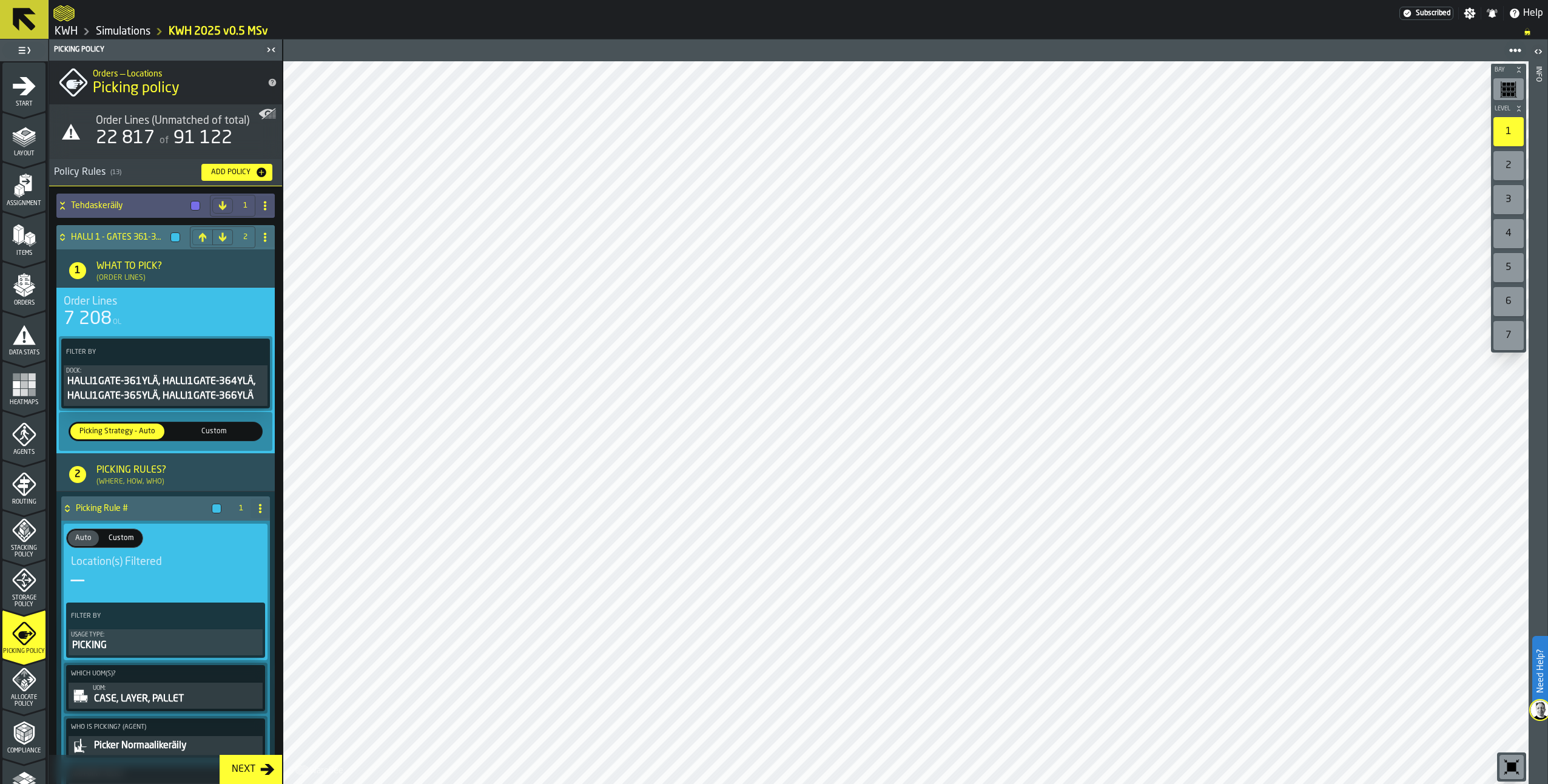
click at [62, 237] on icon at bounding box center [62, 237] width 12 height 10
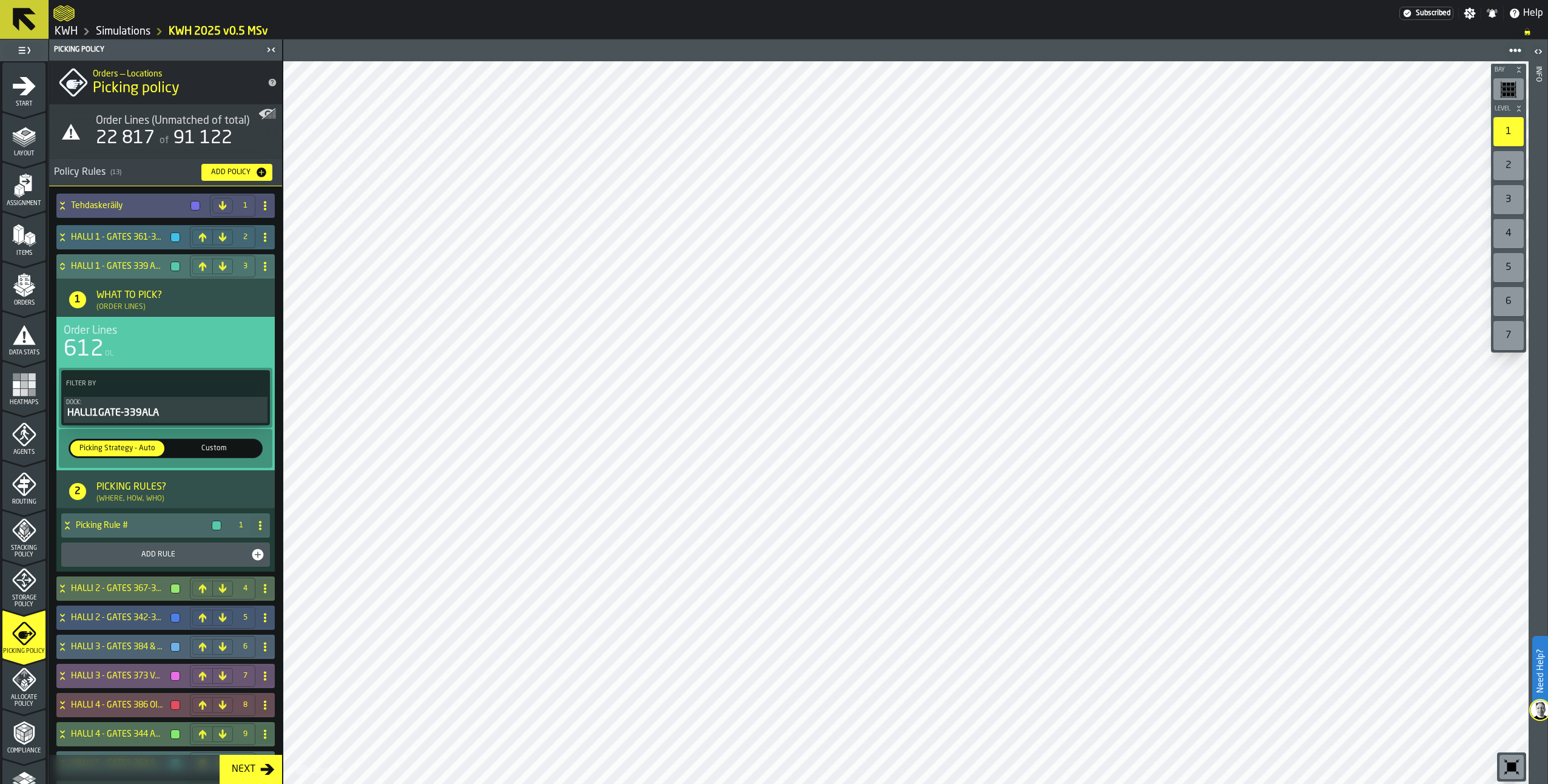
click at [61, 268] on icon at bounding box center [62, 266] width 12 height 10
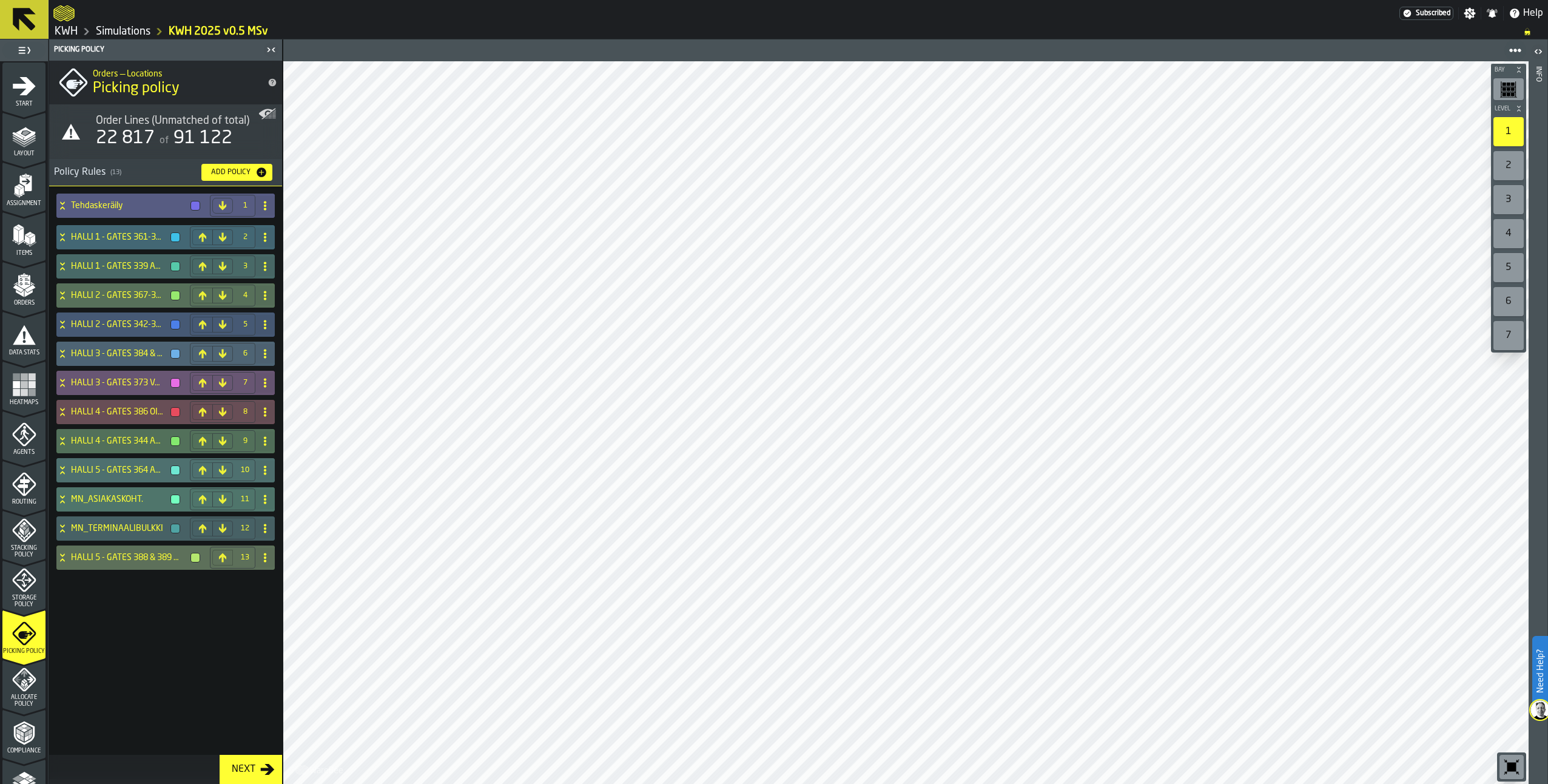
click at [62, 204] on icon at bounding box center [62, 202] width 4 height 3
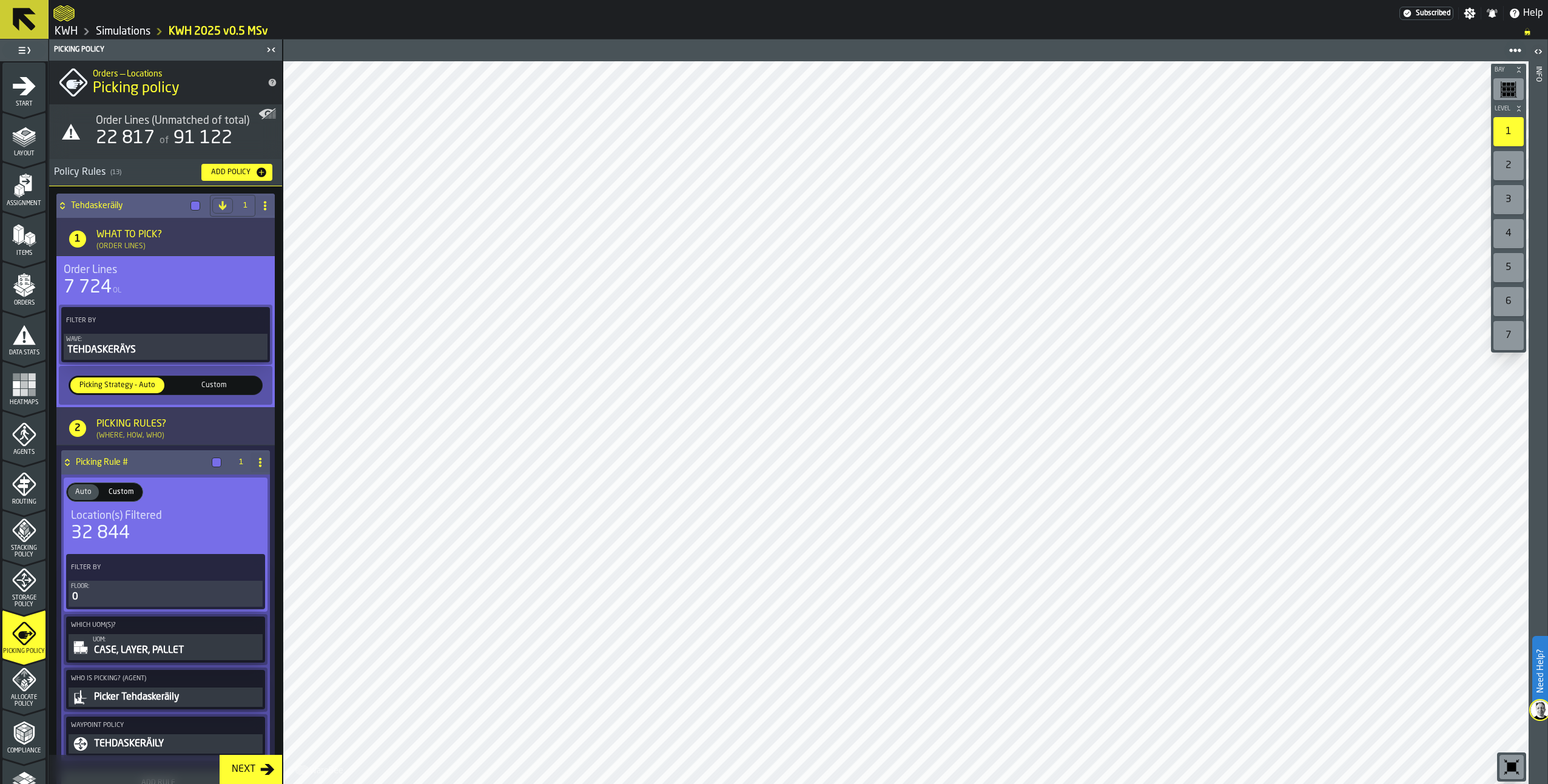
click at [61, 207] on icon at bounding box center [62, 206] width 12 height 10
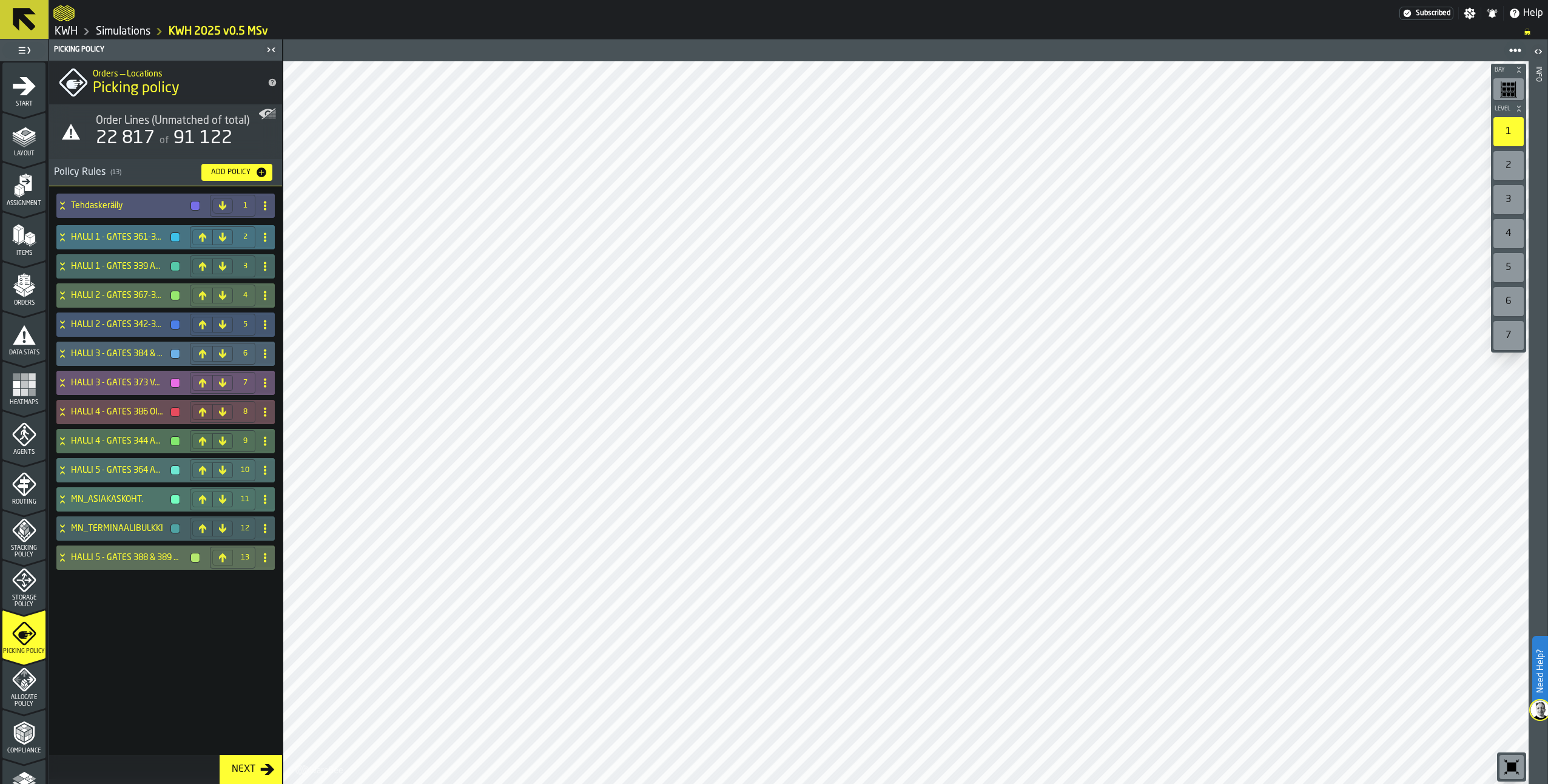
click at [62, 235] on icon at bounding box center [62, 234] width 4 height 3
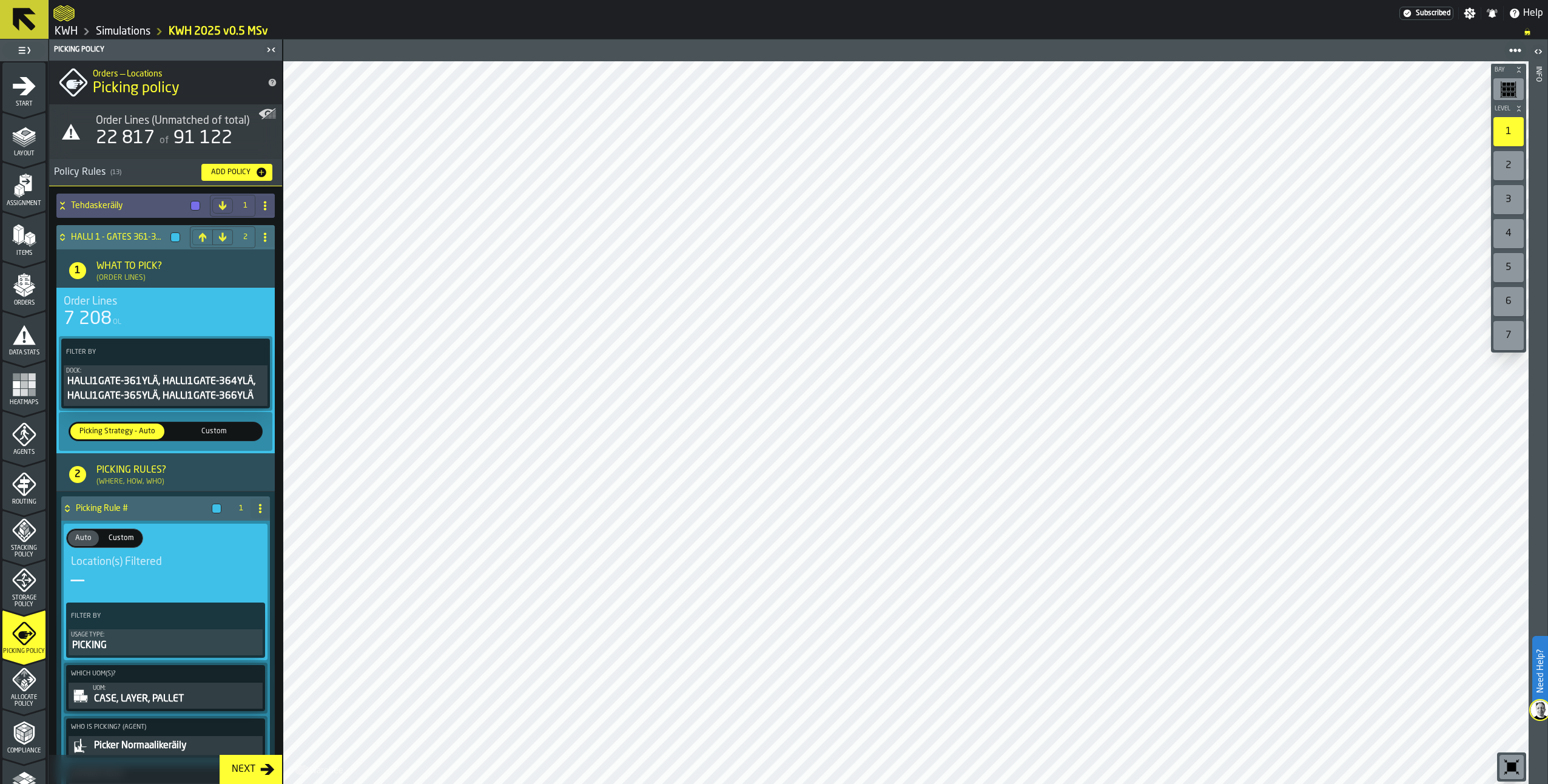
click at [60, 233] on icon at bounding box center [62, 237] width 12 height 10
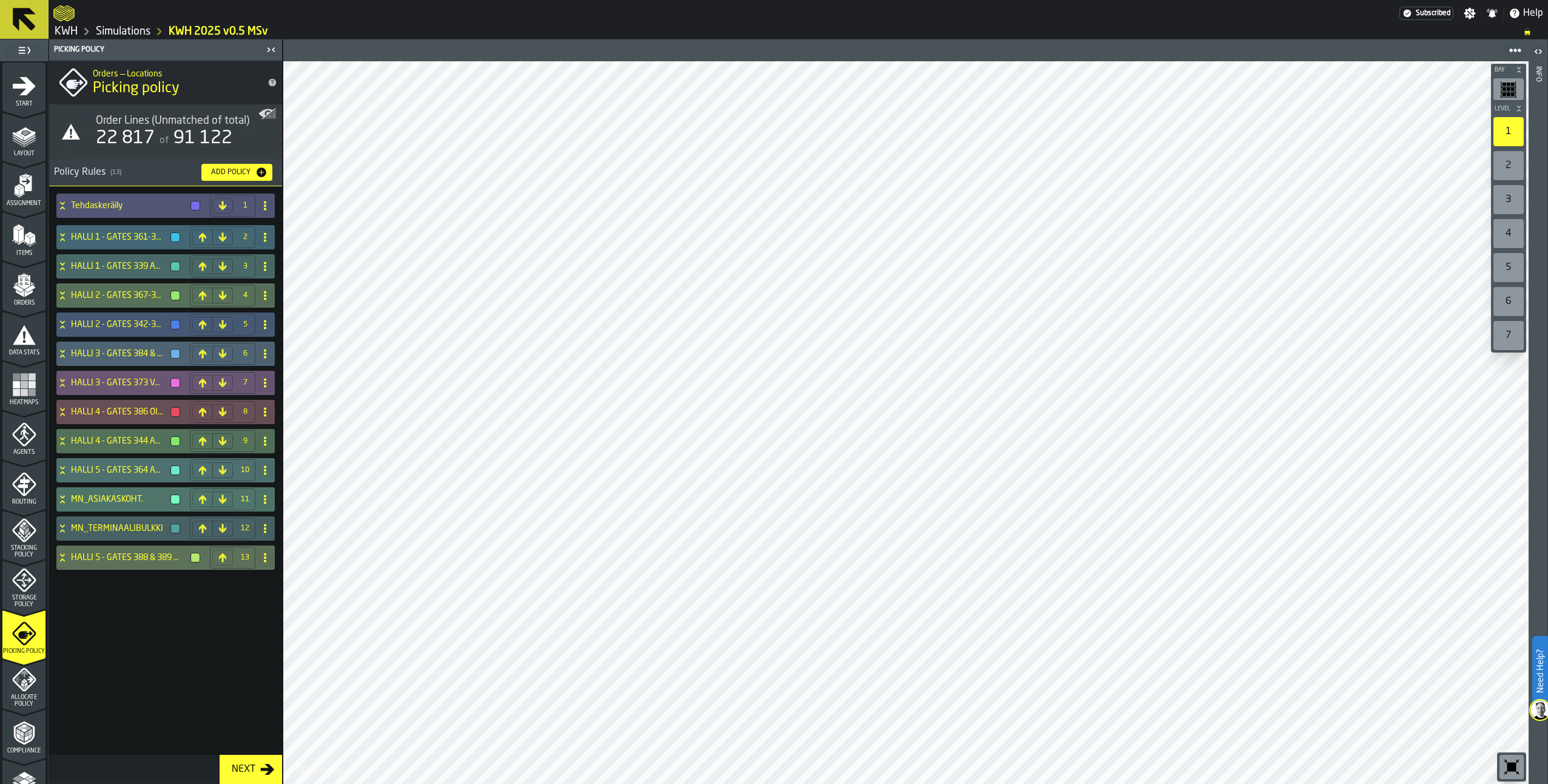
click at [128, 33] on link "Simulations" at bounding box center [124, 31] width 55 height 14
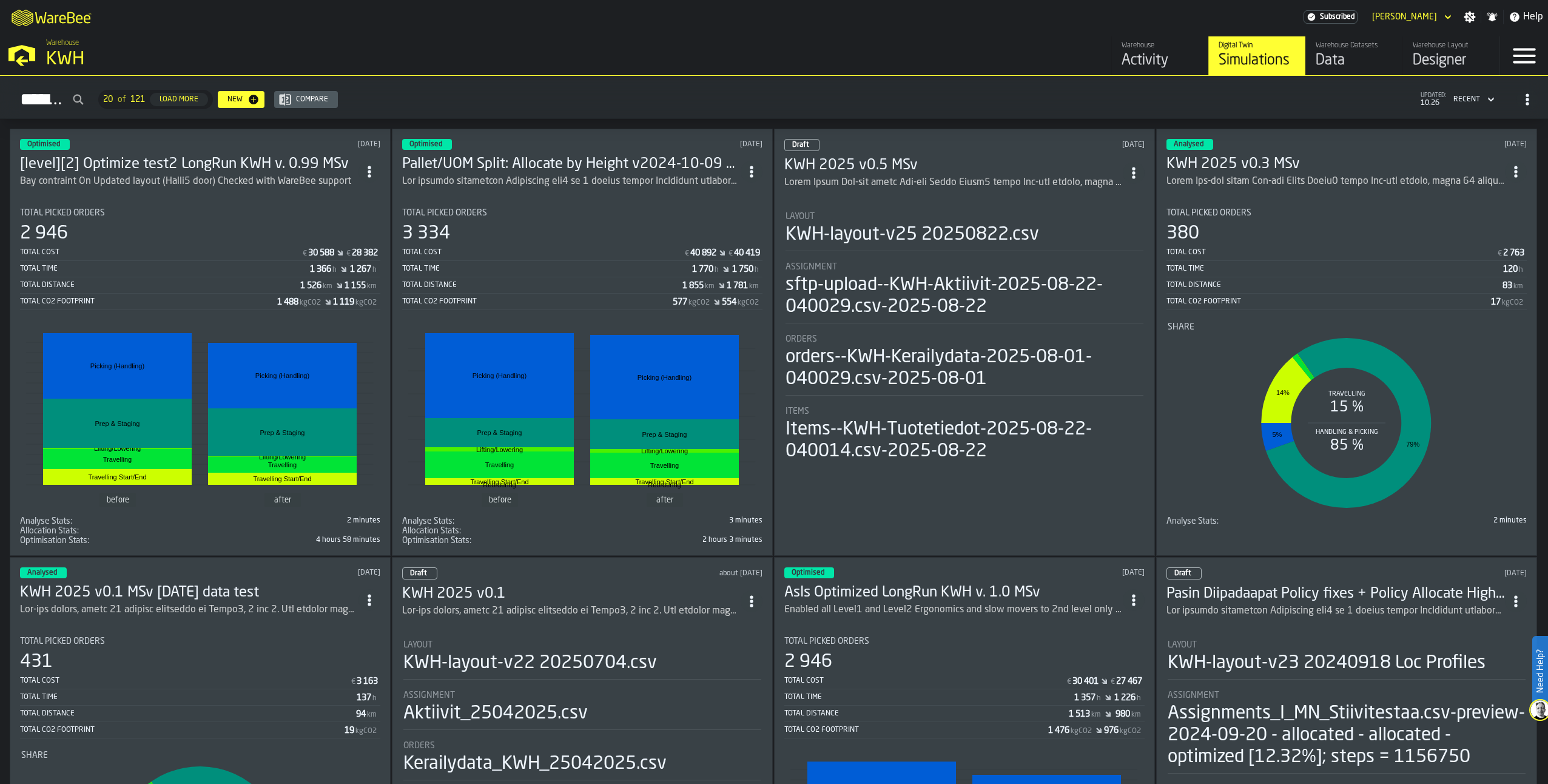
click at [865, 168] on h3 "KWH 2025 v0.5 MSv" at bounding box center [953, 166] width 339 height 20
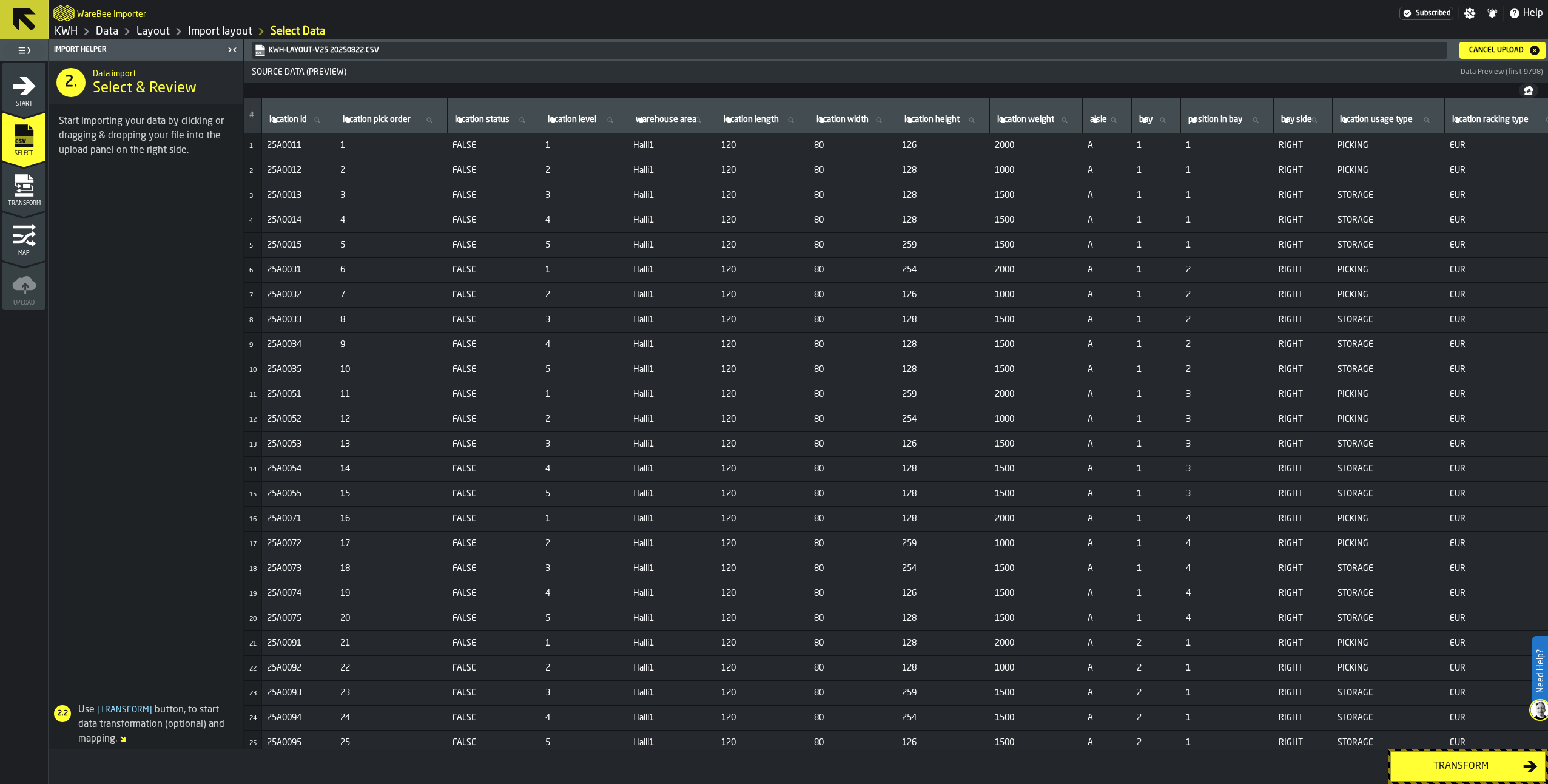
click at [217, 31] on link "Import layout" at bounding box center [221, 31] width 65 height 14
click at [27, 192] on icon "menu Transform" at bounding box center [24, 185] width 25 height 25
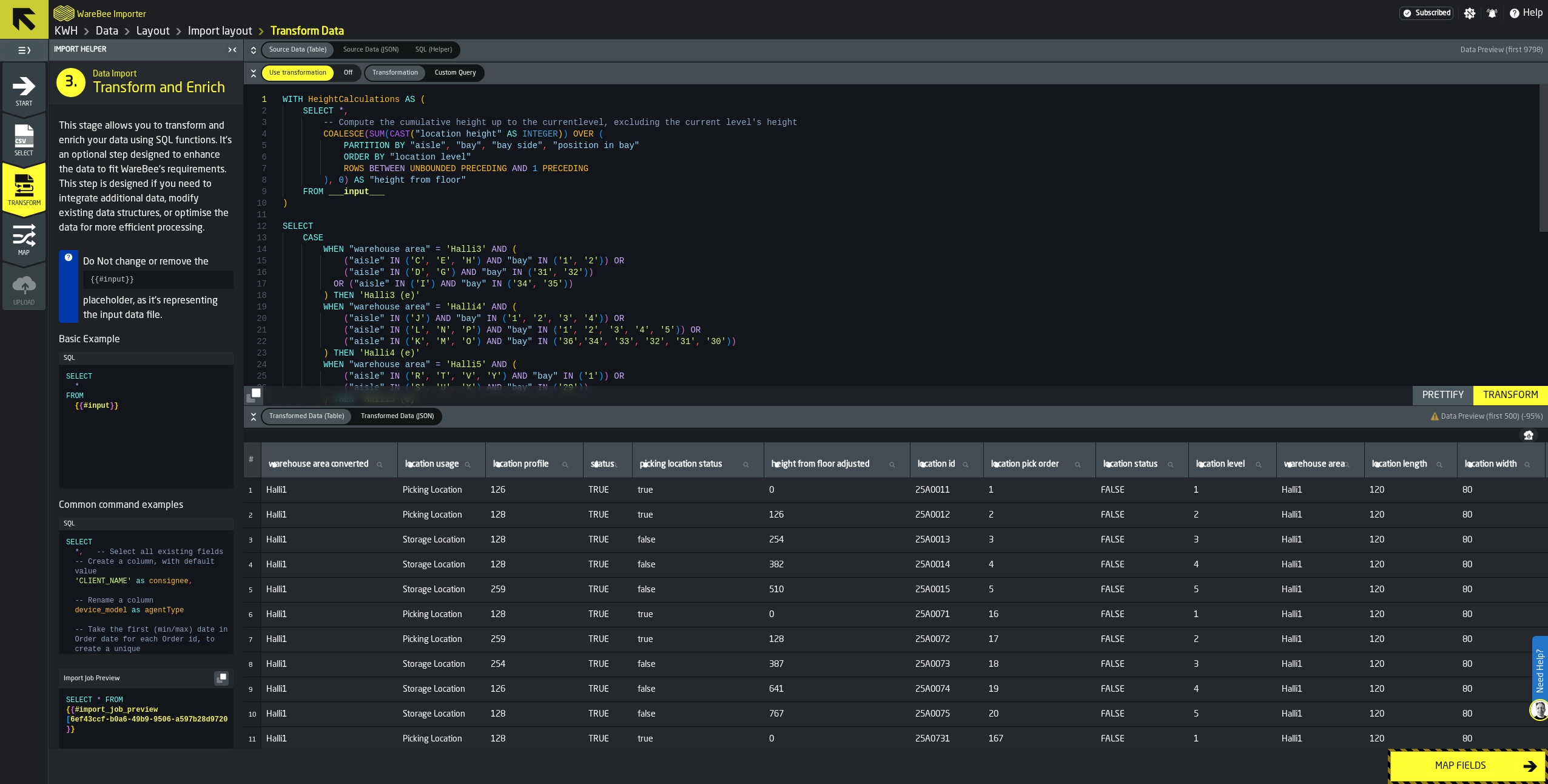
click at [155, 31] on link "Layout" at bounding box center [153, 31] width 33 height 14
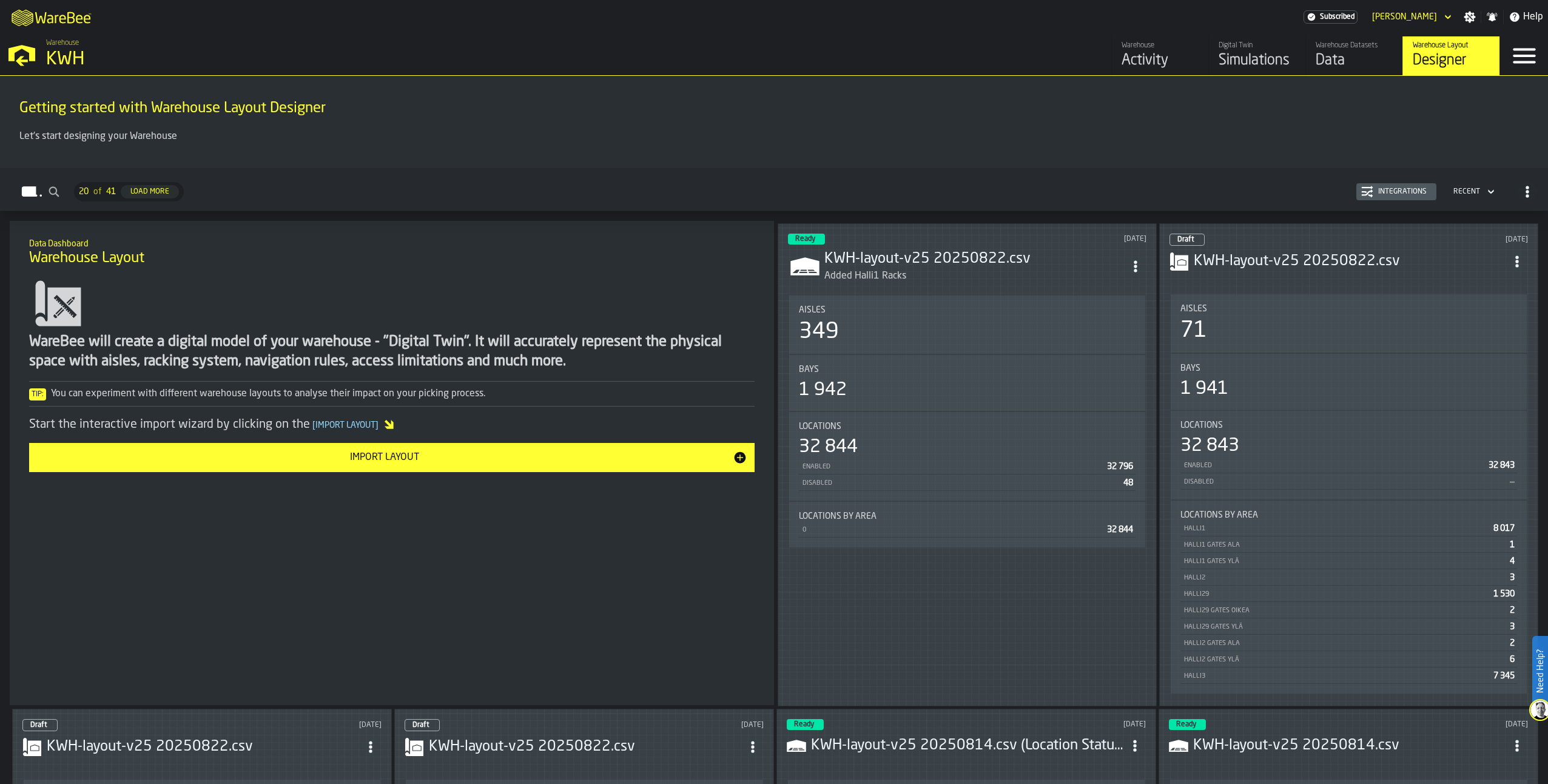
click at [1356, 59] on div "Data" at bounding box center [1355, 61] width 77 height 20
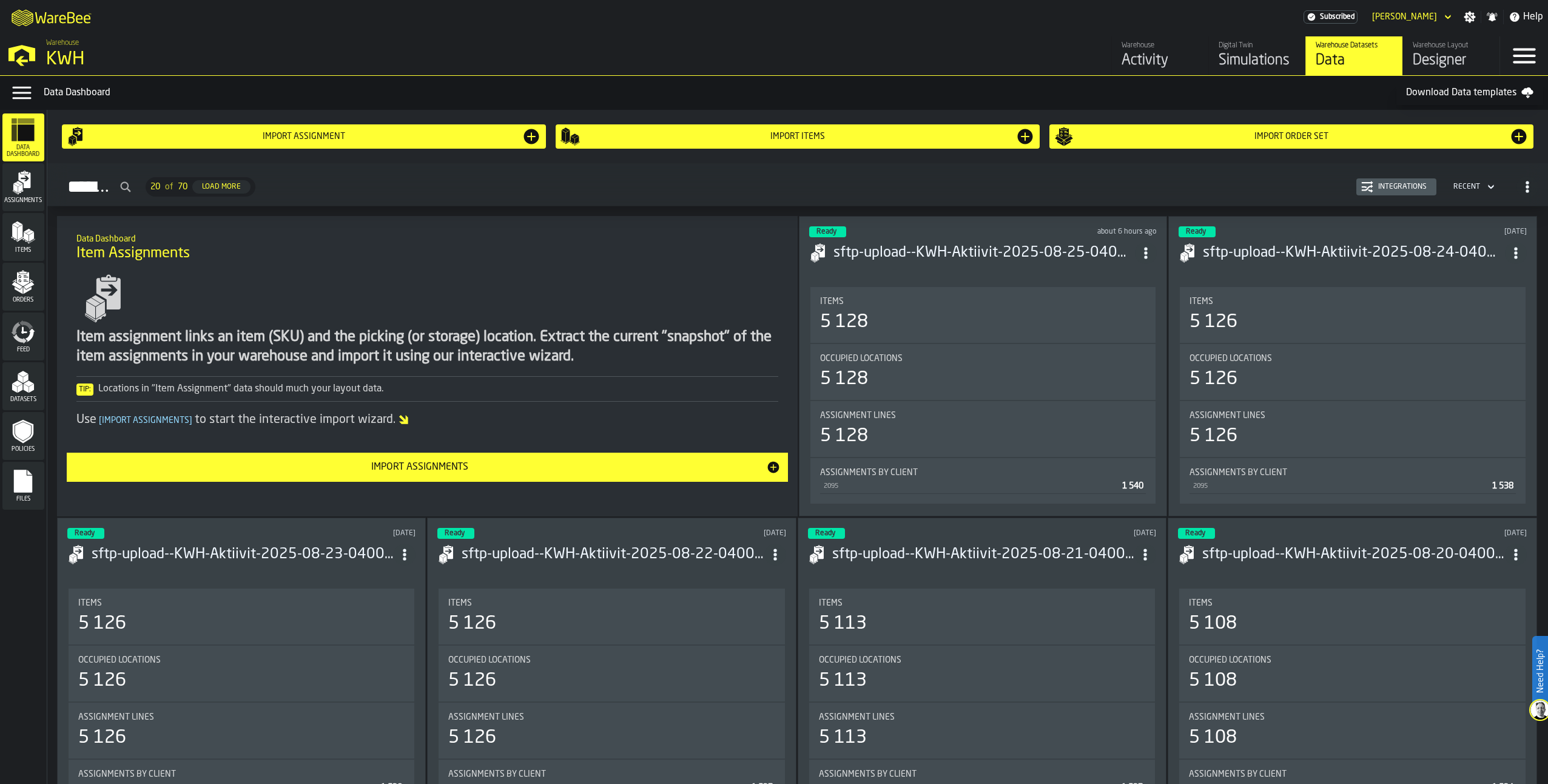
click at [1431, 49] on div "Warehouse Layout" at bounding box center [1452, 45] width 77 height 9
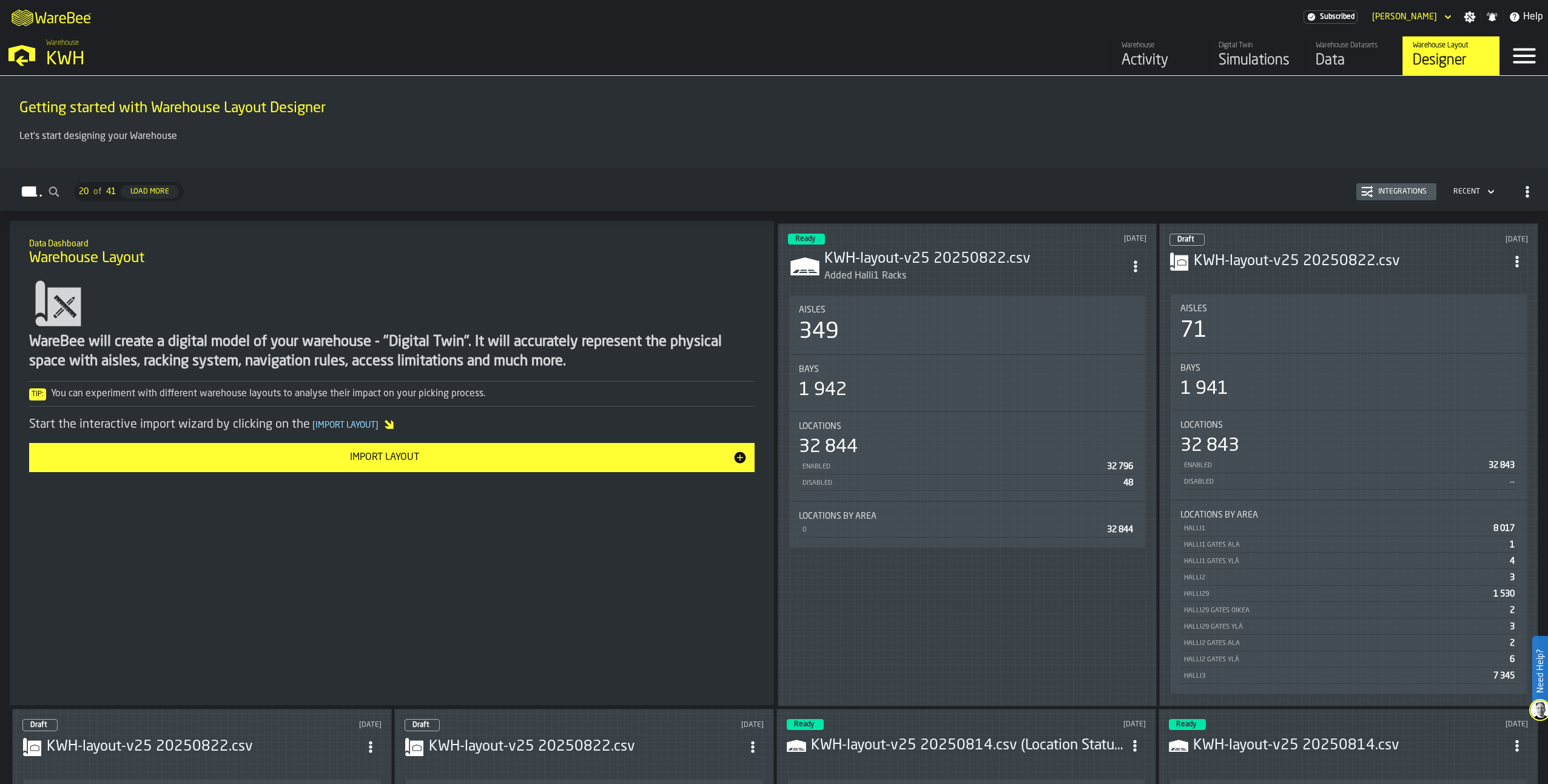
click at [924, 256] on h3 "KWH-layout-v25 20250822.csv" at bounding box center [975, 259] width 300 height 20
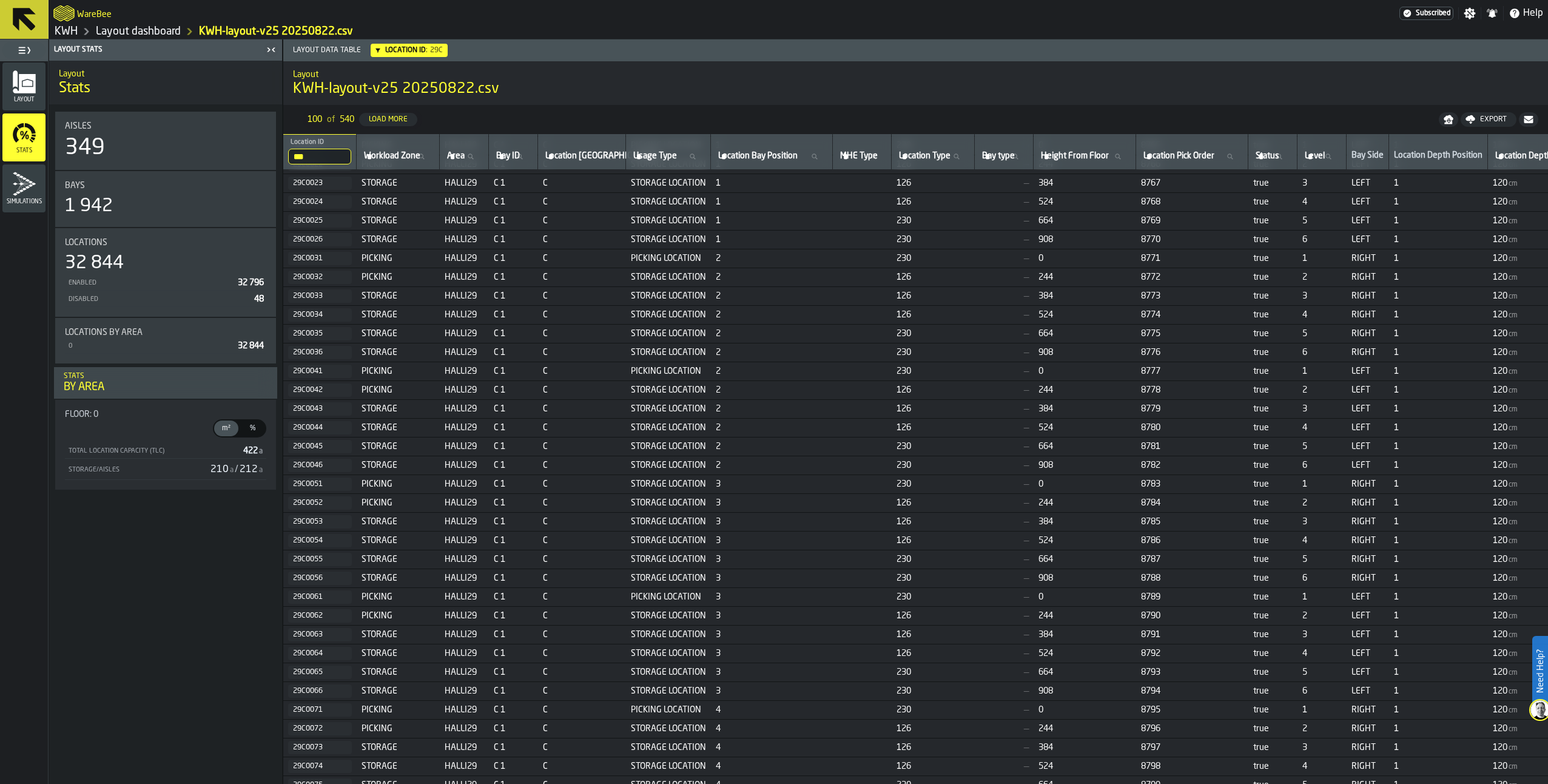
scroll to position [130, 0]
click at [28, 185] on icon "menu Simulations" at bounding box center [24, 184] width 23 height 24
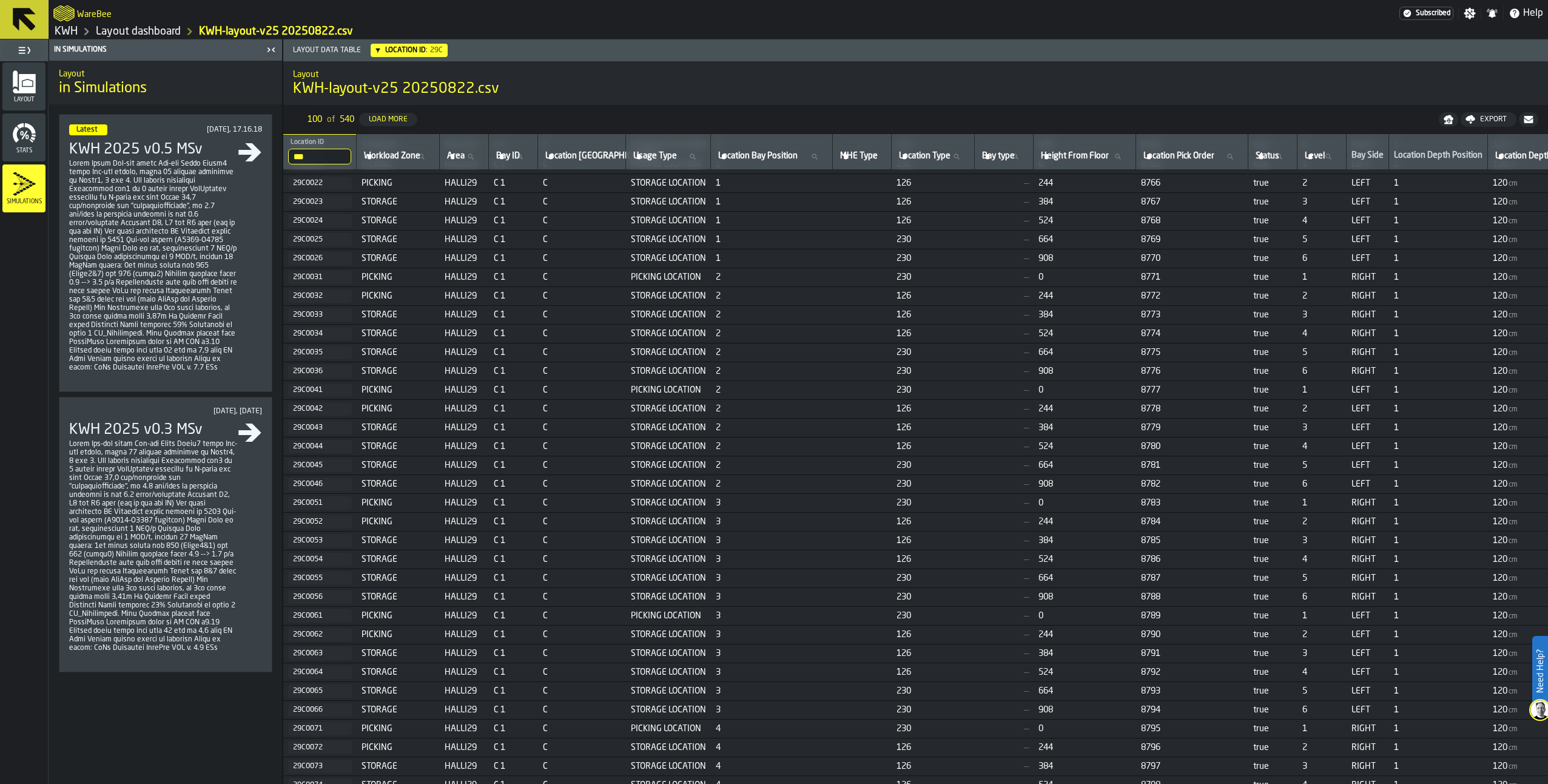
click at [29, 129] on icon "menu Stats" at bounding box center [24, 132] width 25 height 25
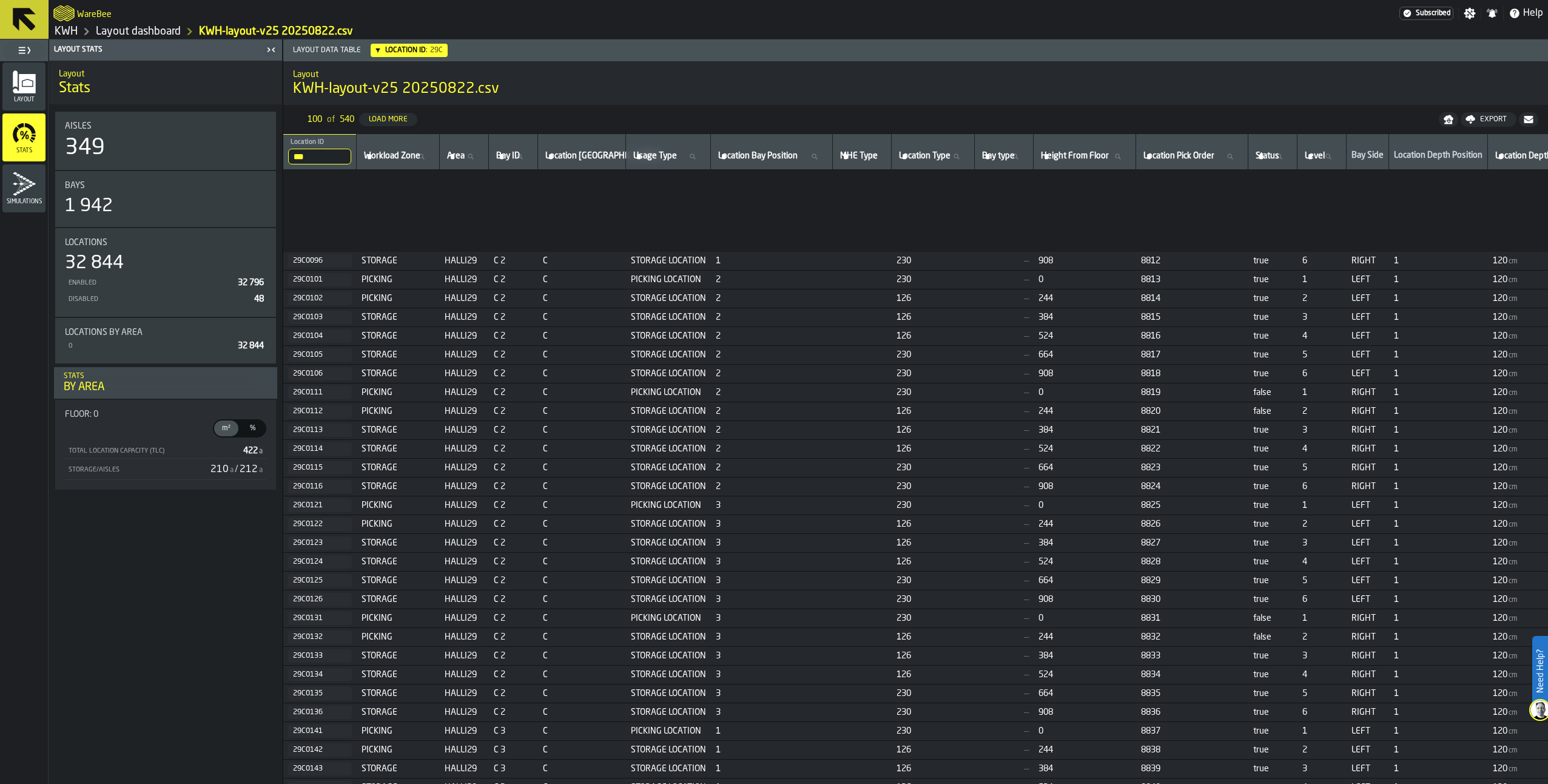
scroll to position [1100, 0]
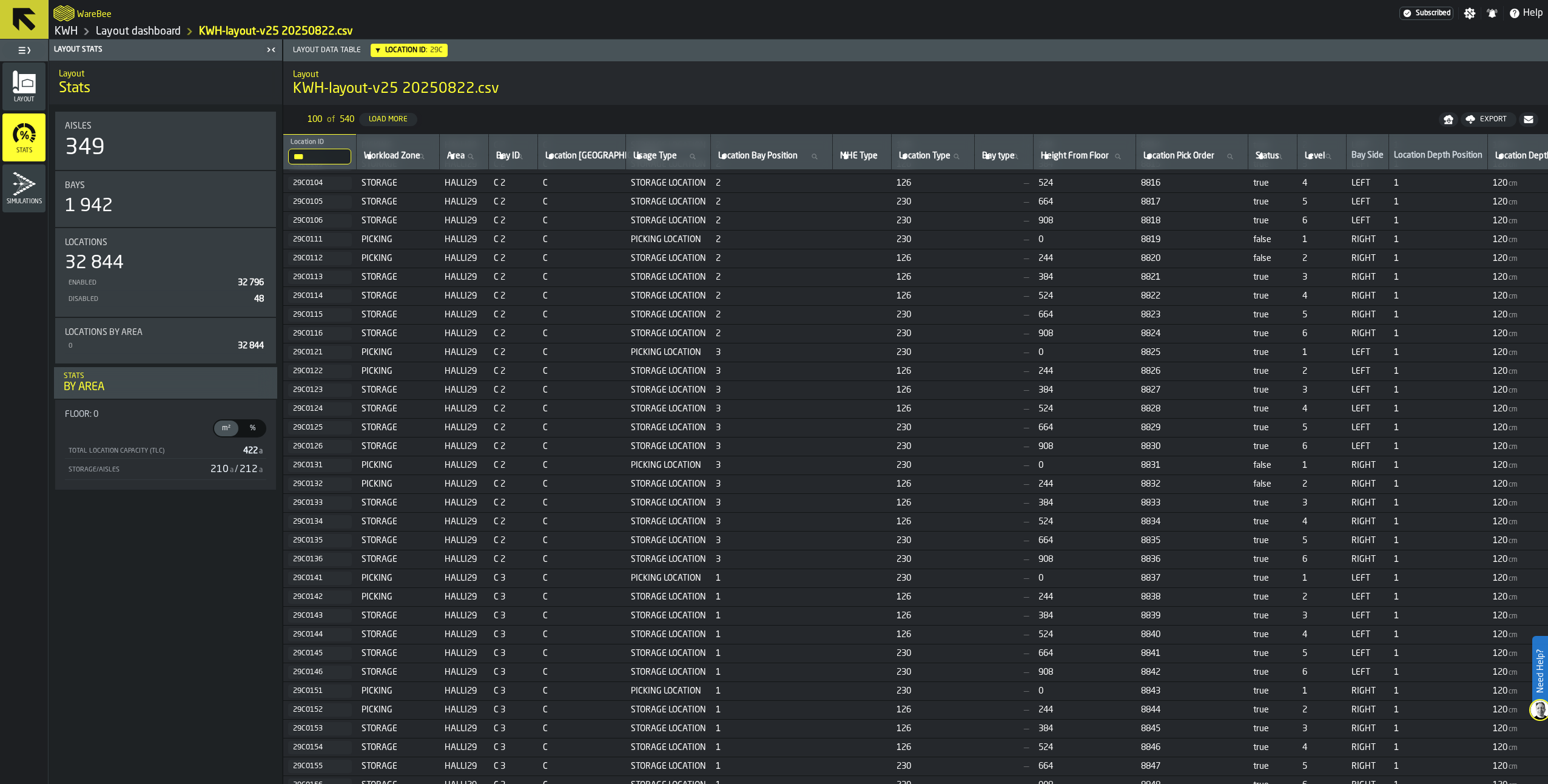
click at [137, 30] on link "Layout dashboard" at bounding box center [138, 31] width 85 height 14
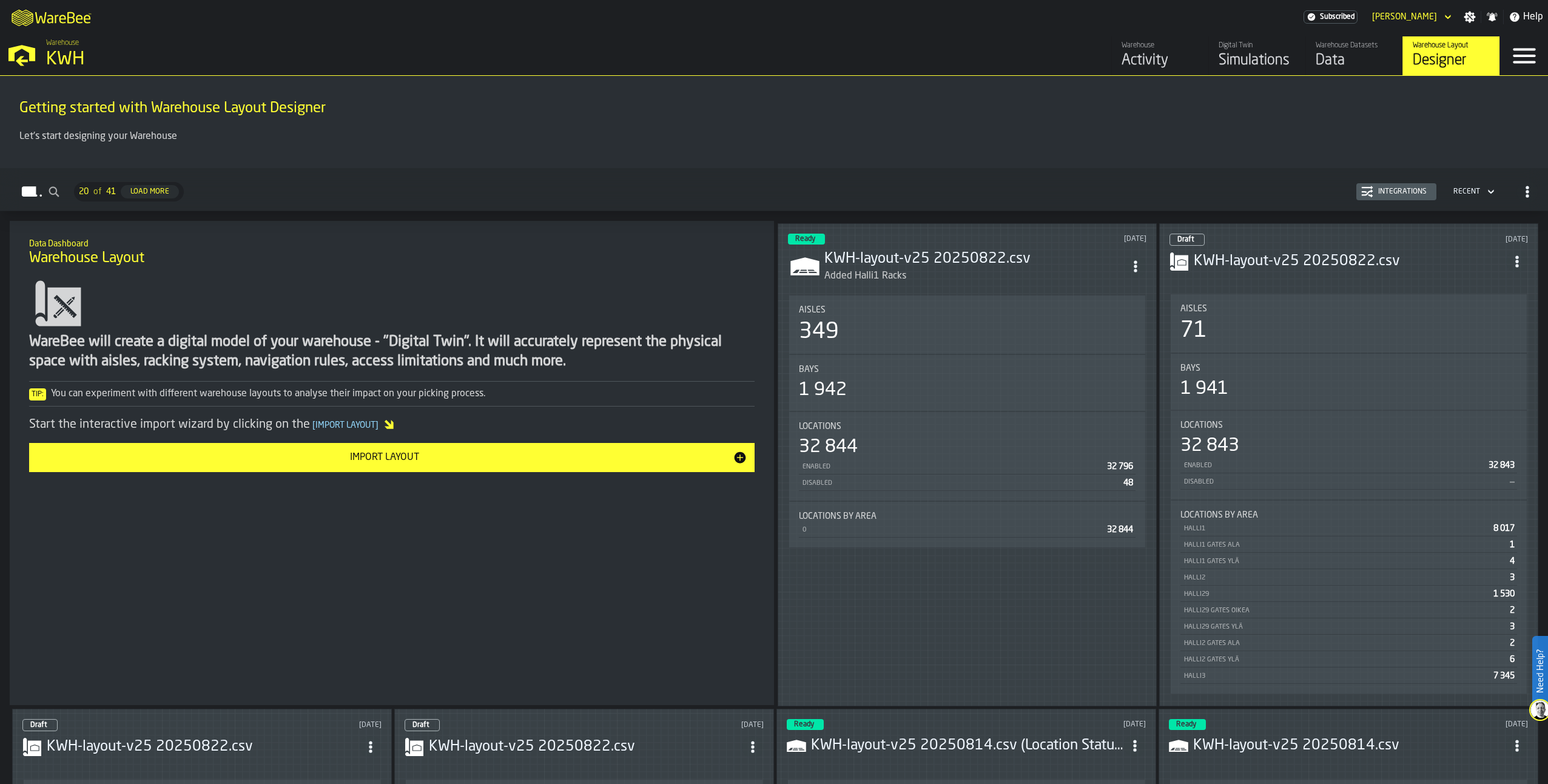
click at [1247, 53] on div "Simulations" at bounding box center [1257, 61] width 77 height 20
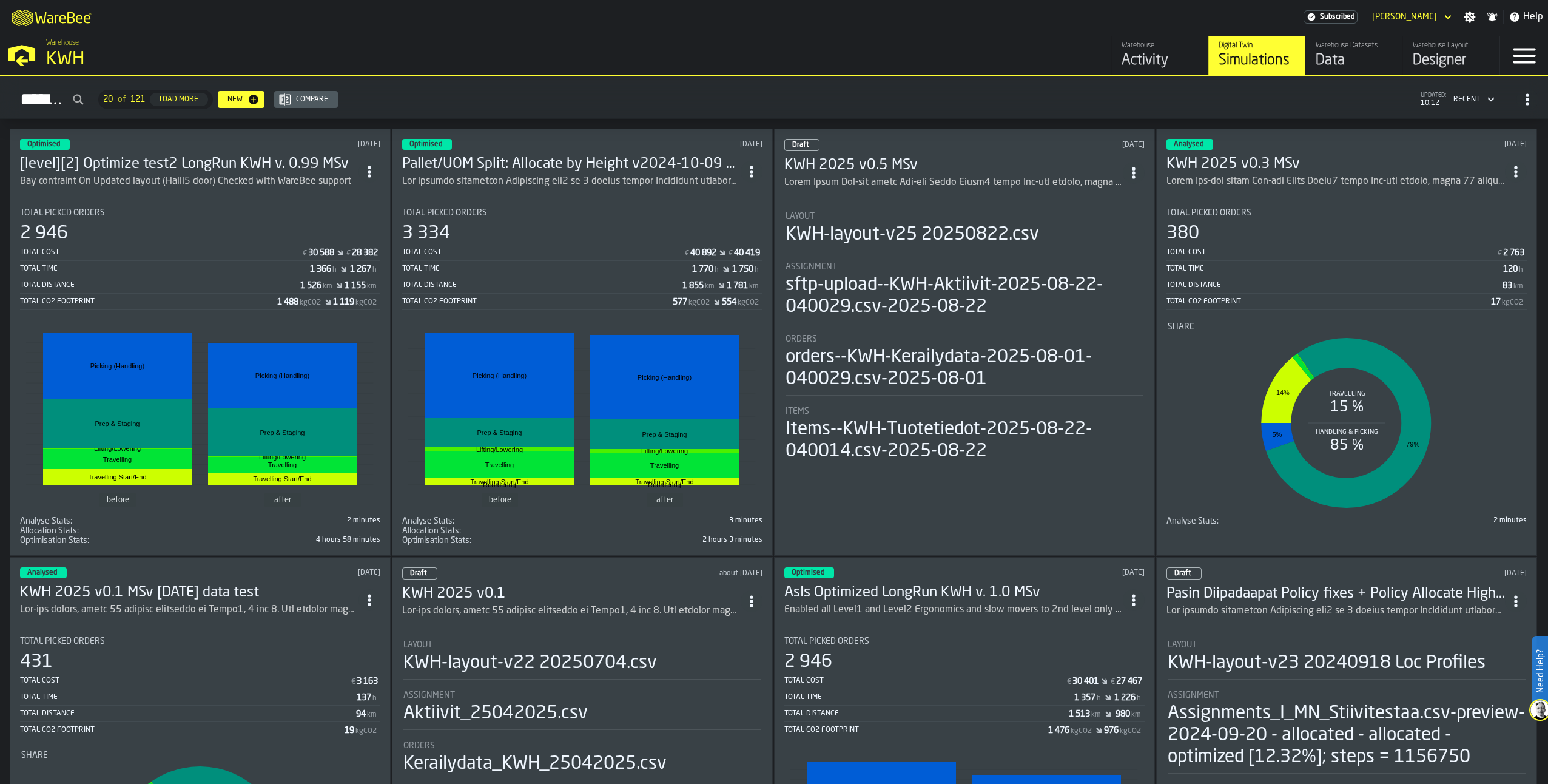
click at [852, 165] on h3 "KWH 2025 v0.5 MSv" at bounding box center [953, 166] width 339 height 20
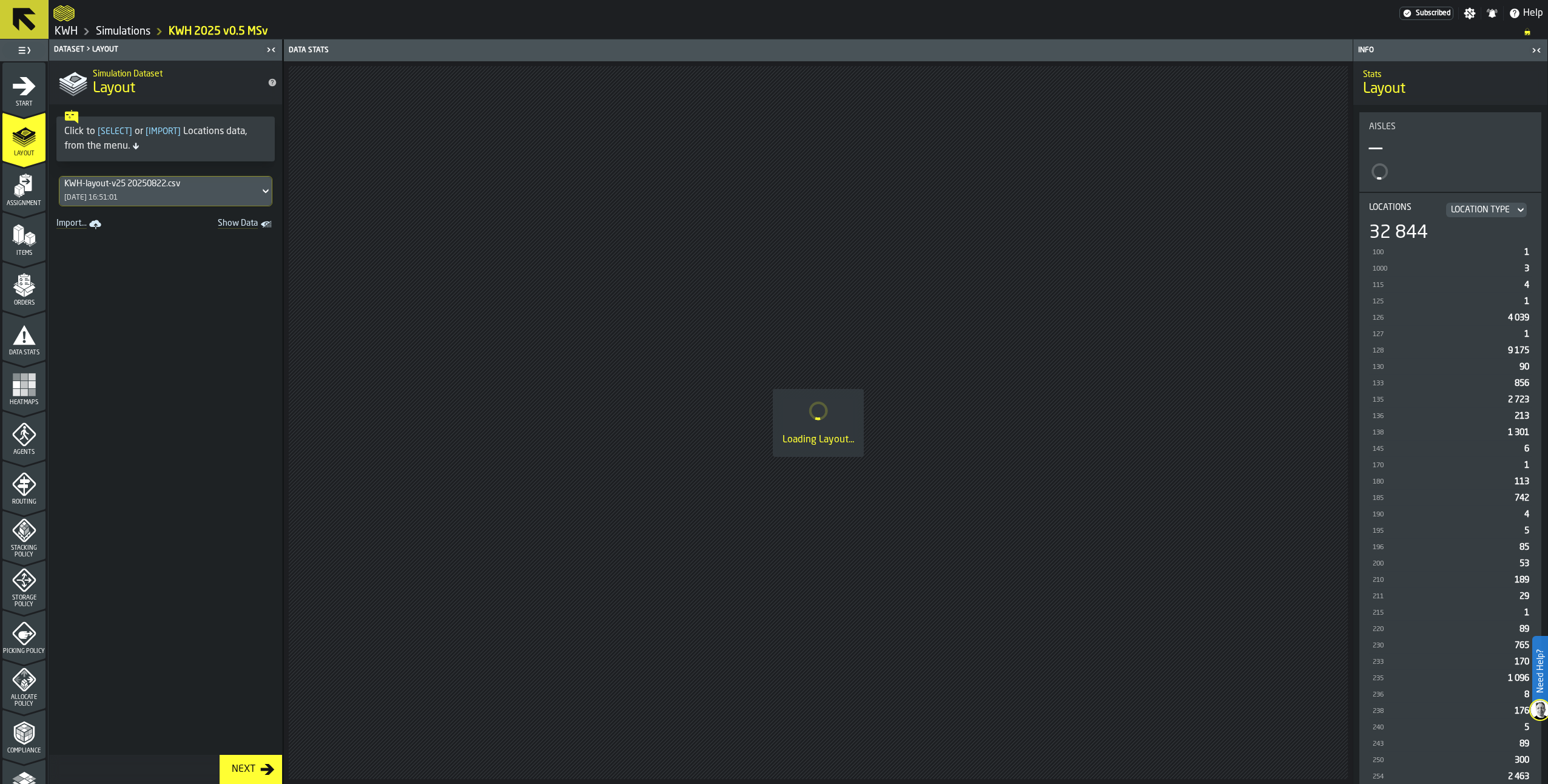
click at [177, 193] on div "KWH-layout-v25 20250822.csv 22/08/2025, 16:51:01" at bounding box center [160, 191] width 200 height 29
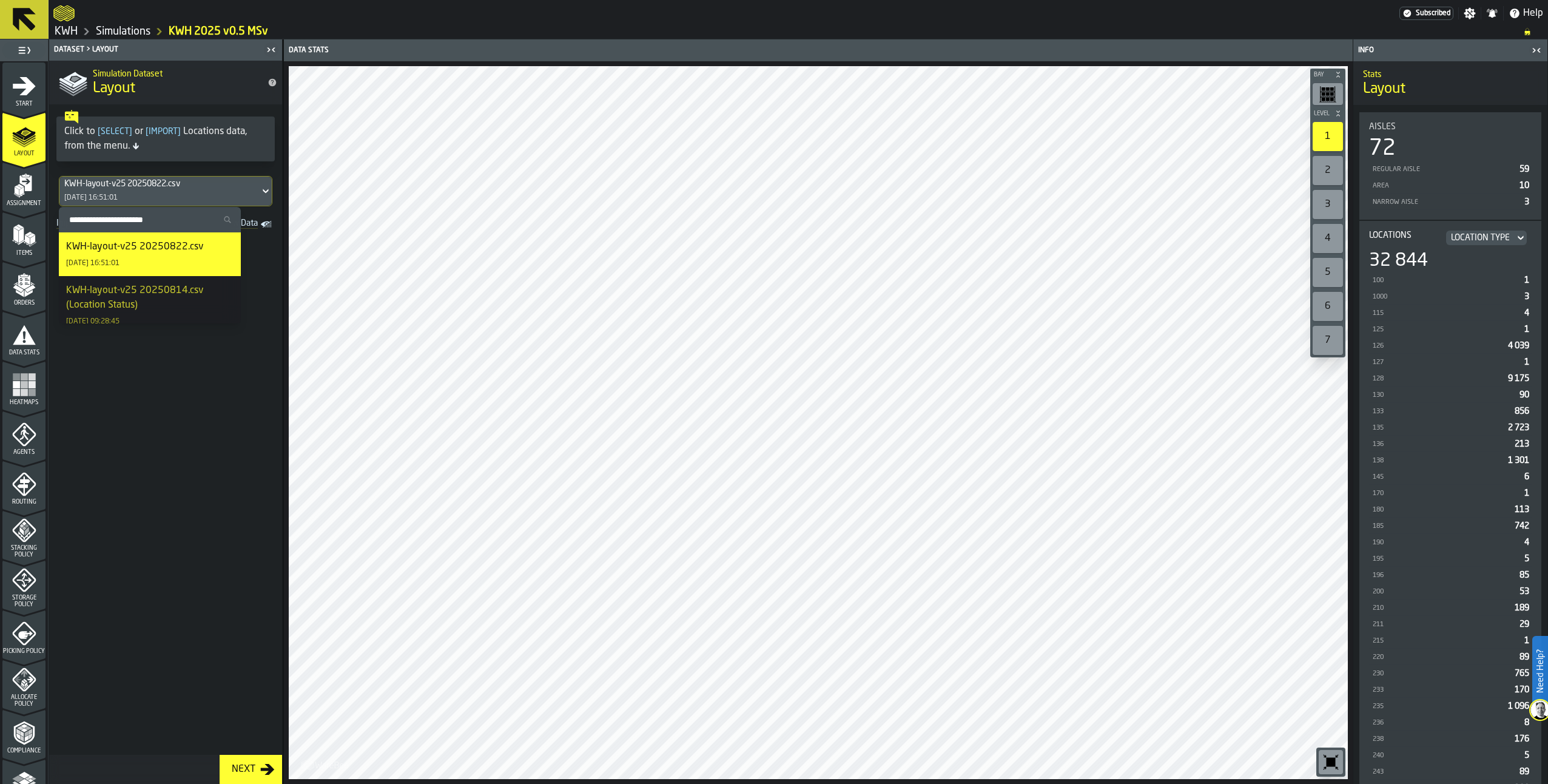
click at [146, 242] on div "KWH-layout-v25 20250822.csv" at bounding box center [134, 246] width 137 height 15
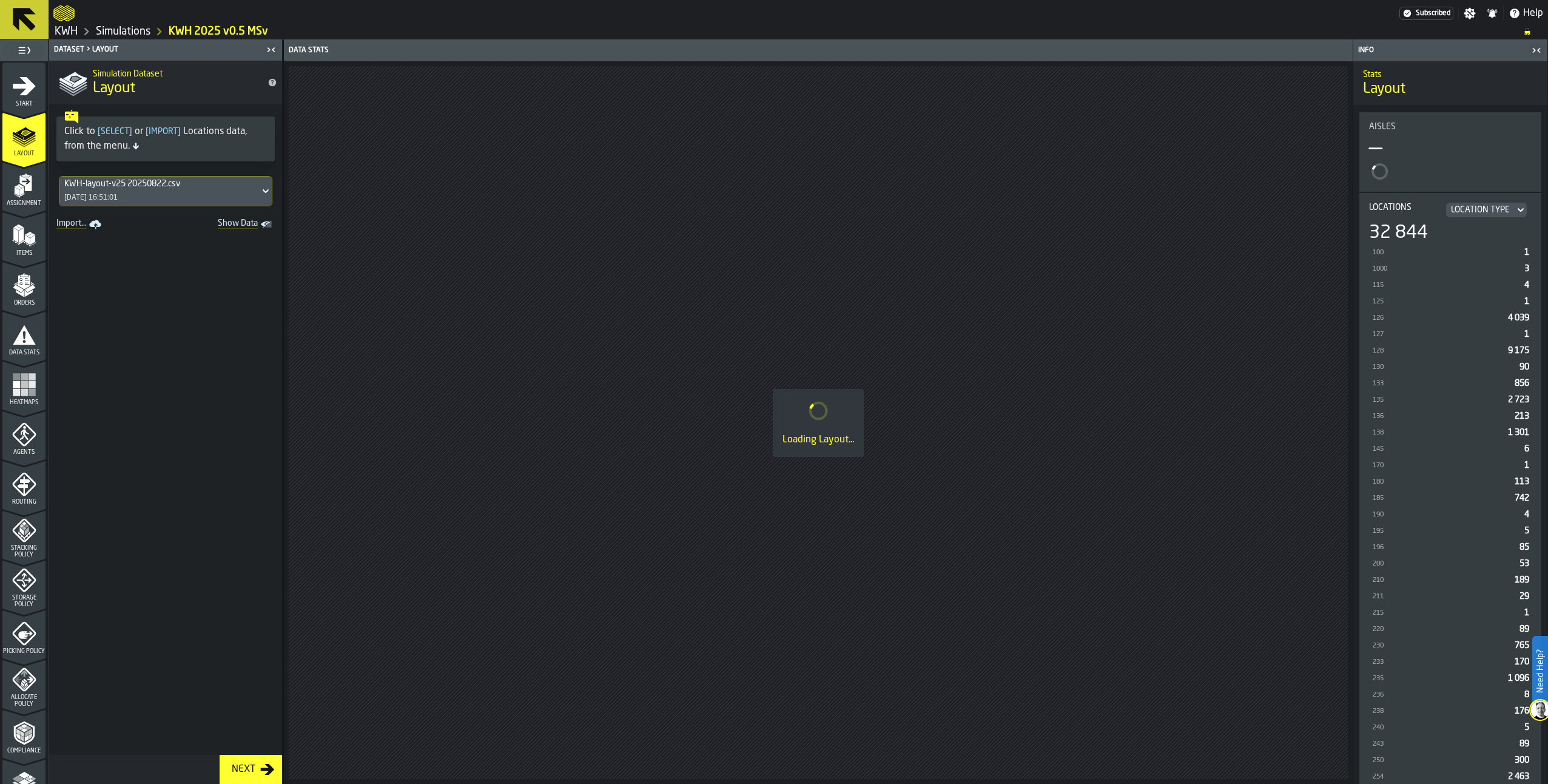
click at [28, 191] on icon "menu Assignment" at bounding box center [24, 185] width 25 height 25
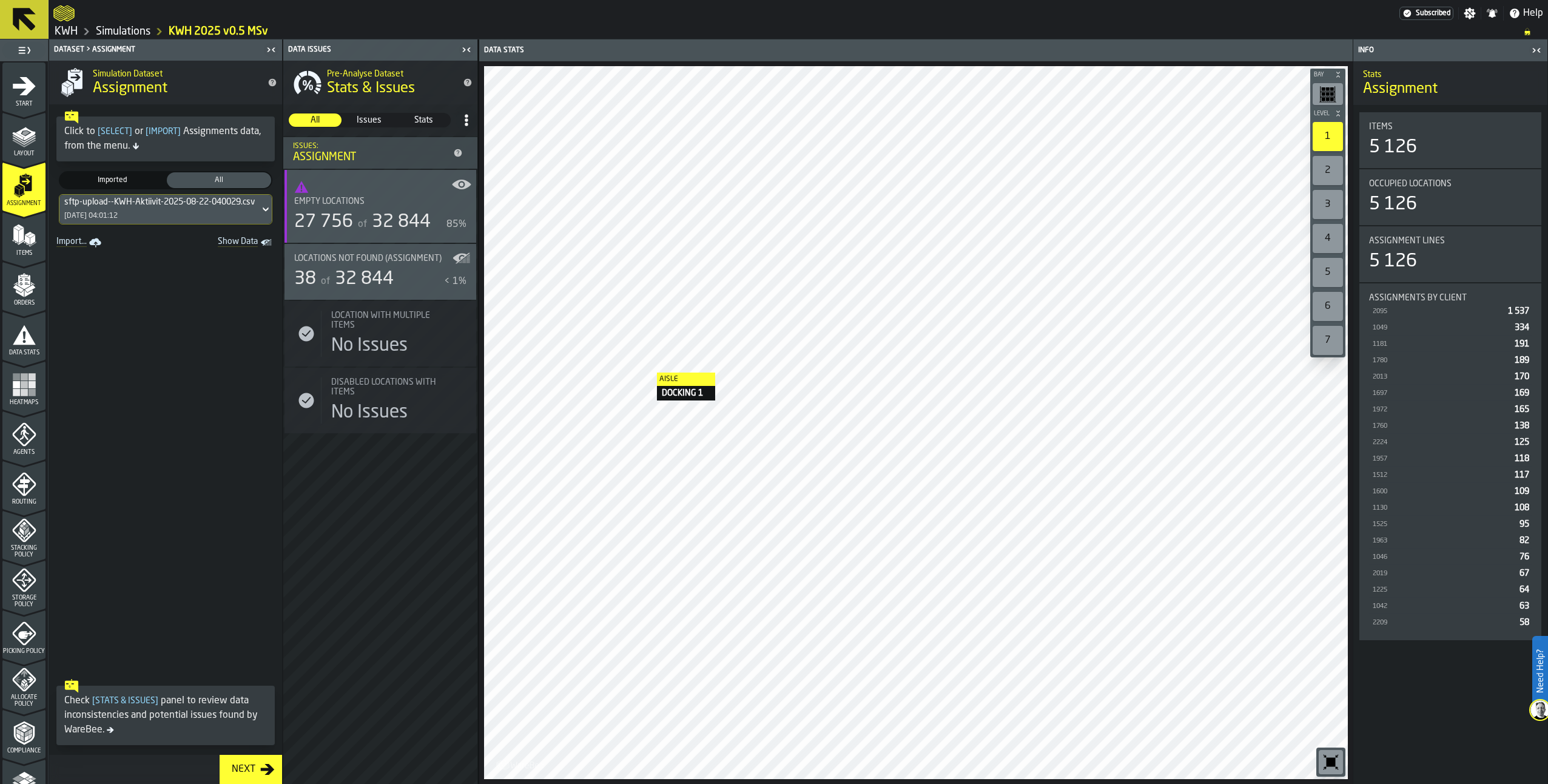
click at [31, 298] on div "Orders" at bounding box center [24, 289] width 43 height 33
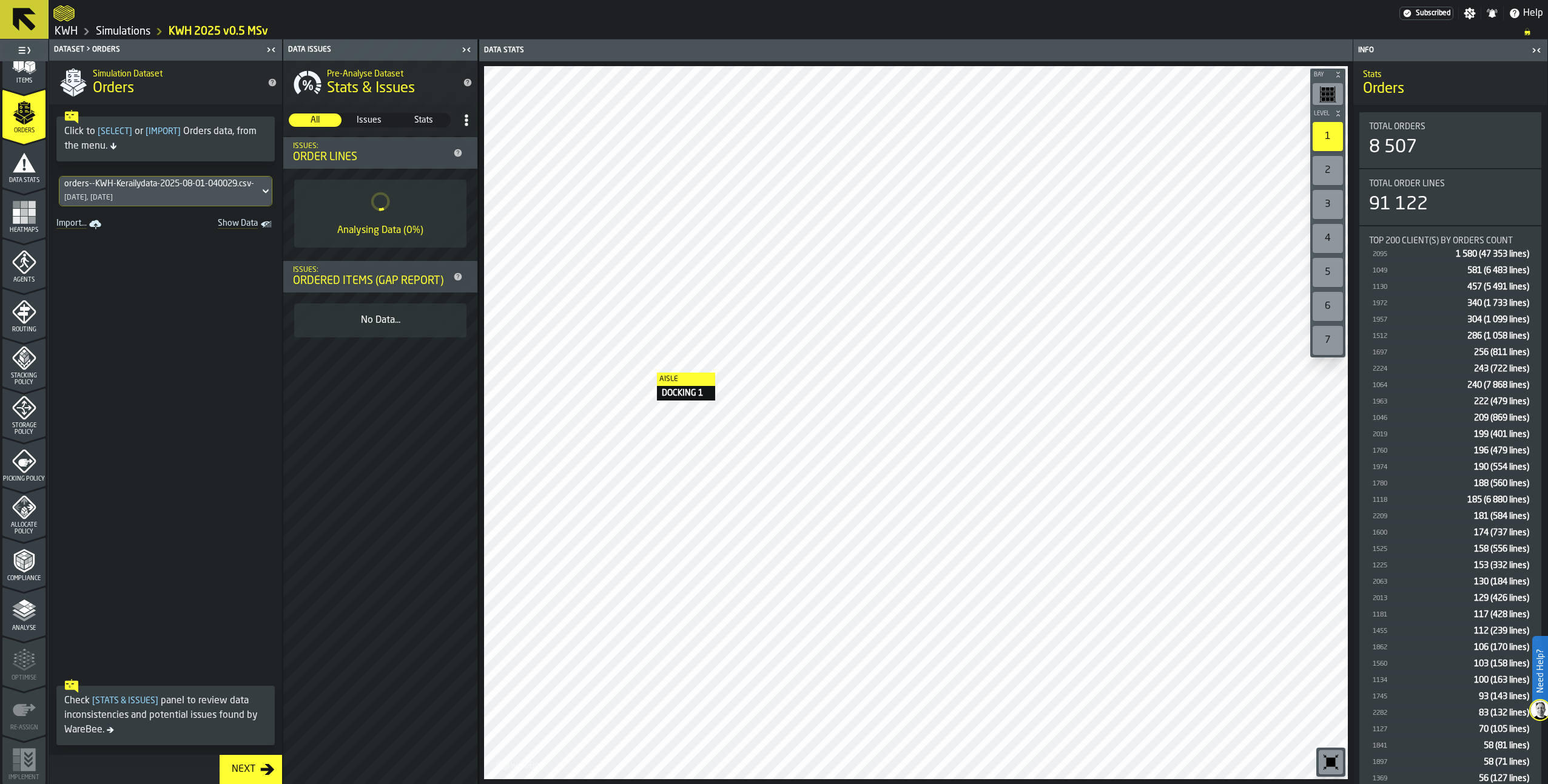
scroll to position [173, 0]
click at [19, 622] on div "Analyse" at bounding box center [24, 614] width 43 height 33
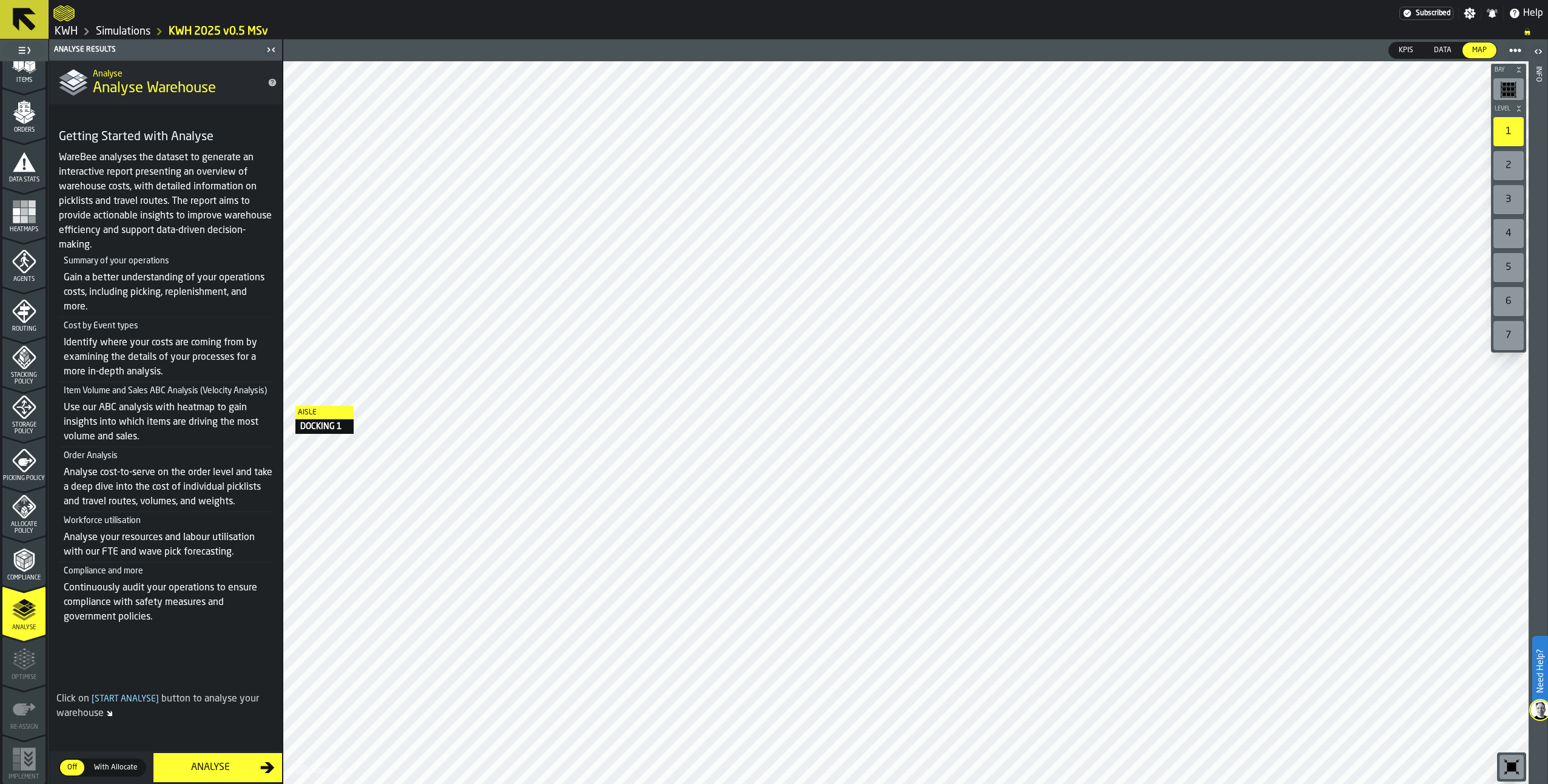
click at [29, 561] on icon "menu Compliance" at bounding box center [30, 563] width 4 height 6
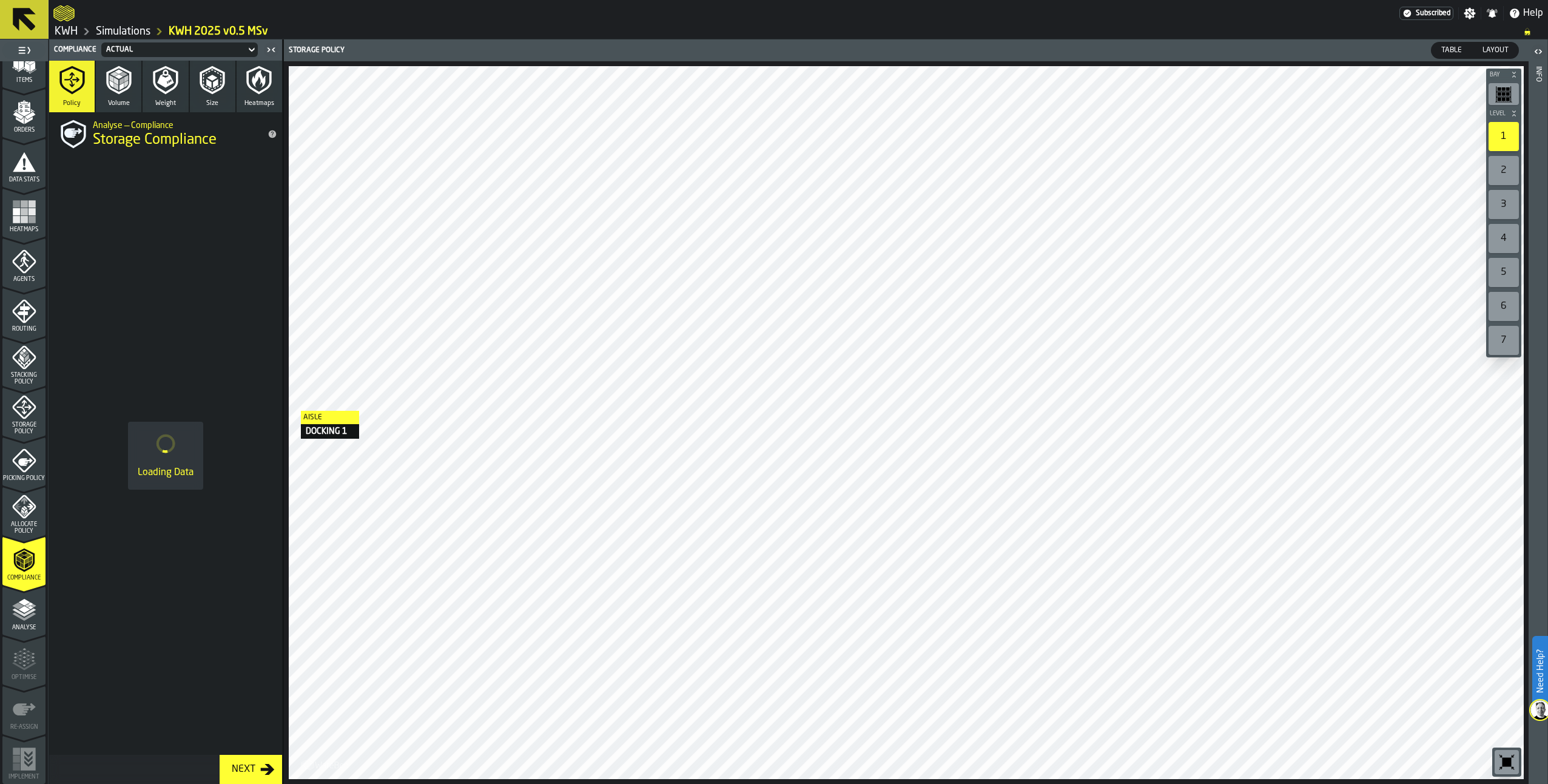
click at [27, 506] on icon "menu Allocate Policy" at bounding box center [29, 506] width 7 height 6
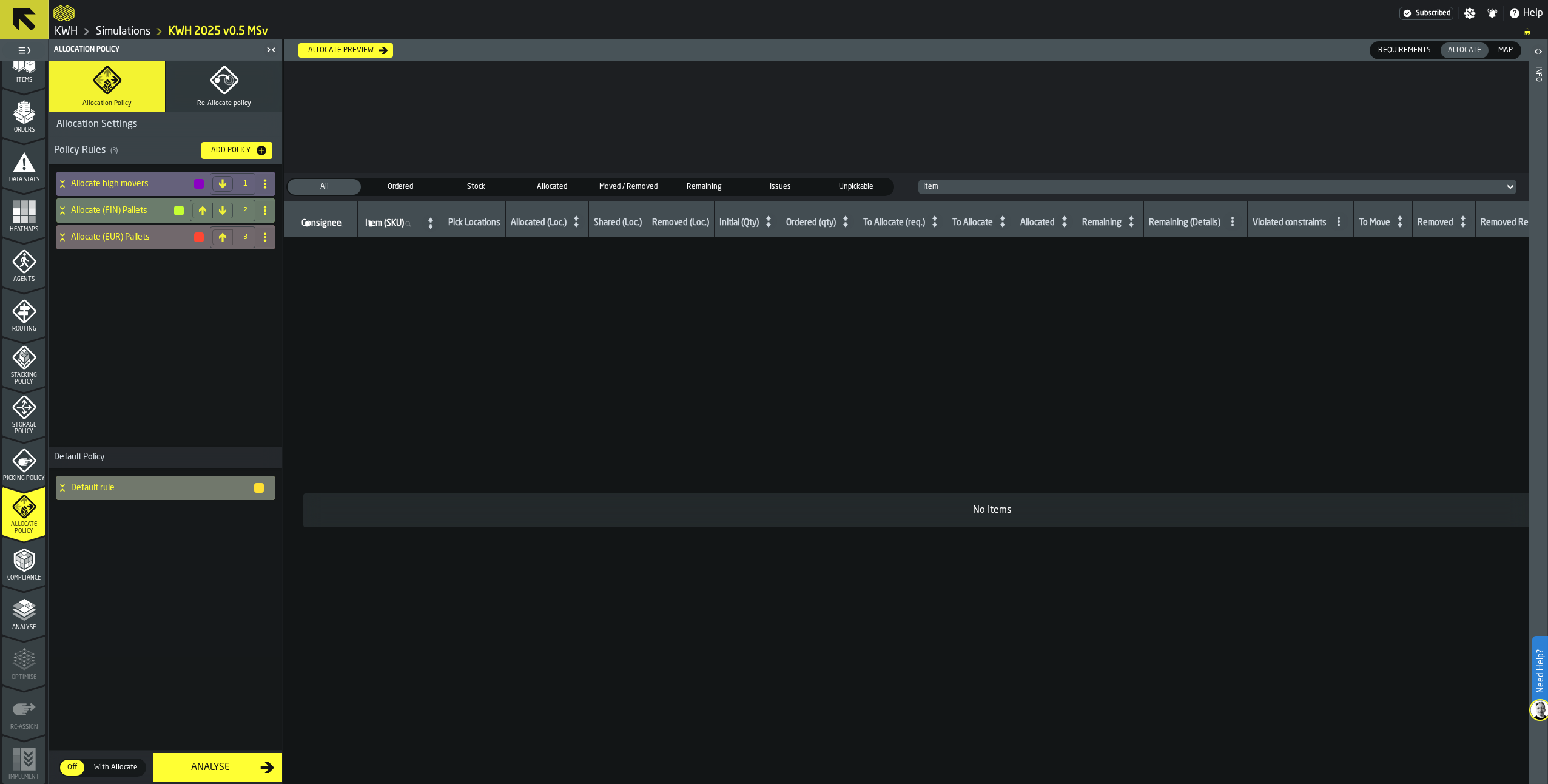
click at [15, 476] on span "Picking Policy" at bounding box center [24, 478] width 43 height 7
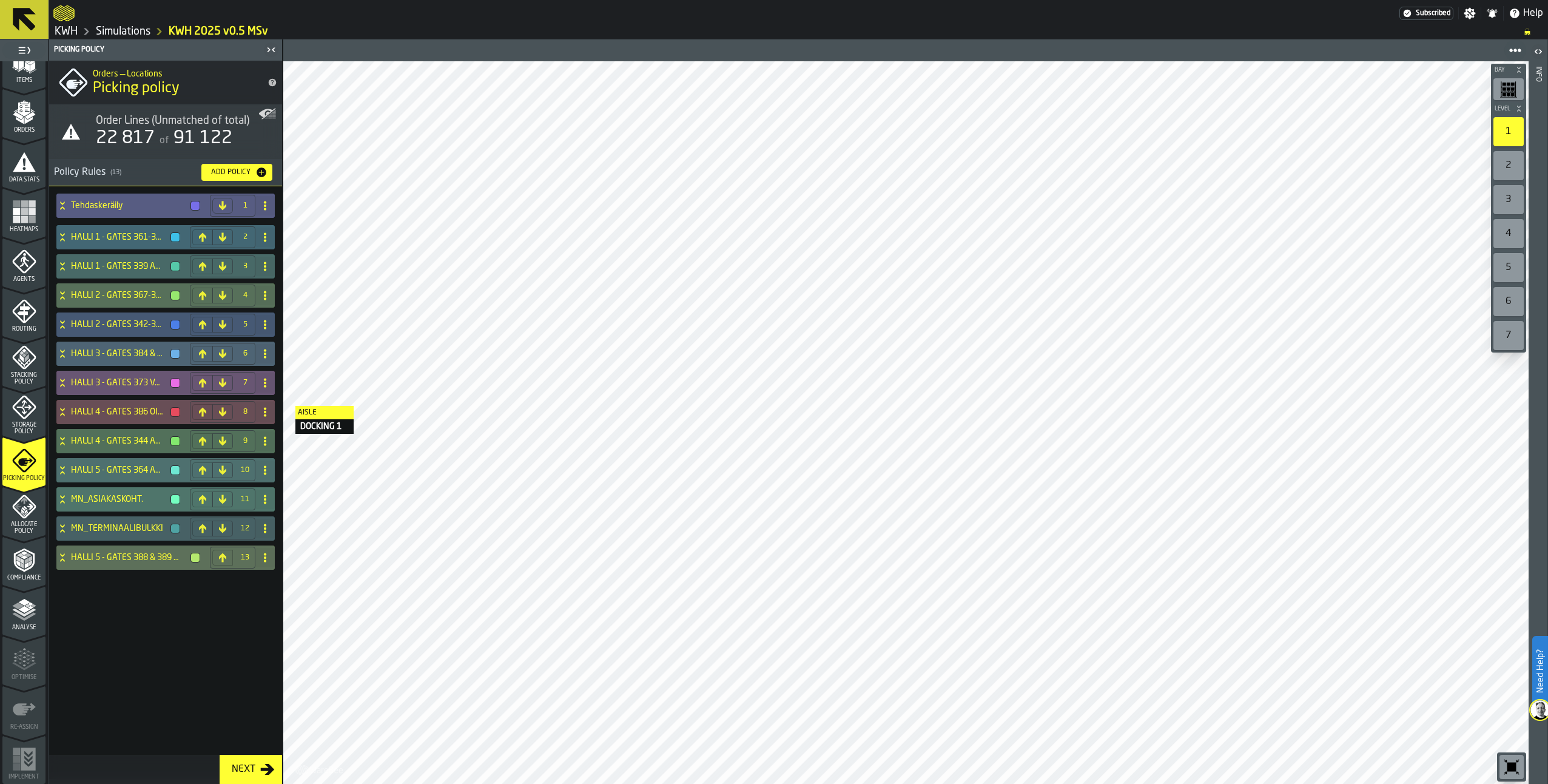
click at [65, 200] on div "Tehdaskeräily" at bounding box center [130, 205] width 148 height 25
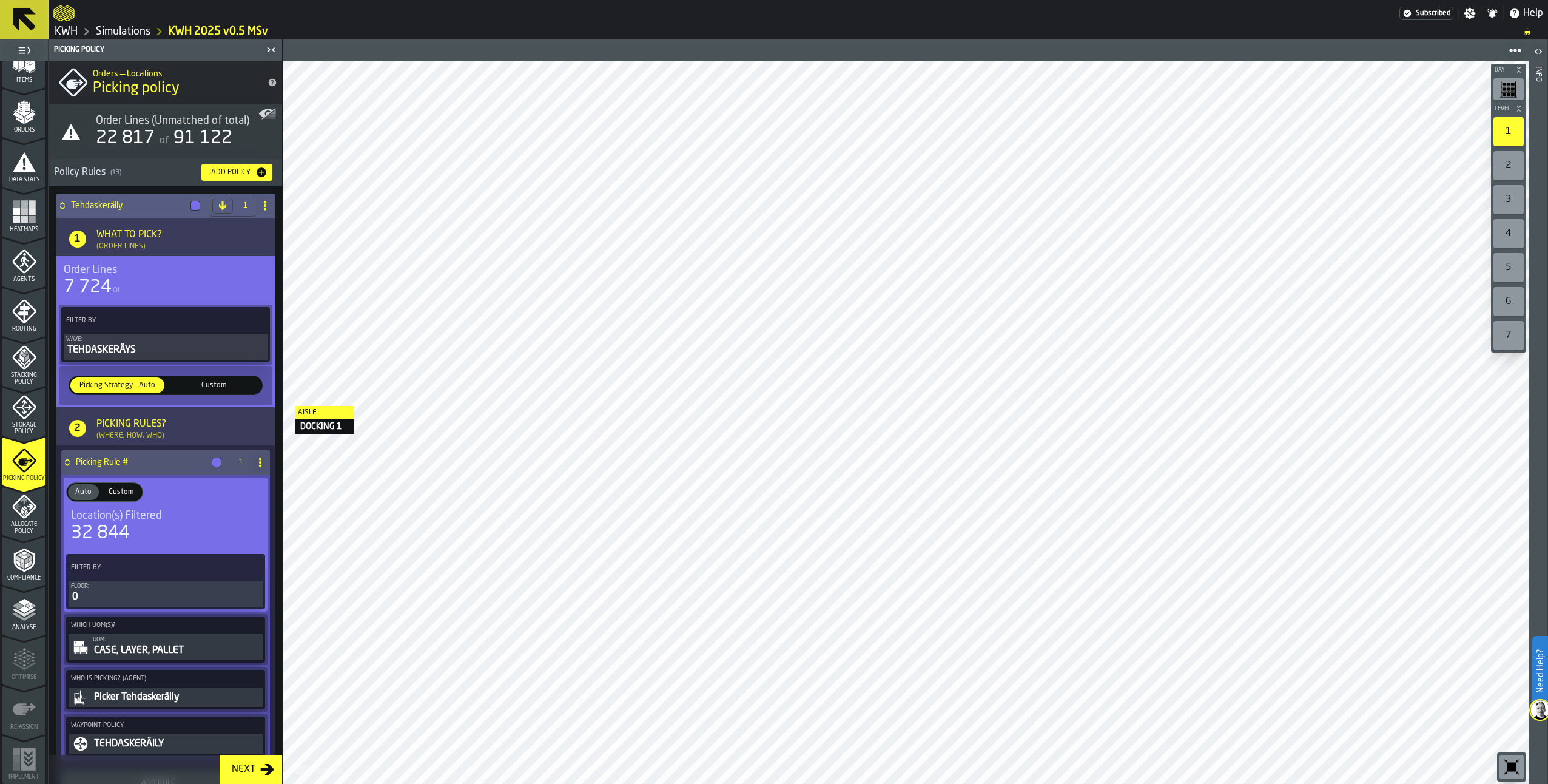
click at [65, 200] on div "Tehdaskeräily" at bounding box center [130, 205] width 148 height 25
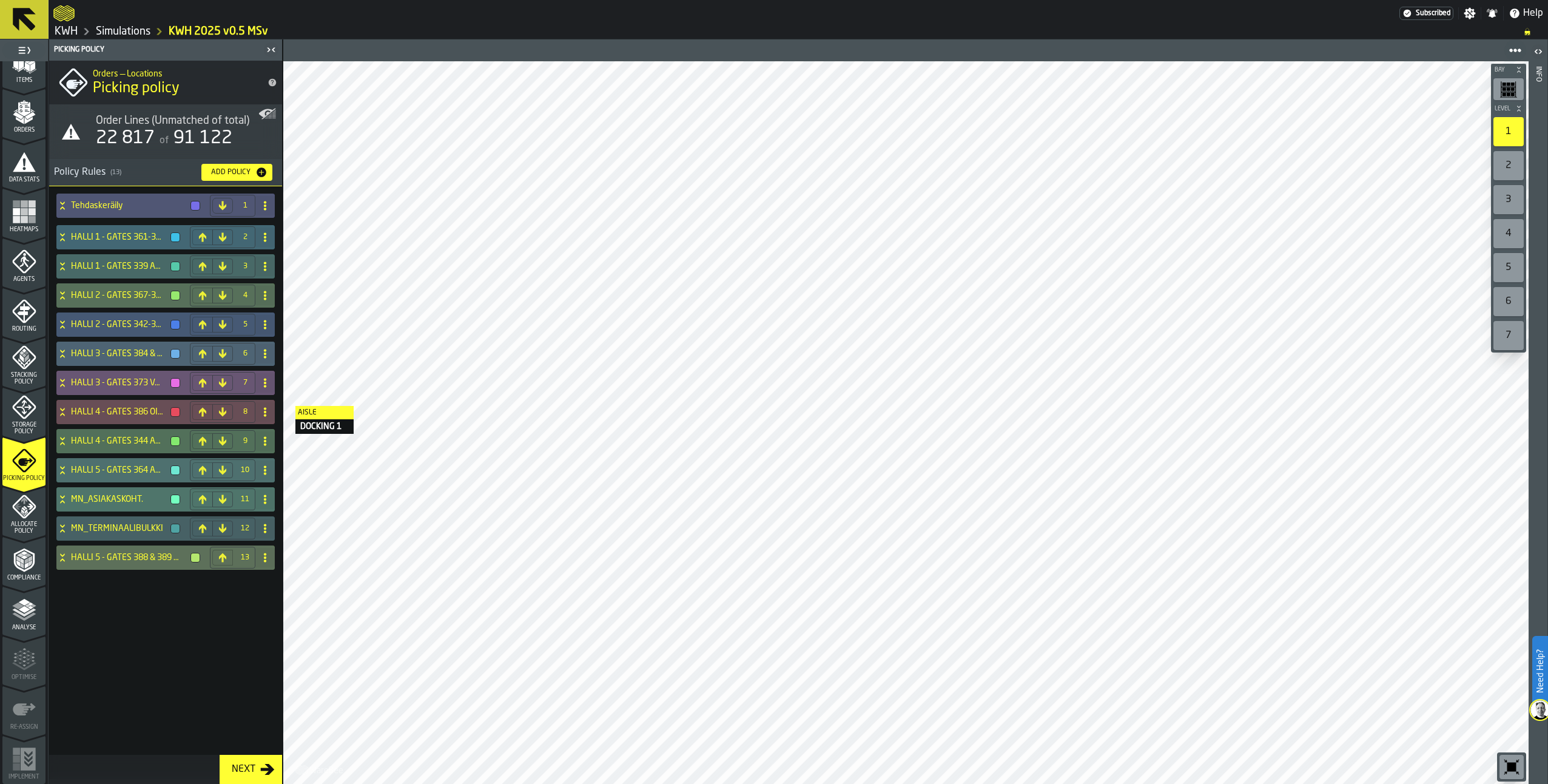
click at [127, 28] on link "Simulations" at bounding box center [124, 31] width 55 height 14
